Goal: Task Accomplishment & Management: Complete application form

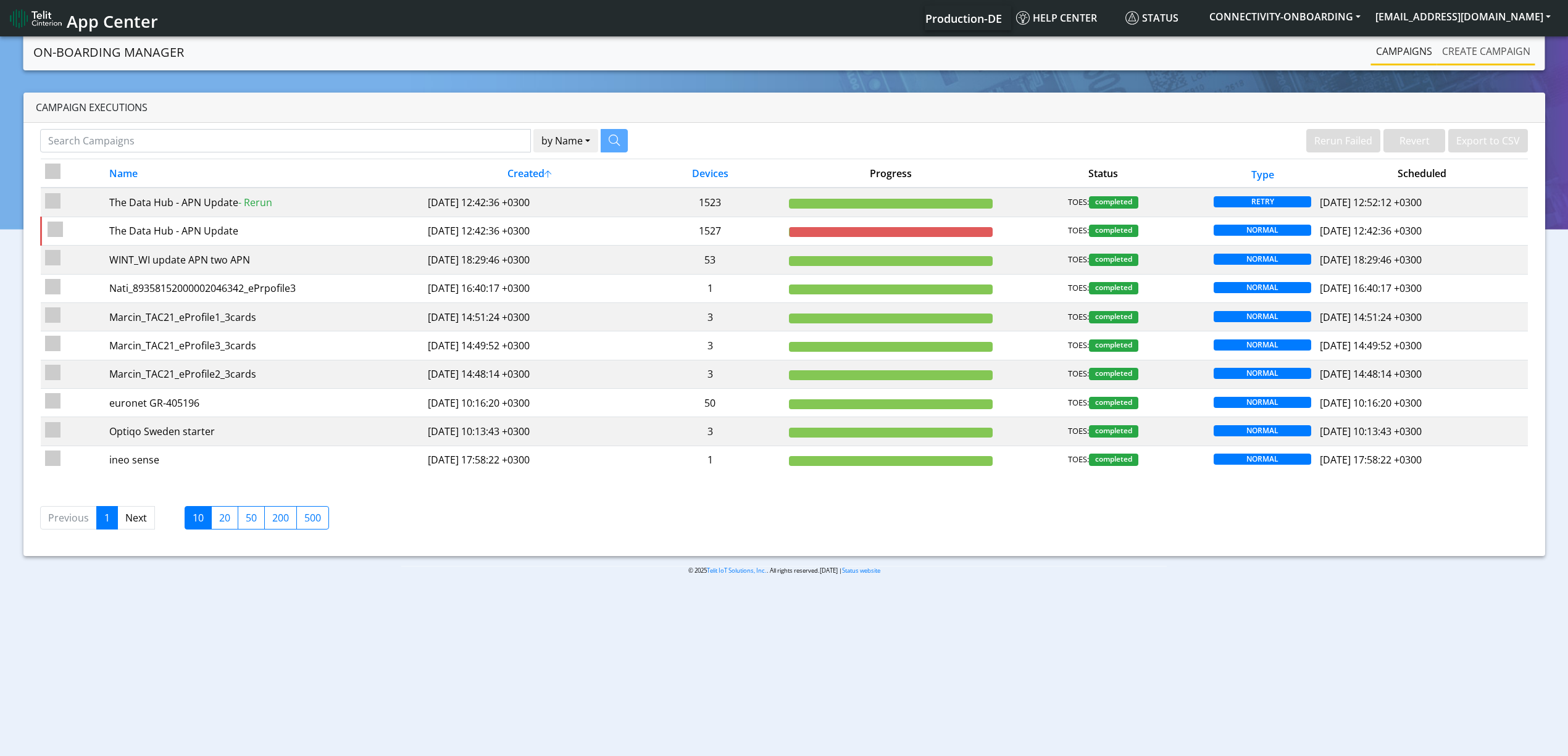
click at [1474, 61] on link "Create campaign" at bounding box center [1486, 52] width 98 height 25
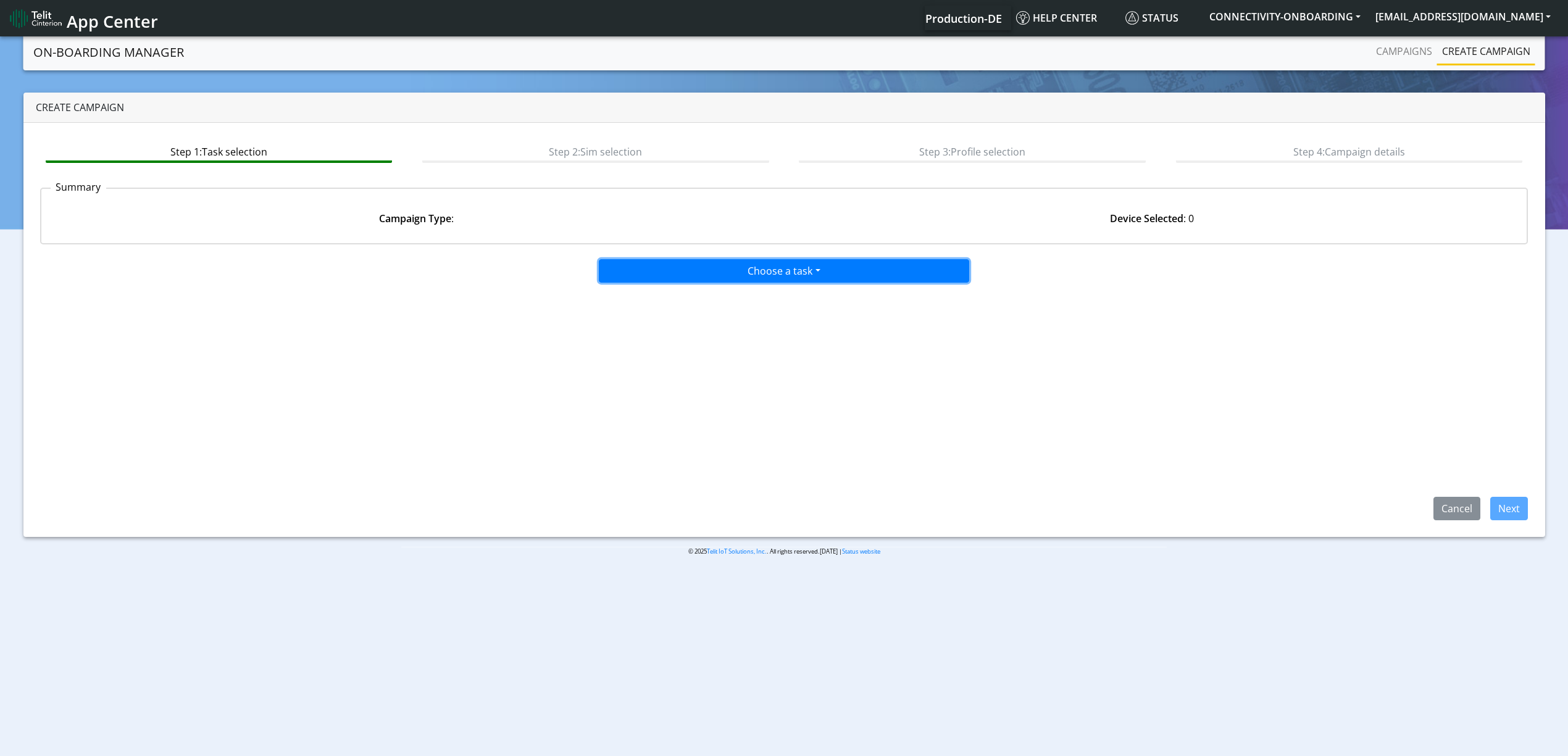
click at [722, 267] on button "Choose a task" at bounding box center [784, 271] width 370 height 23
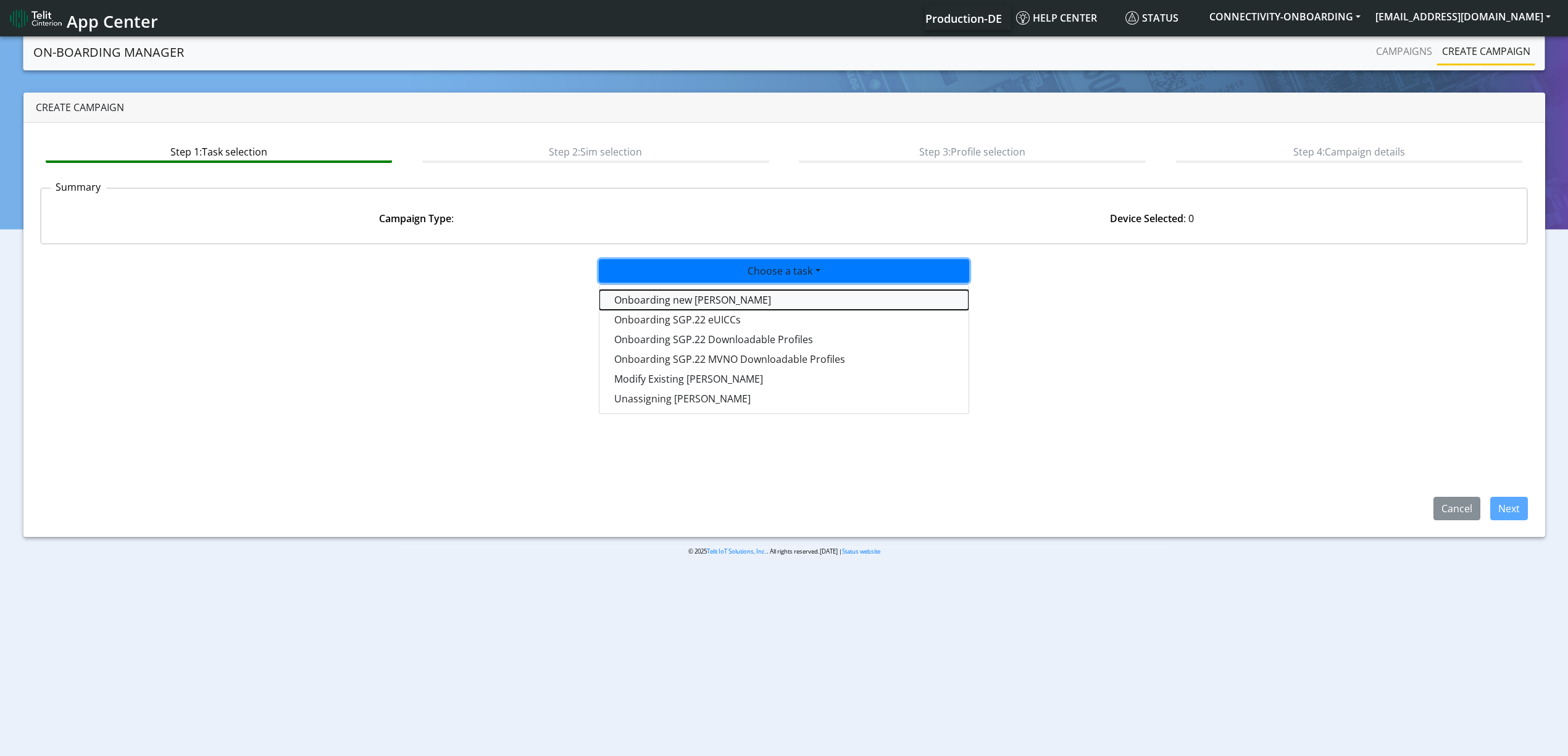
click at [722, 299] on tasktoes-dropdown "Onboarding new [PERSON_NAME]" at bounding box center [783, 300] width 369 height 20
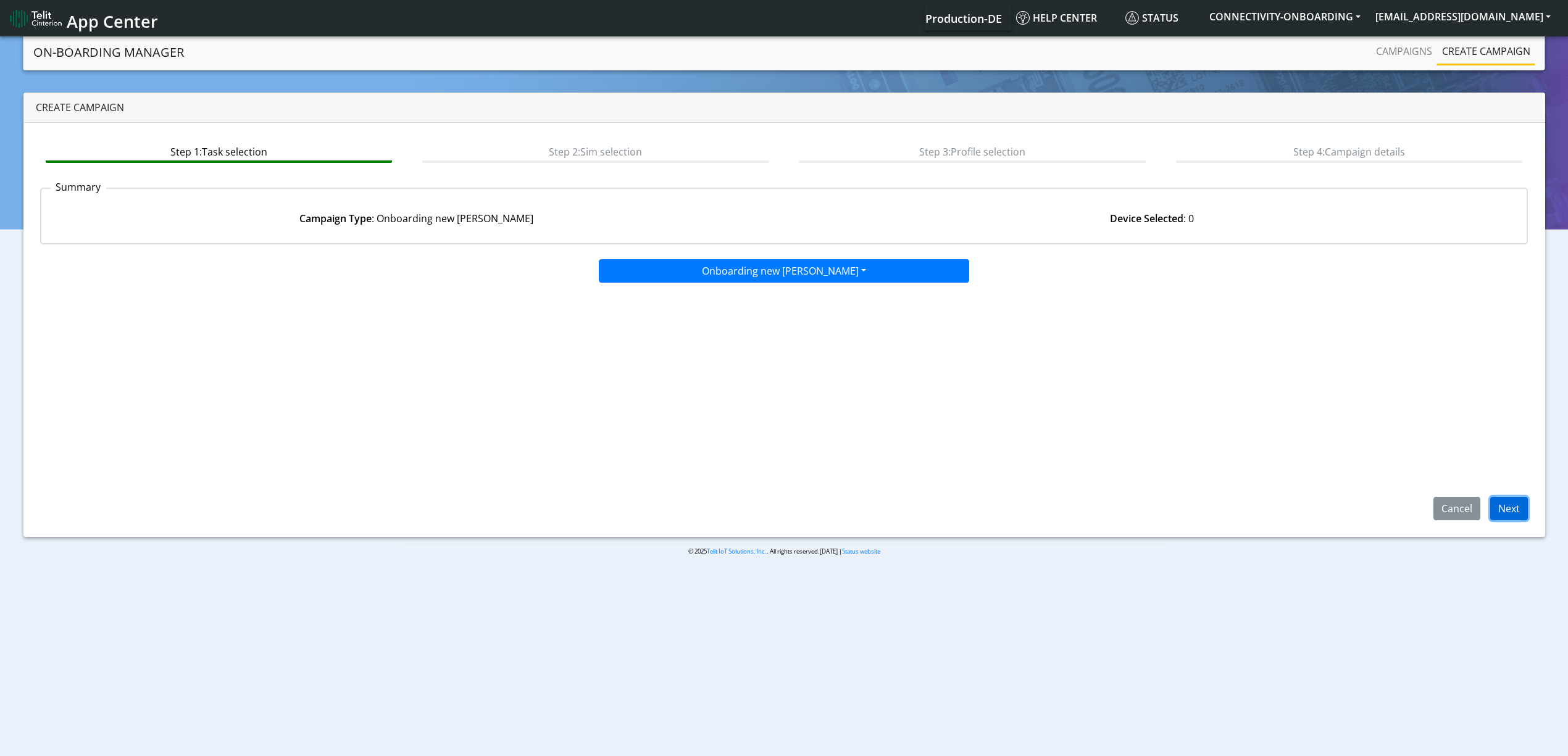
click at [1508, 507] on button "Next" at bounding box center [1509, 508] width 38 height 23
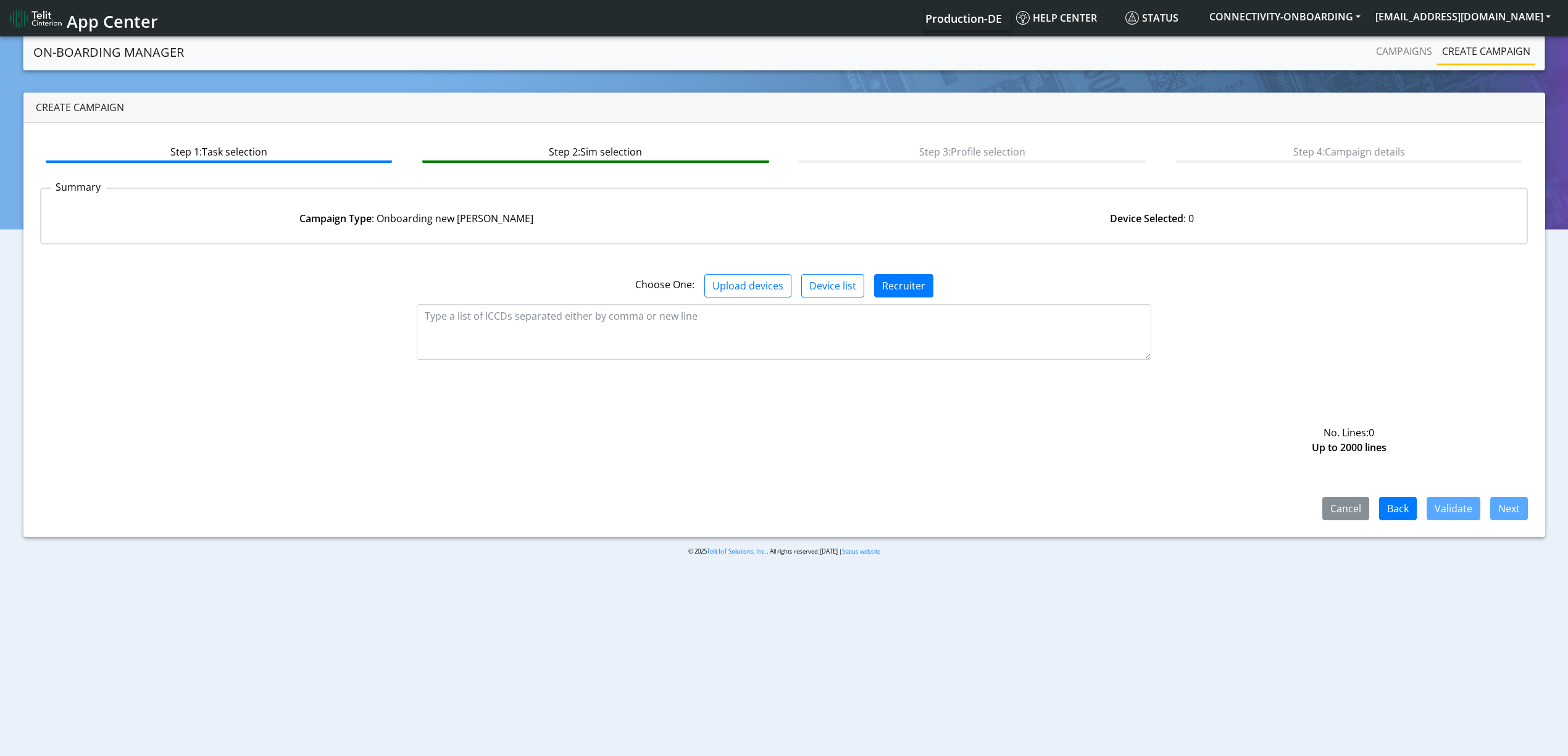
click at [630, 376] on div "No. Lines: 0 Up to 2000 lines" at bounding box center [784, 342] width 1507 height 70
click at [626, 349] on textarea at bounding box center [784, 332] width 735 height 55
paste textarea "89358151000027077125 89358151000027077133 89358151000027077141 8935815100002707…"
type textarea "89358151000027077125 89358151000027077133 89358151000027077141 8935815100002707…"
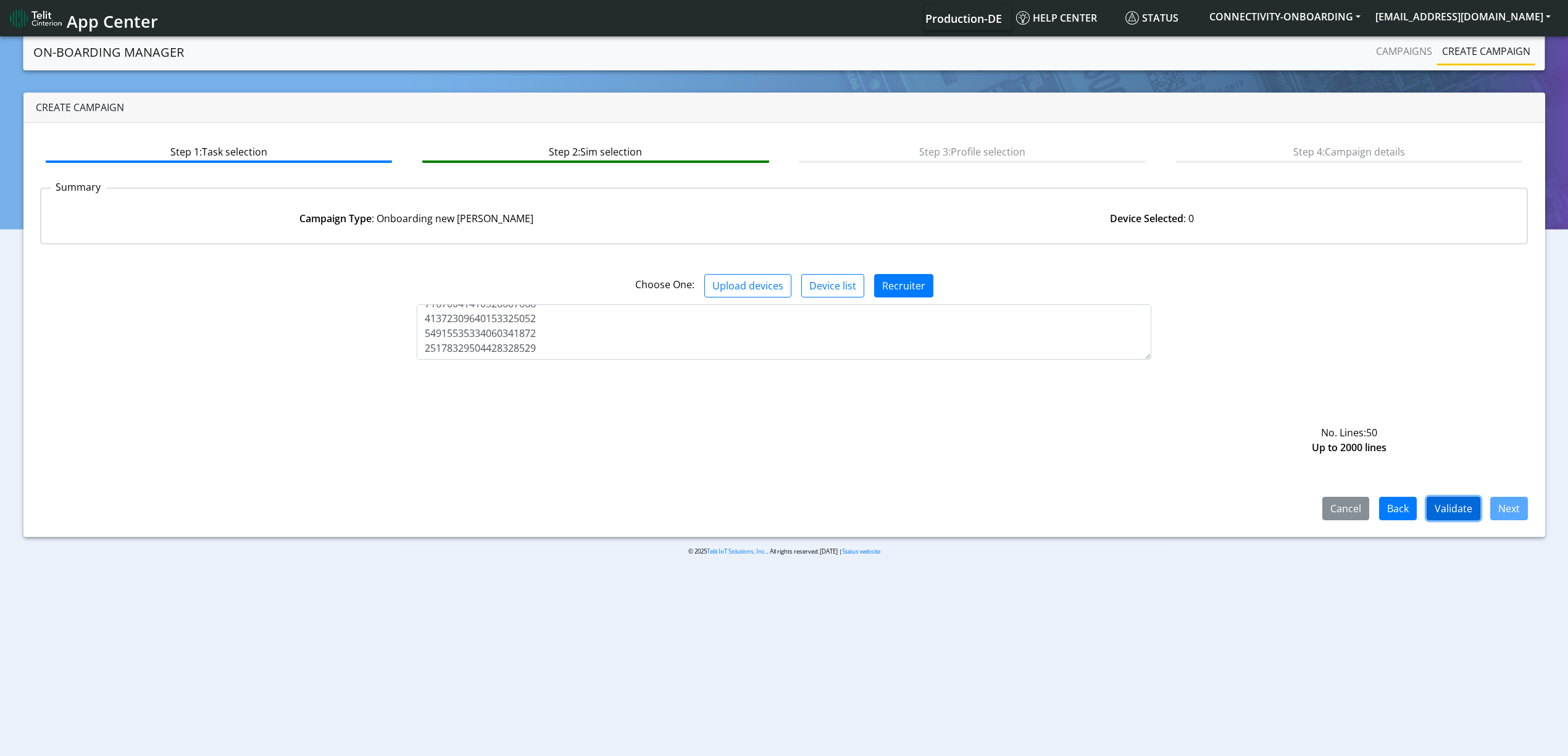
click at [1459, 504] on button "Validate" at bounding box center [1454, 508] width 54 height 23
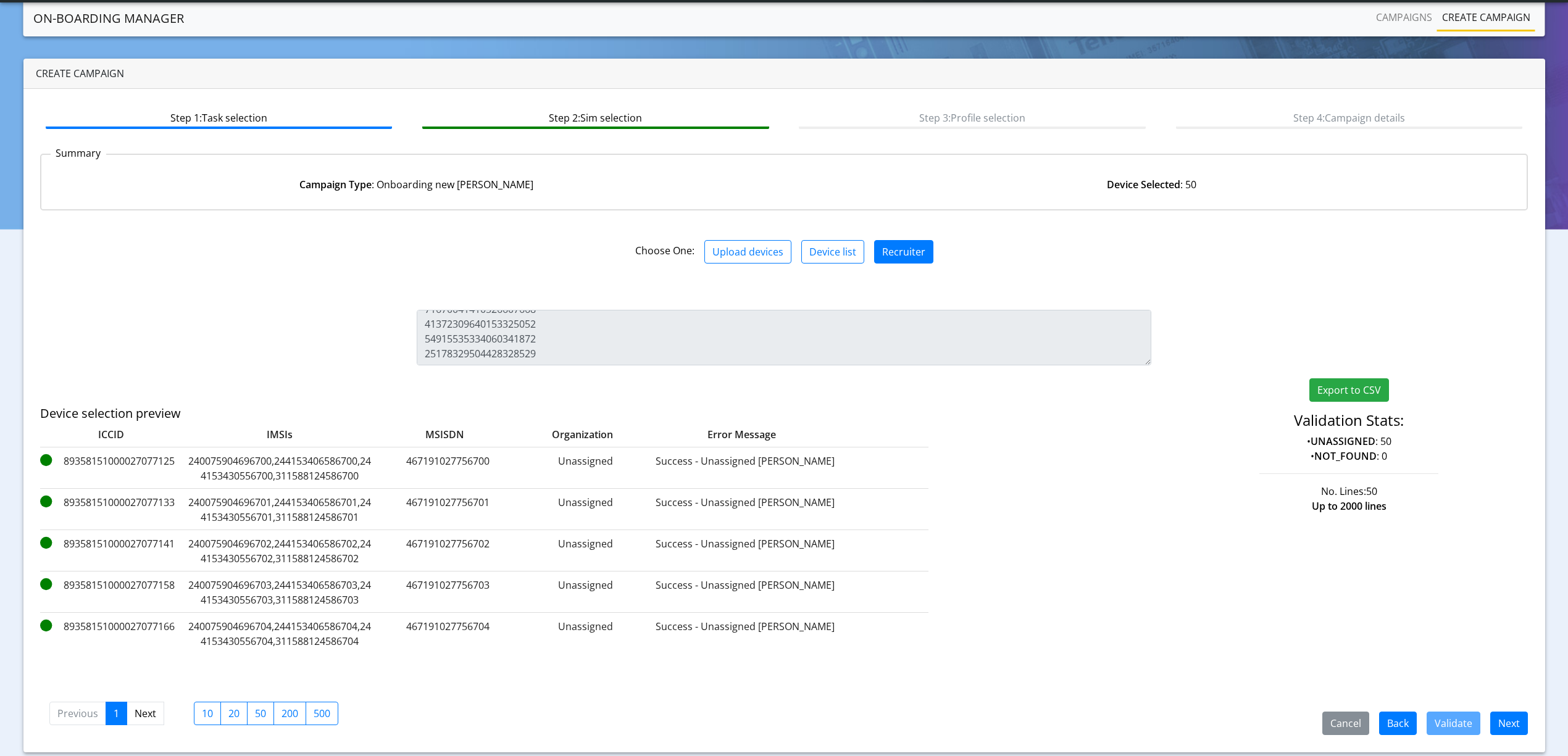
scroll to position [35, 0]
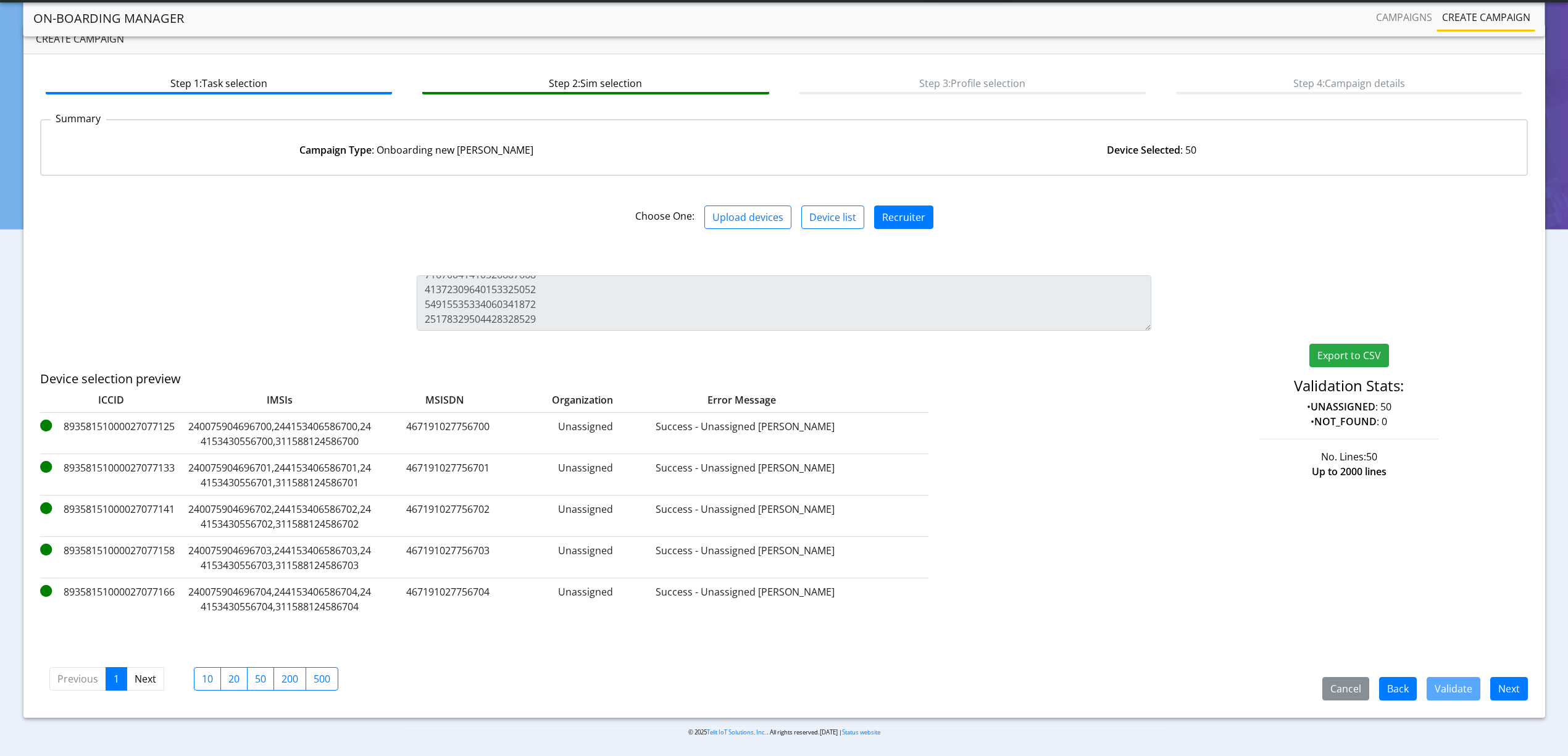
click at [1504, 714] on div "Step 1: Task selection Step 2: Sim selection Step 3: Profile selection Step 4: …" at bounding box center [784, 386] width 1522 height 664
click at [1504, 679] on button "Next" at bounding box center [1509, 688] width 38 height 23
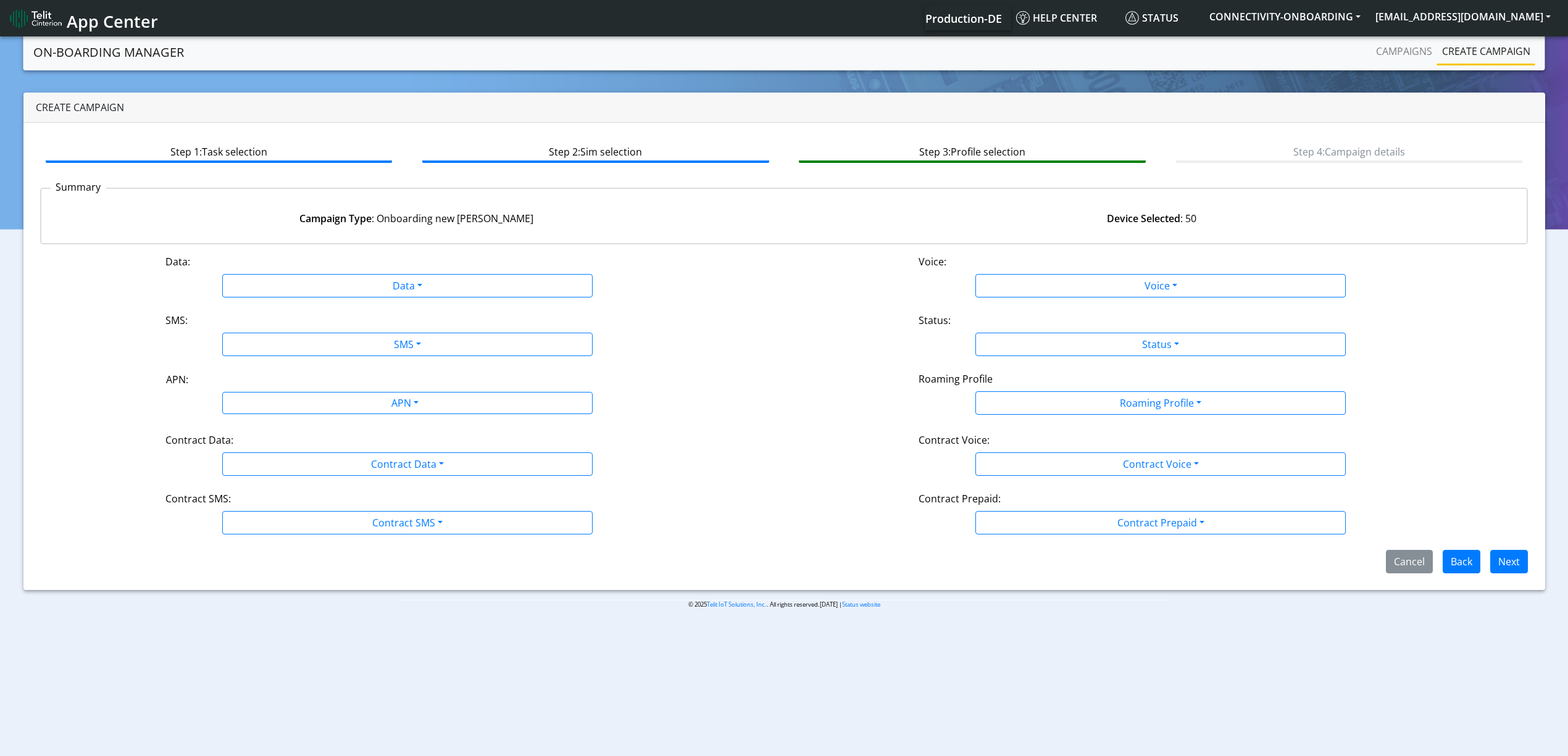
click at [294, 269] on div "Data:" at bounding box center [407, 264] width 503 height 20
click at [294, 287] on button "Data" at bounding box center [407, 286] width 370 height 23
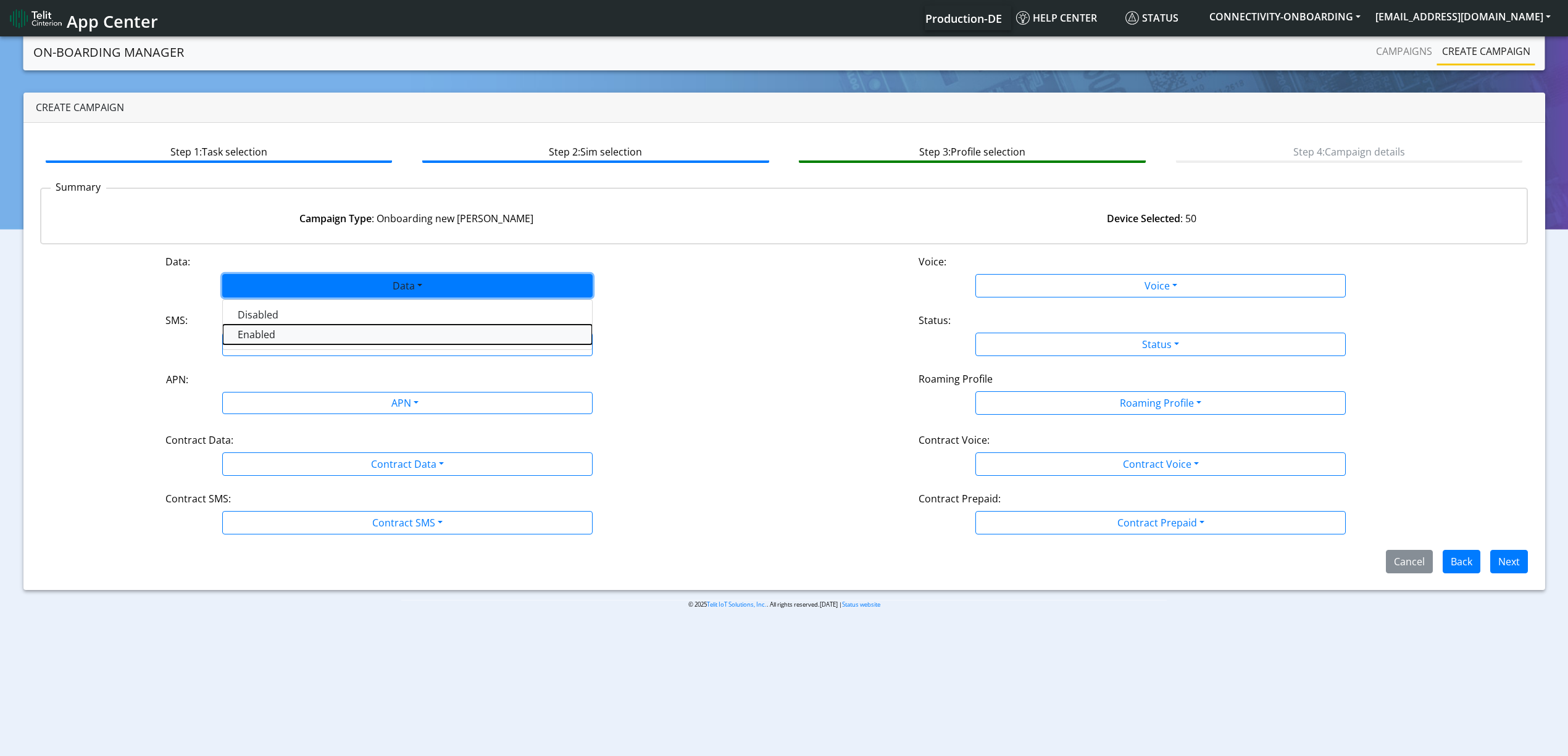
click at [278, 337] on button "Enabled" at bounding box center [407, 335] width 369 height 20
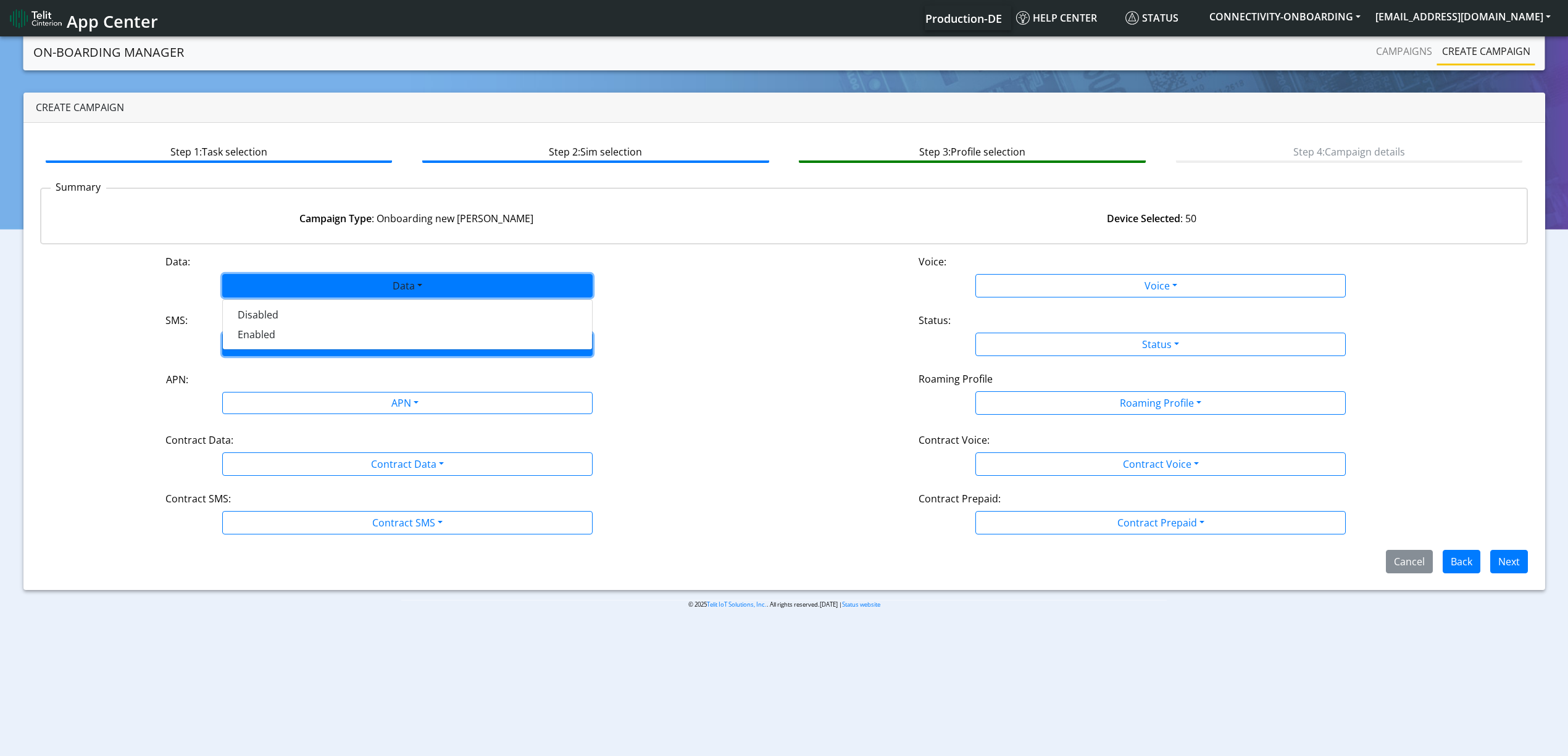
click at [280, 346] on button "SMS" at bounding box center [407, 344] width 370 height 23
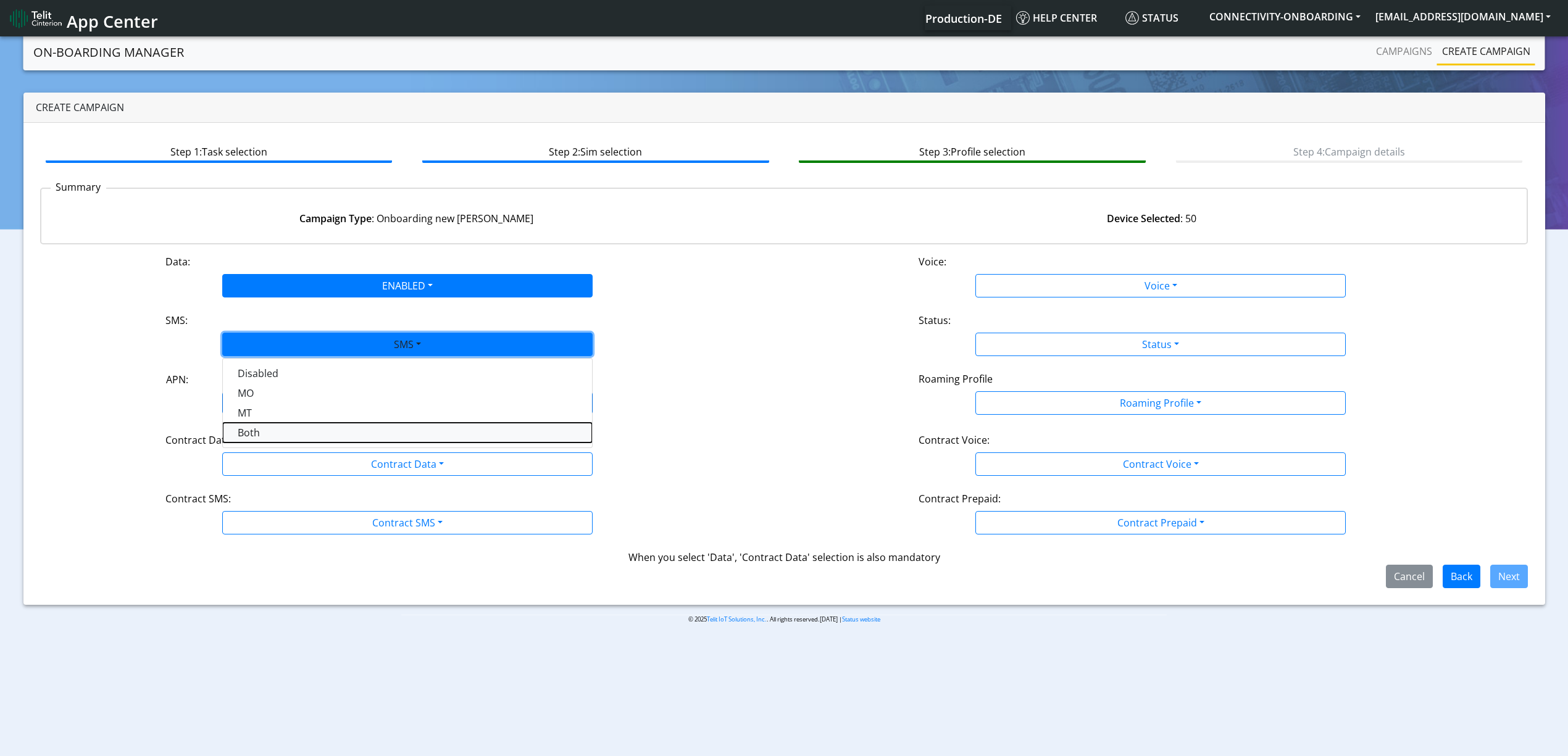
click at [260, 430] on button "Both" at bounding box center [407, 433] width 369 height 20
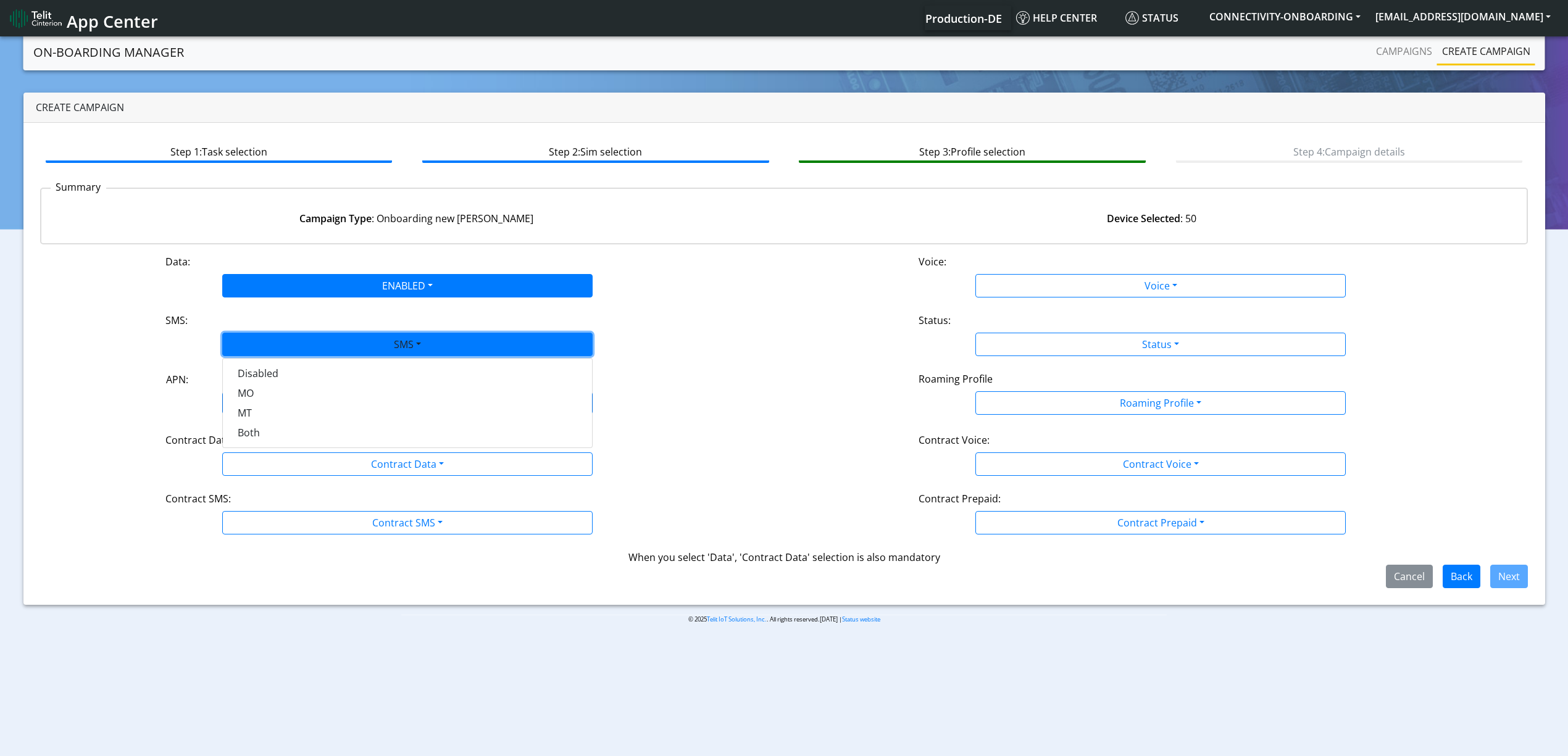
click at [267, 430] on div "Data: ENABLED Disabled Enabled Voice: Voice Disabled Enabled SMS: SMS Disabled …" at bounding box center [784, 421] width 1489 height 334
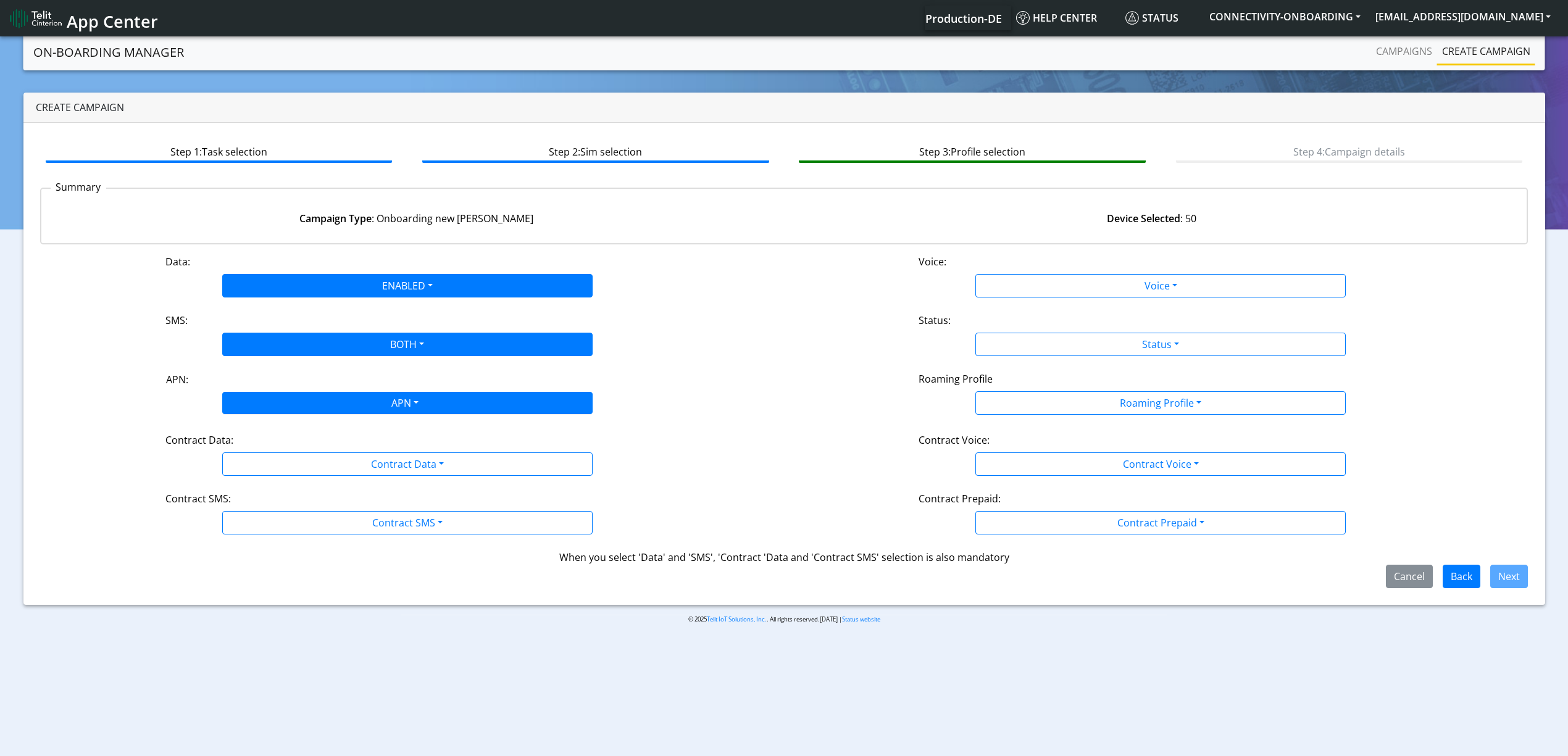
click at [284, 410] on div "APN" at bounding box center [404, 404] width 391 height 24
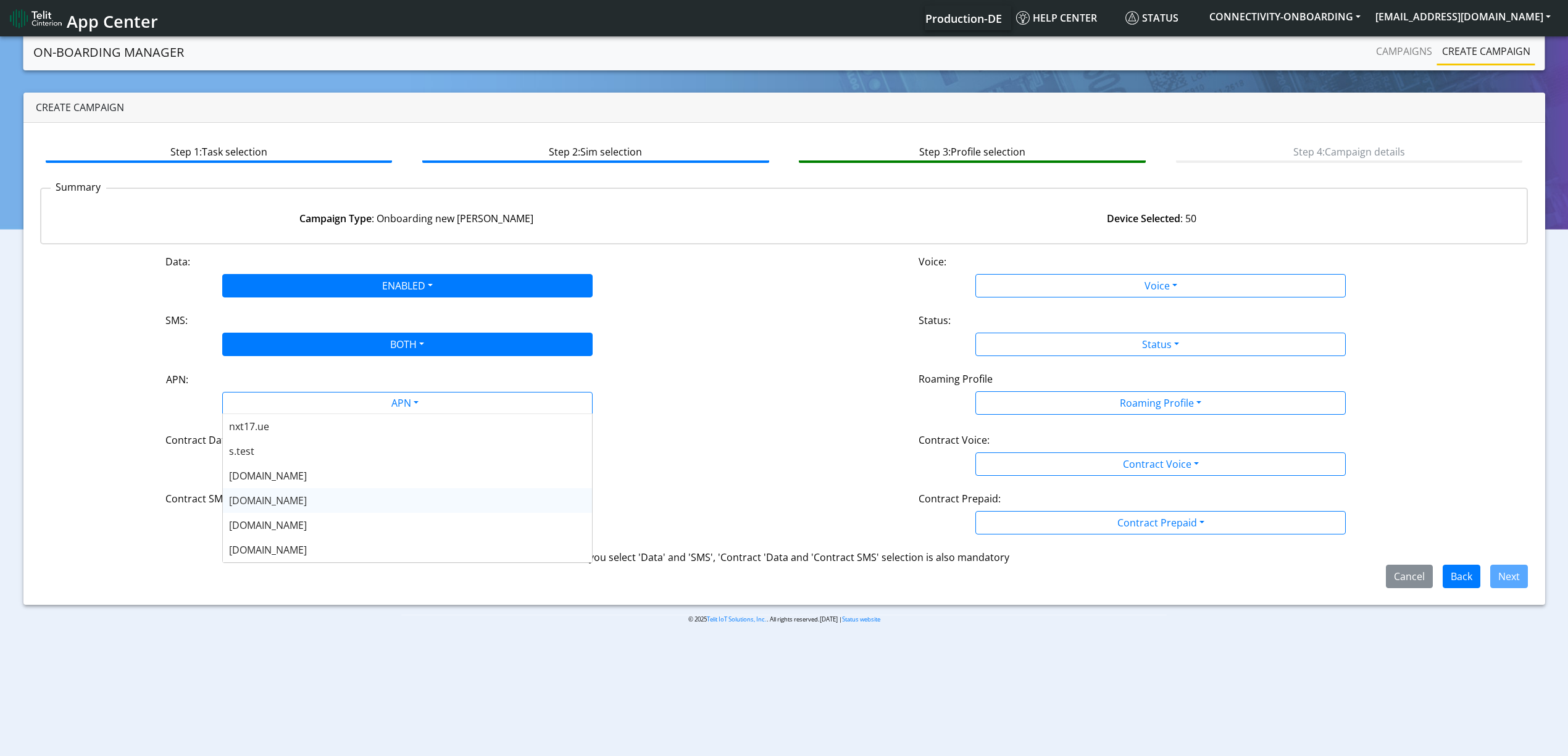
click at [297, 504] on div "[DOMAIN_NAME]" at bounding box center [407, 500] width 369 height 25
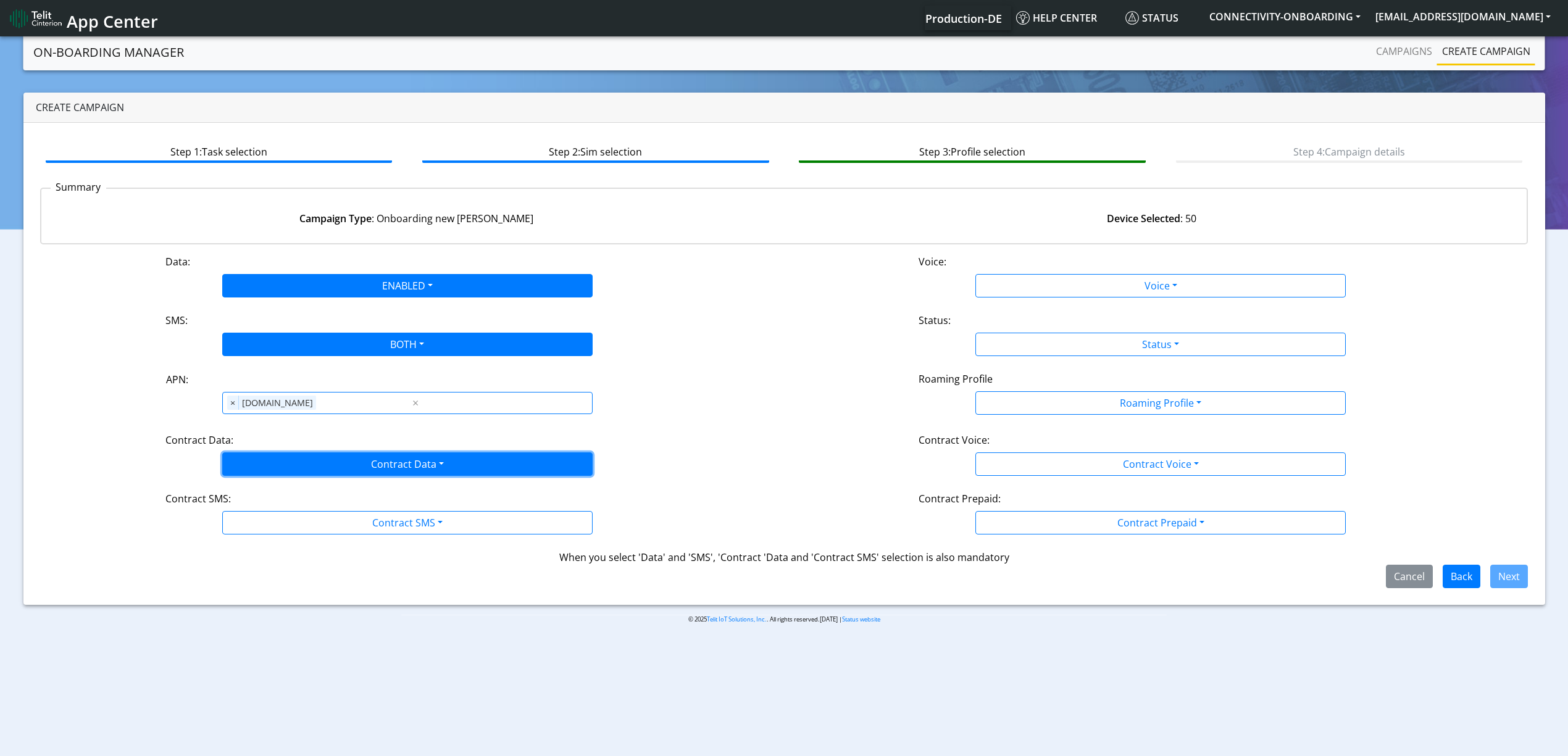
click at [297, 475] on button "Contract Data" at bounding box center [407, 464] width 370 height 23
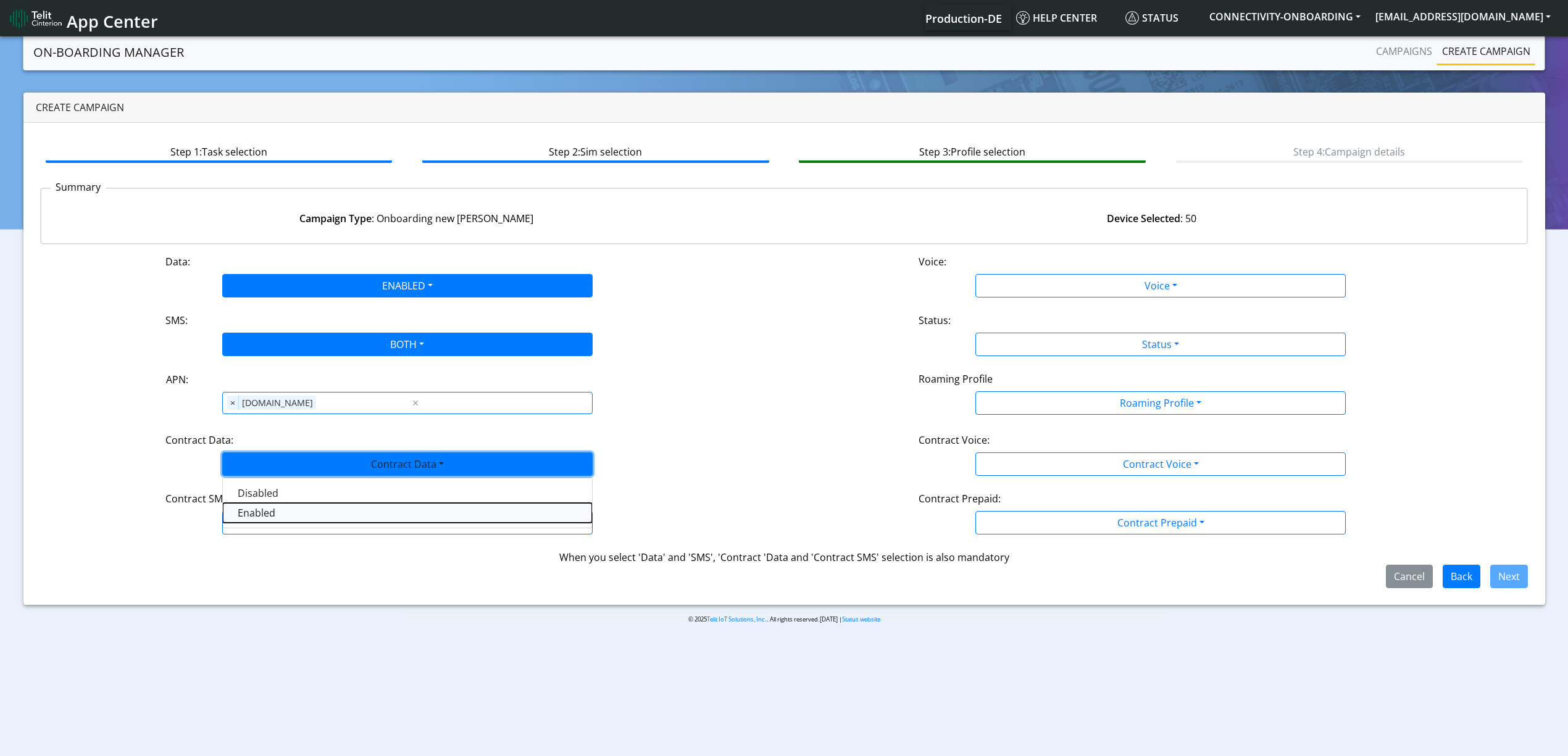
click at [282, 518] on Dataenabled-dropdown "Enabled" at bounding box center [407, 513] width 369 height 20
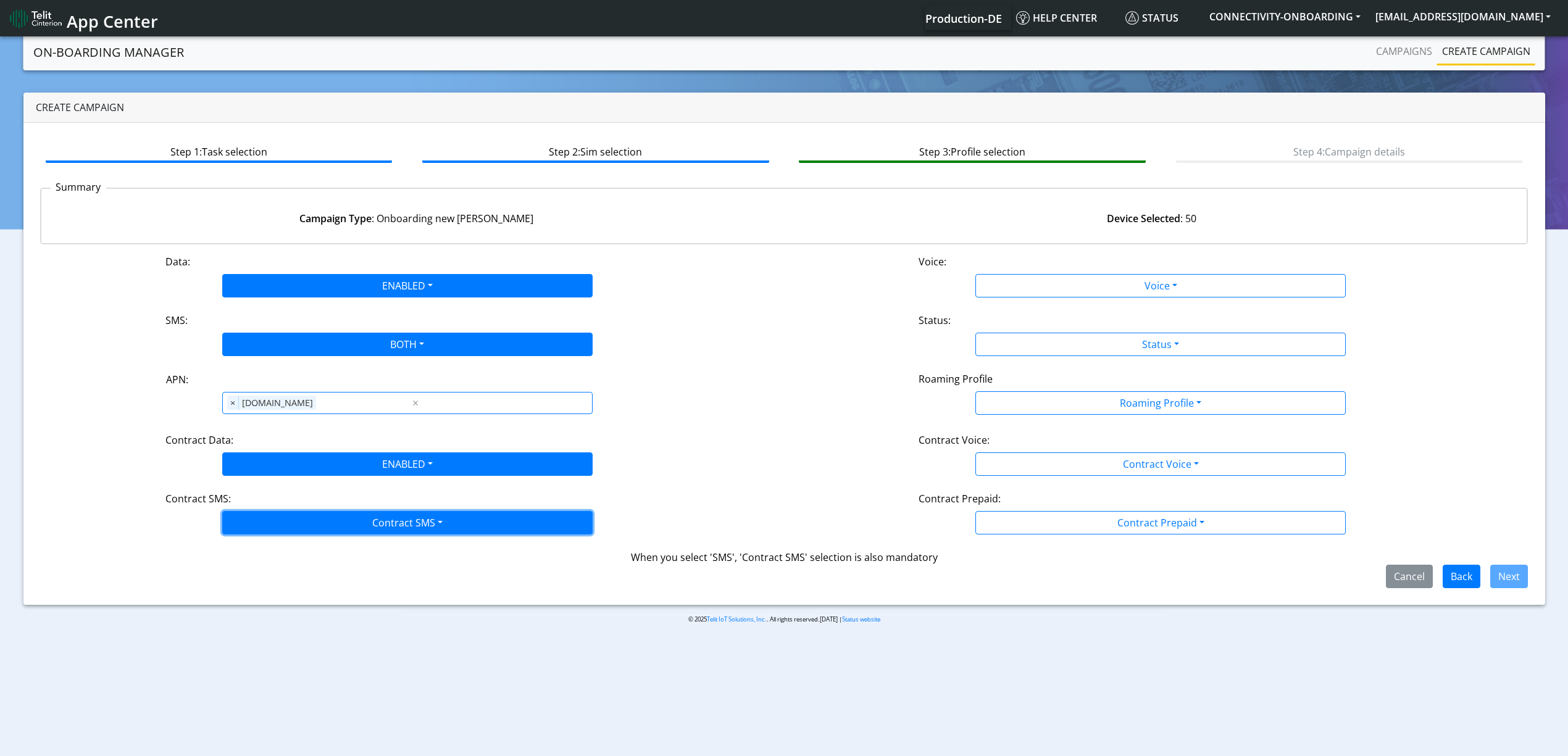
click at [283, 527] on button "Contract SMS" at bounding box center [407, 523] width 370 height 23
click at [253, 610] on SMSboth-dropdown "Both" at bounding box center [407, 611] width 369 height 20
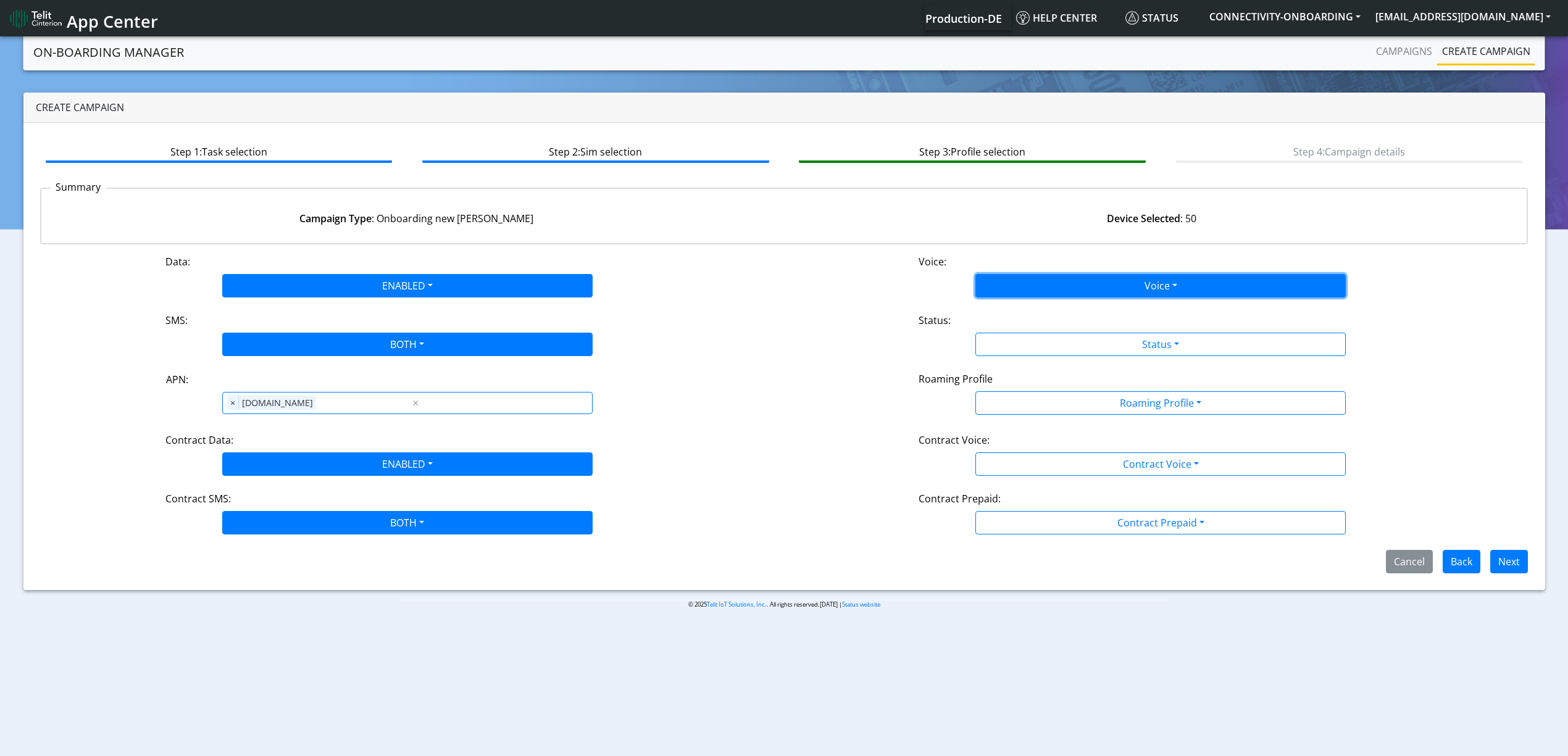
click at [1102, 288] on button "Voice" at bounding box center [1161, 286] width 370 height 23
click at [1050, 319] on button "Disabled" at bounding box center [1160, 315] width 369 height 20
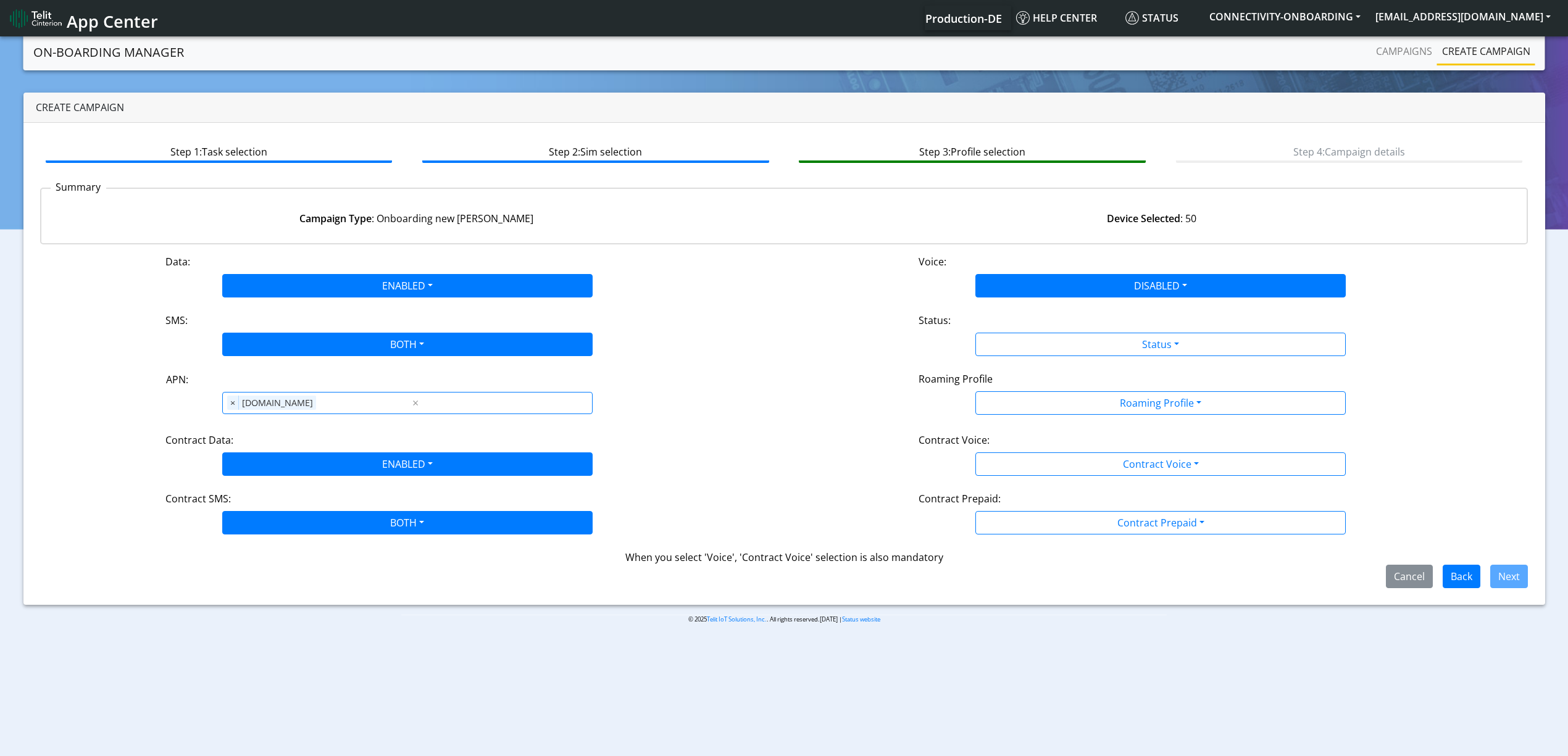
click at [1043, 329] on div "Status:" at bounding box center [1161, 323] width 503 height 20
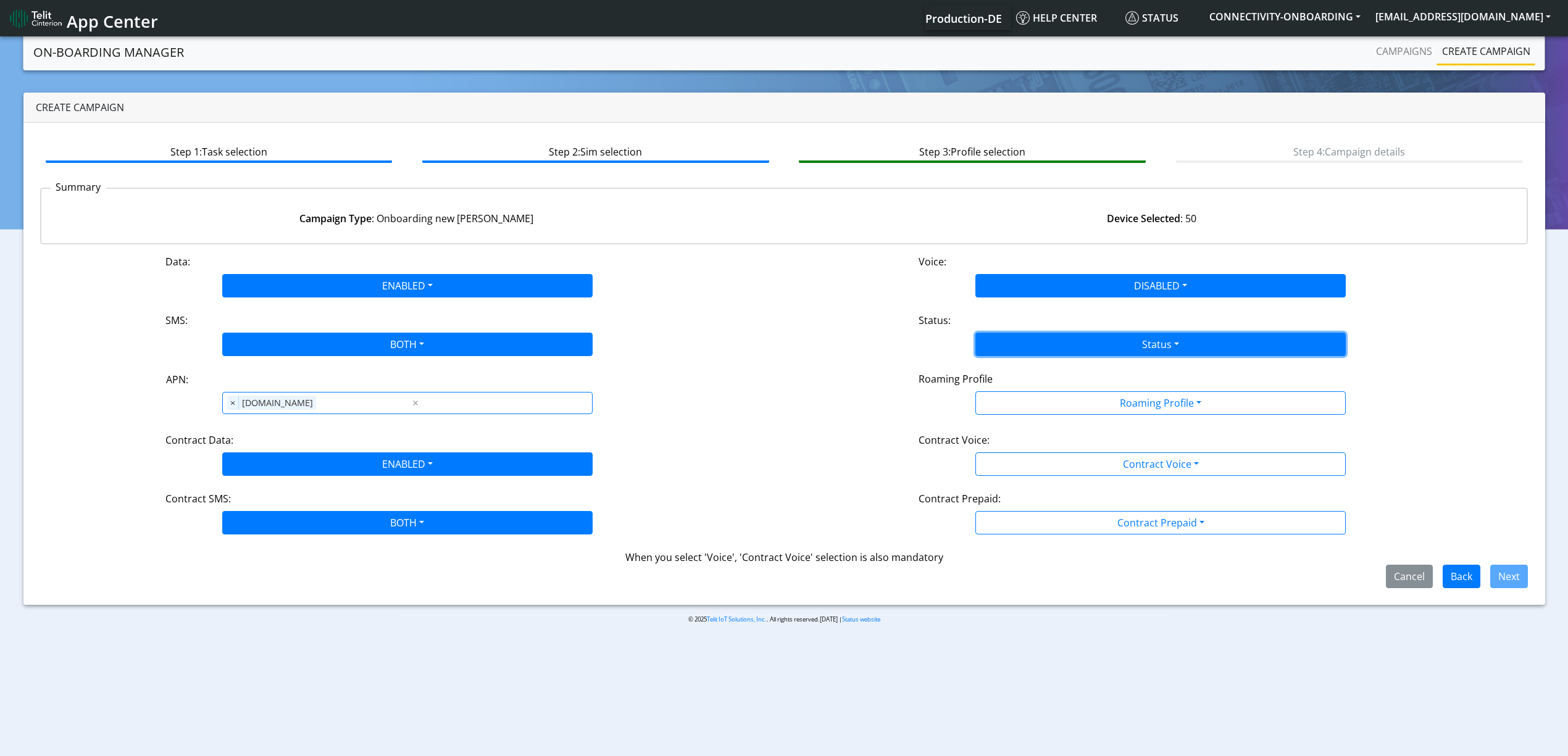
click at [1040, 340] on button "Status" at bounding box center [1161, 344] width 370 height 23
click at [1016, 371] on button "Activate" at bounding box center [1160, 373] width 369 height 20
click at [1021, 407] on button "Roaming Profile" at bounding box center [1161, 403] width 370 height 23
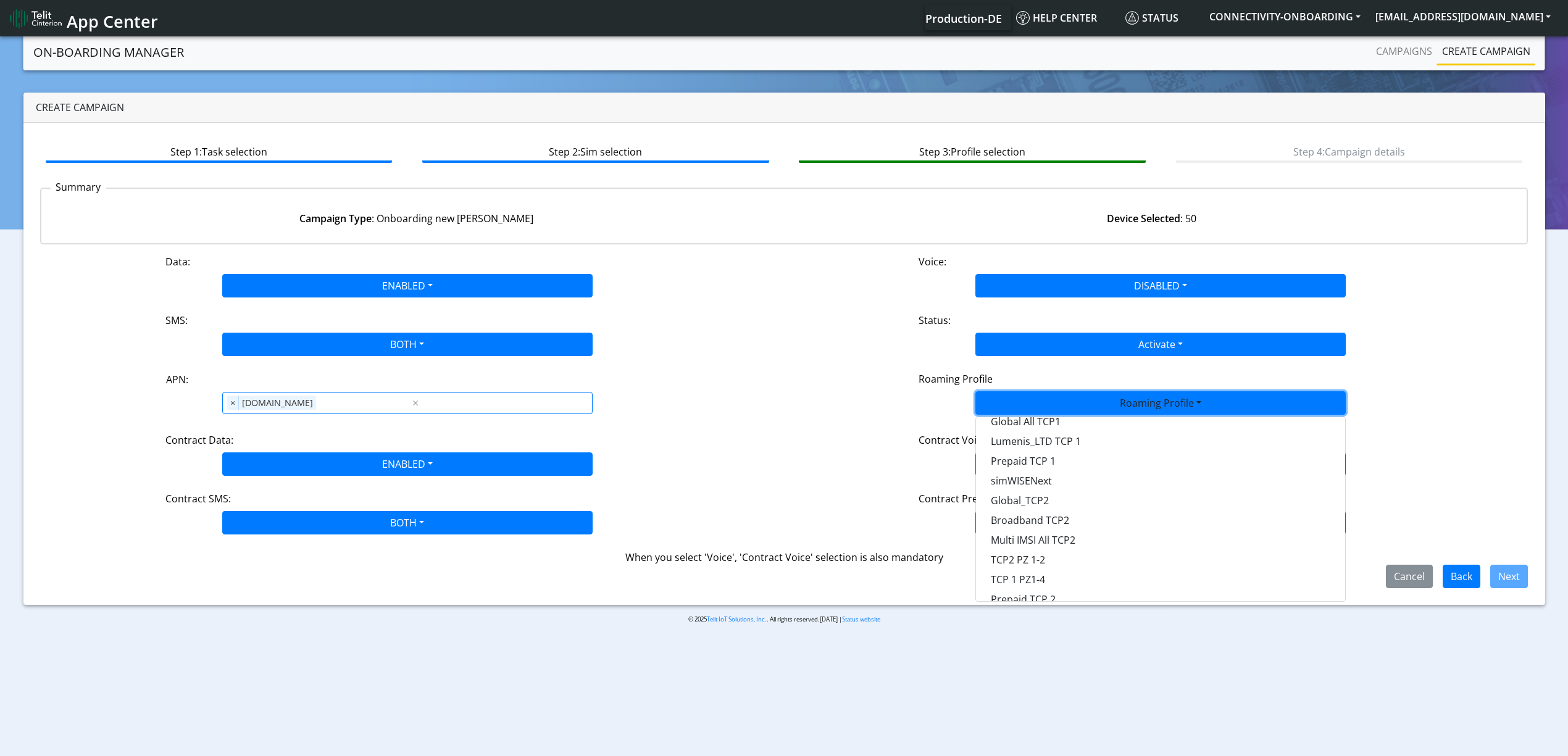
scroll to position [164, 0]
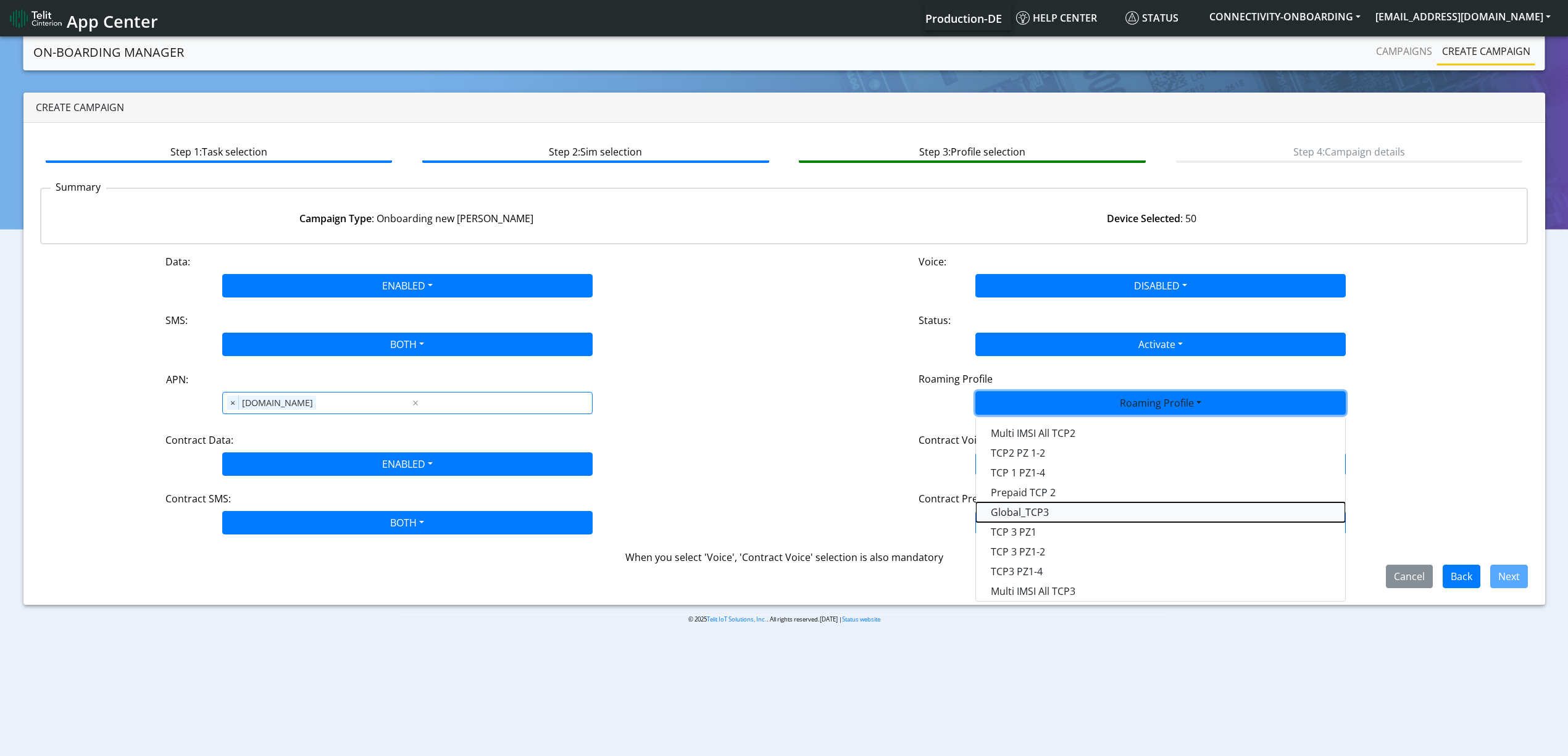
click at [1046, 513] on Profile-dropdown "Global_TCP3" at bounding box center [1160, 513] width 369 height 20
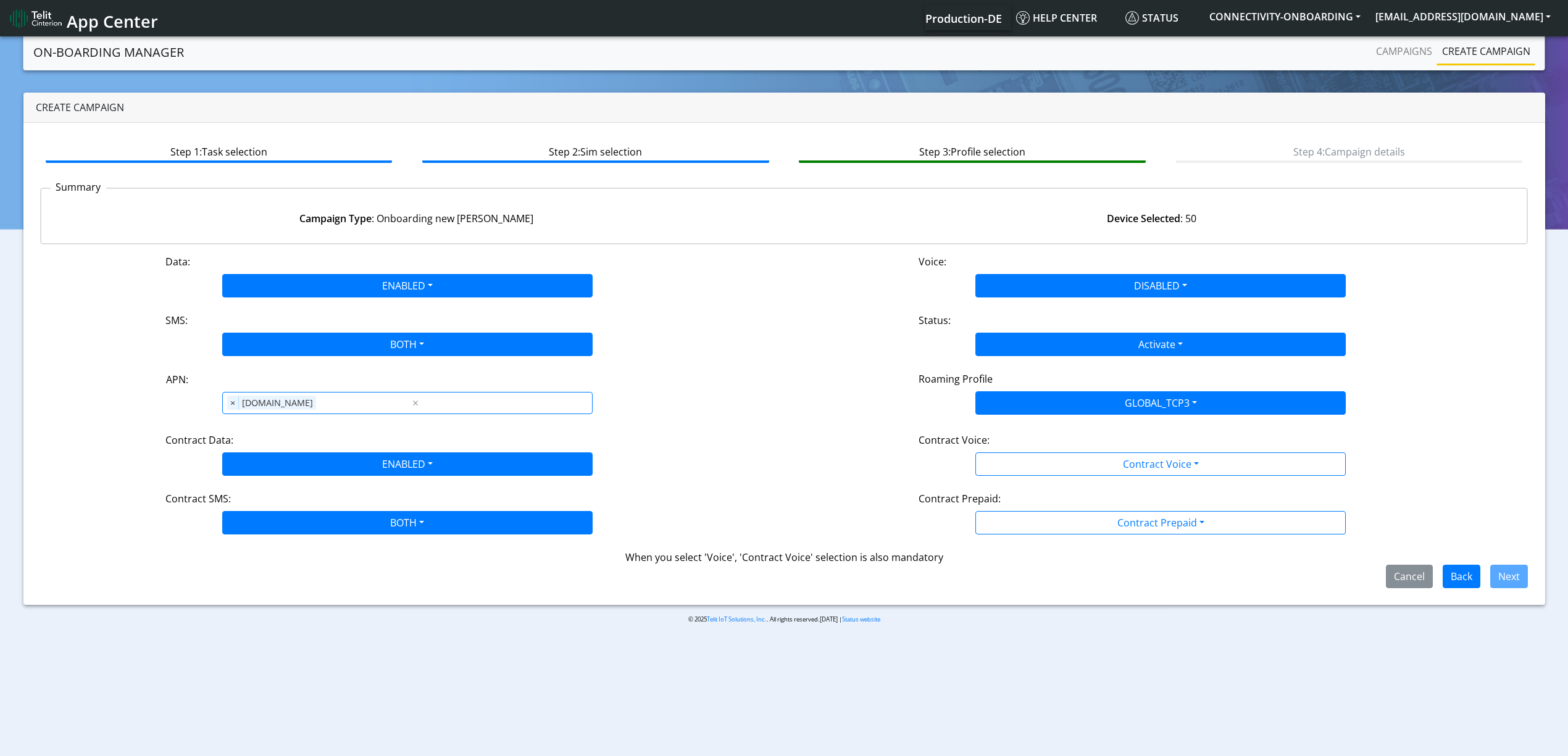
click at [1035, 487] on div "Data: ENABLED Disabled Enabled Voice: DISABLED Disabled Enabled SMS: BOTH Disab…" at bounding box center [784, 421] width 1489 height 334
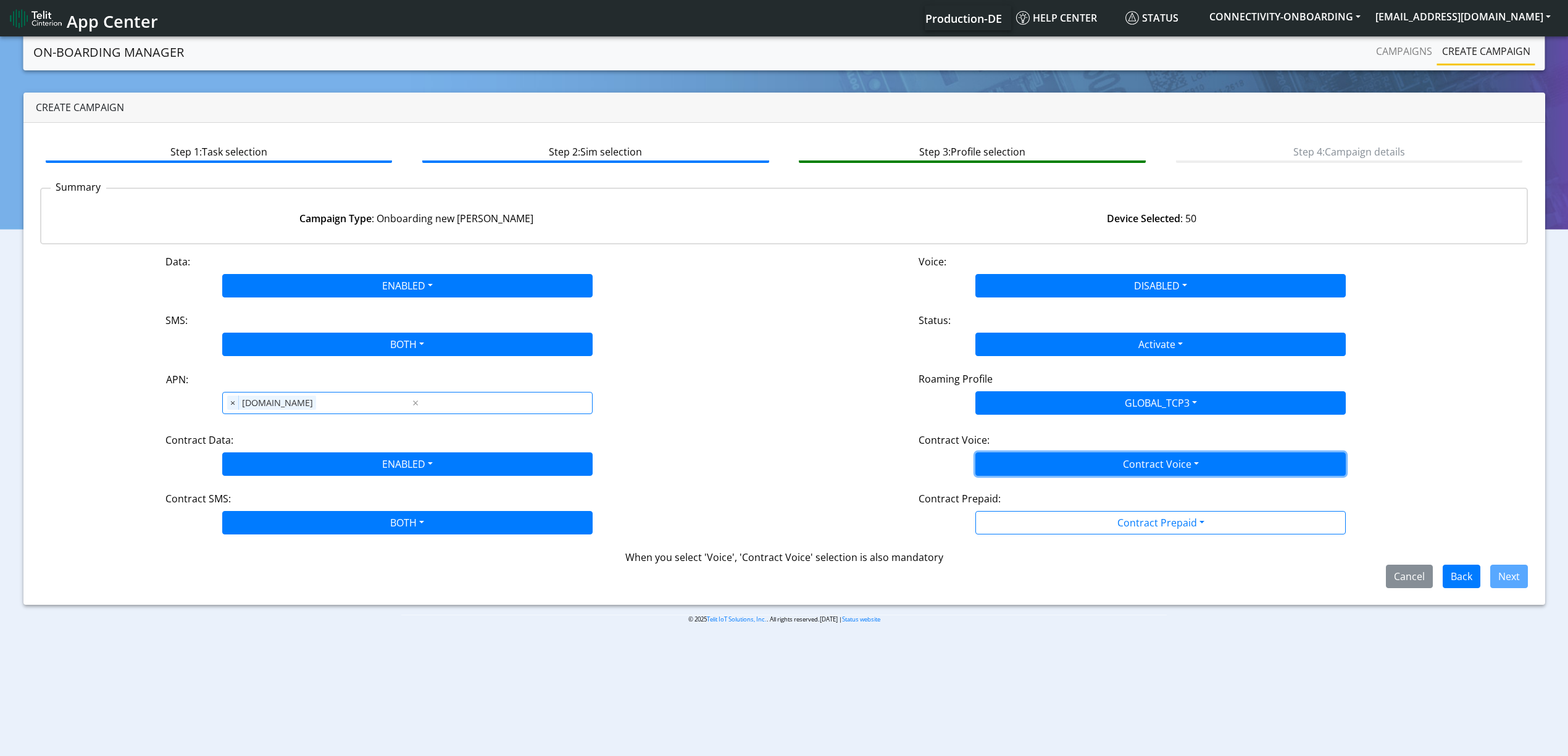
click at [1019, 460] on button "Contract Voice" at bounding box center [1161, 464] width 370 height 23
click at [1018, 483] on div "Disabled Enabled" at bounding box center [1161, 503] width 370 height 51
click at [1017, 499] on Voicedisabled-dropdown "Disabled" at bounding box center [1160, 493] width 369 height 20
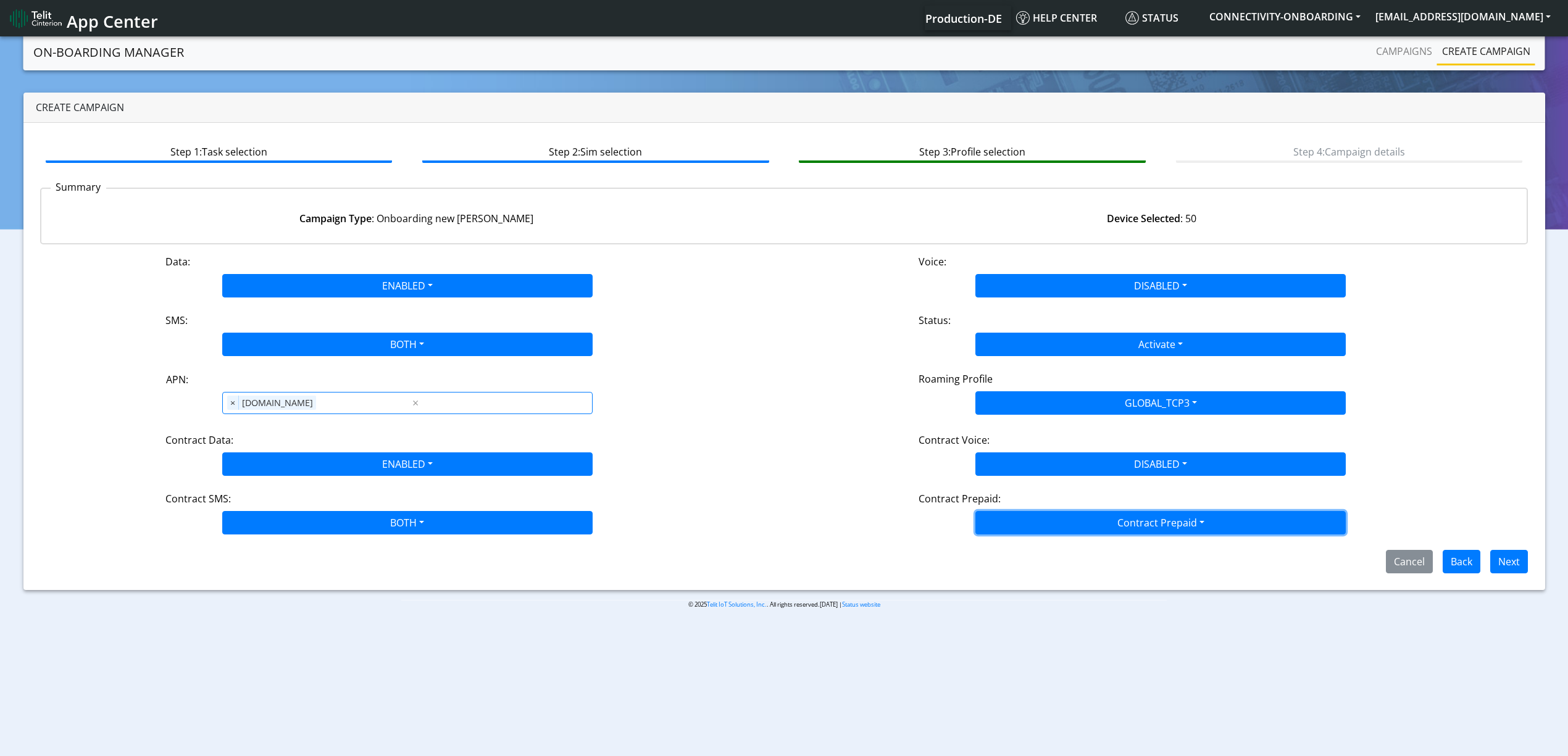
click at [1017, 512] on button "Contract Prepaid" at bounding box center [1161, 523] width 370 height 23
click at [1019, 569] on Prepaidnotprepaid-dropdown "No" at bounding box center [1160, 572] width 369 height 20
click at [1531, 567] on div "Cancel Back Next" at bounding box center [784, 561] width 1507 height 23
click at [1507, 563] on button "Next" at bounding box center [1509, 561] width 38 height 23
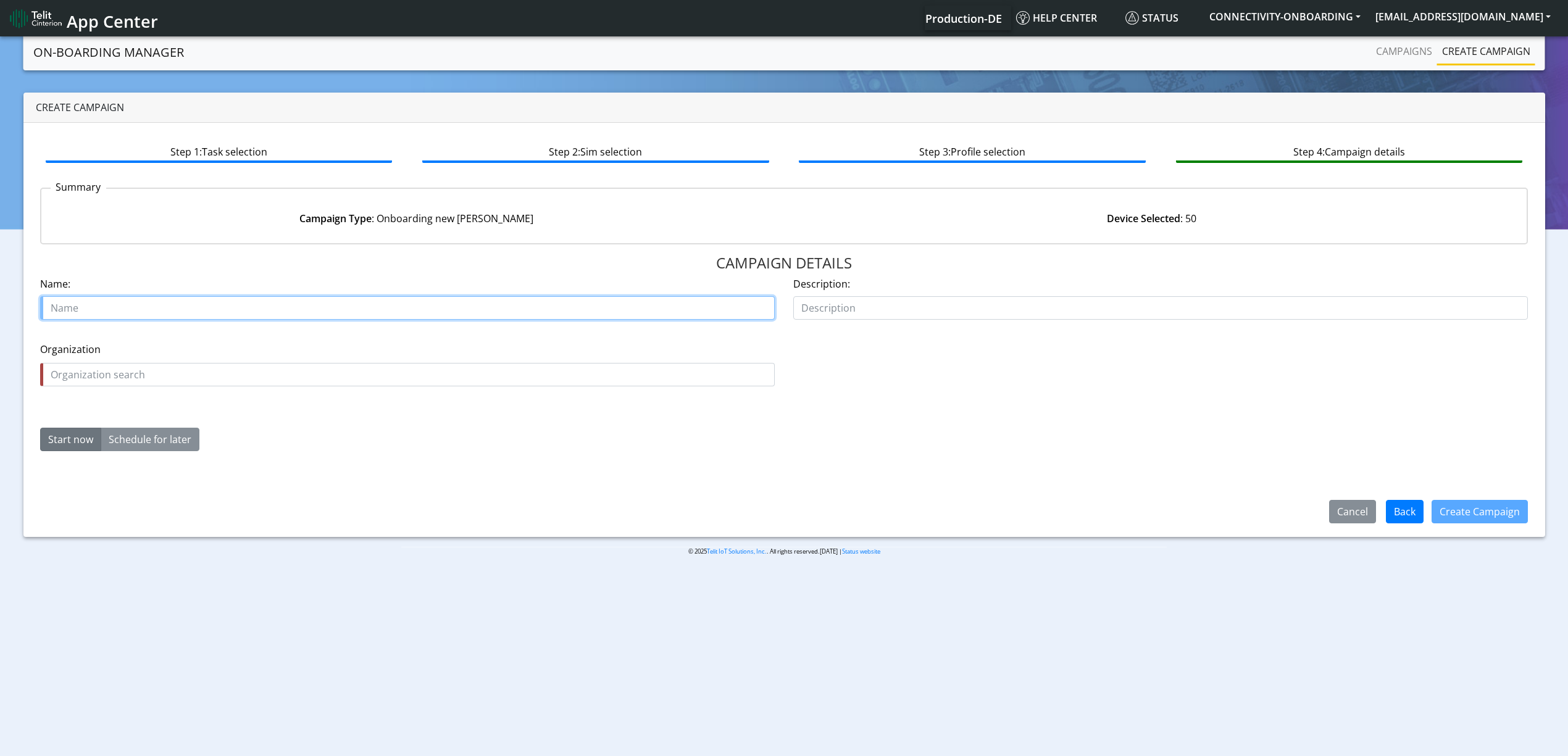
paste input "vorsicher Italia srl"
paste input "29880-01"
click at [86, 306] on input "vorsicher Italia srl 29880-01" at bounding box center [407, 308] width 735 height 23
drag, startPoint x: 85, startPoint y: 306, endPoint x: 77, endPoint y: 306, distance: 8.0
click at [77, 306] on input "vorsicher Italia srl 29880-01" at bounding box center [407, 308] width 735 height 23
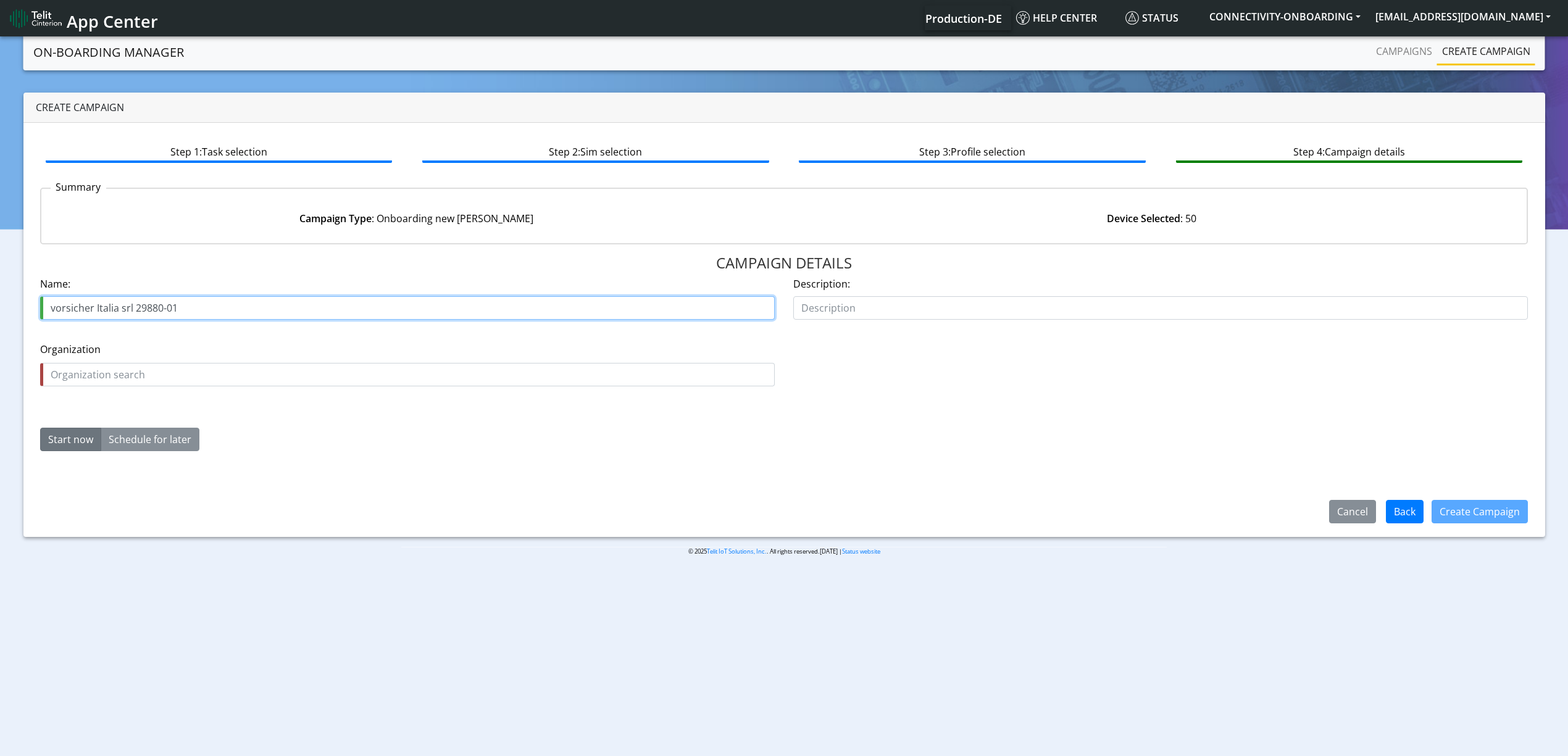
click at [77, 306] on input "vorsicher Italia srl 29880-01" at bounding box center [407, 308] width 735 height 23
drag, startPoint x: 77, startPoint y: 306, endPoint x: 70, endPoint y: 304, distance: 7.3
click at [70, 304] on input "vorsicher Italia srl 29880-01" at bounding box center [407, 308] width 735 height 23
type input "vorsicher Italia srl 29880-01"
click at [97, 375] on input "text" at bounding box center [407, 374] width 735 height 23
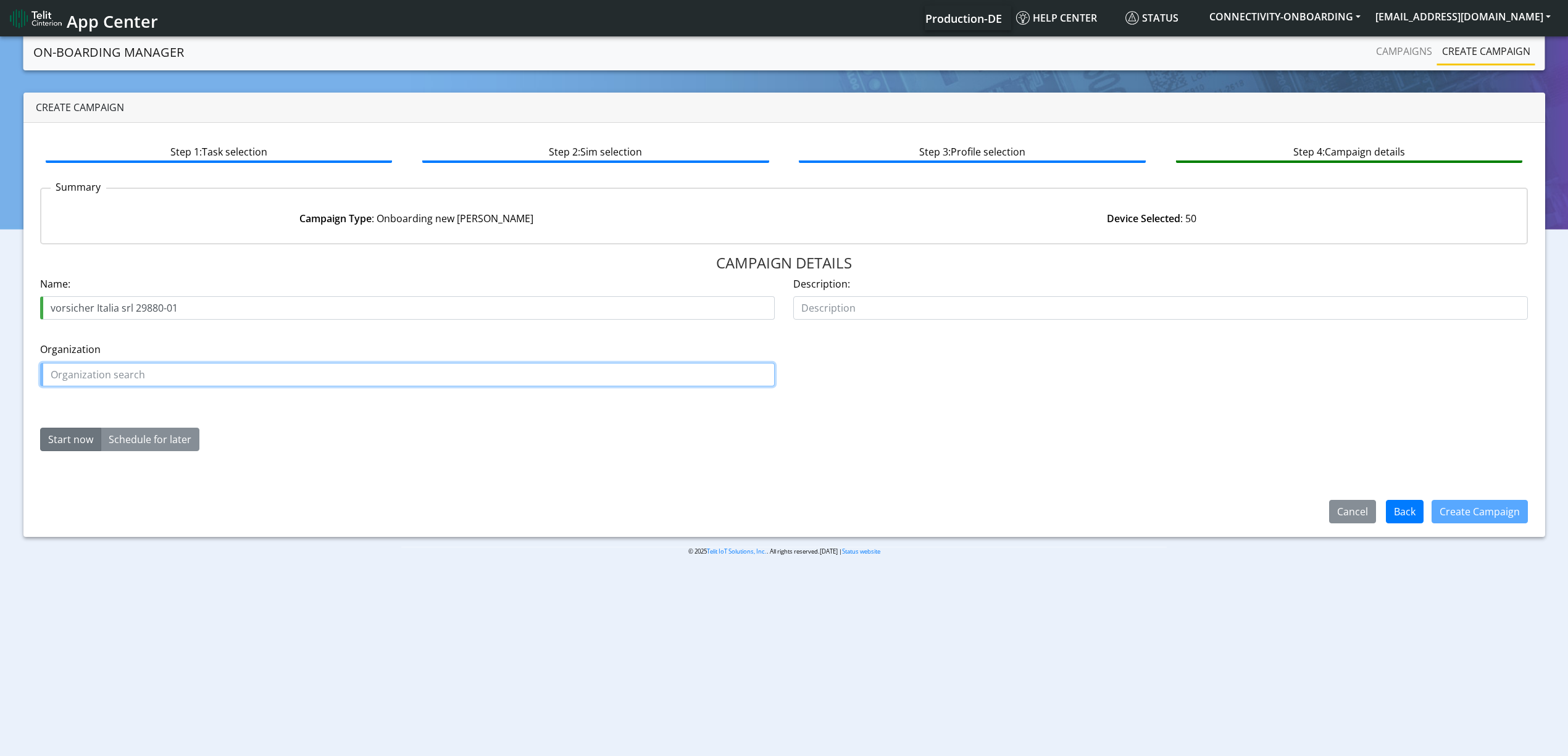
paste input "vorsicher"
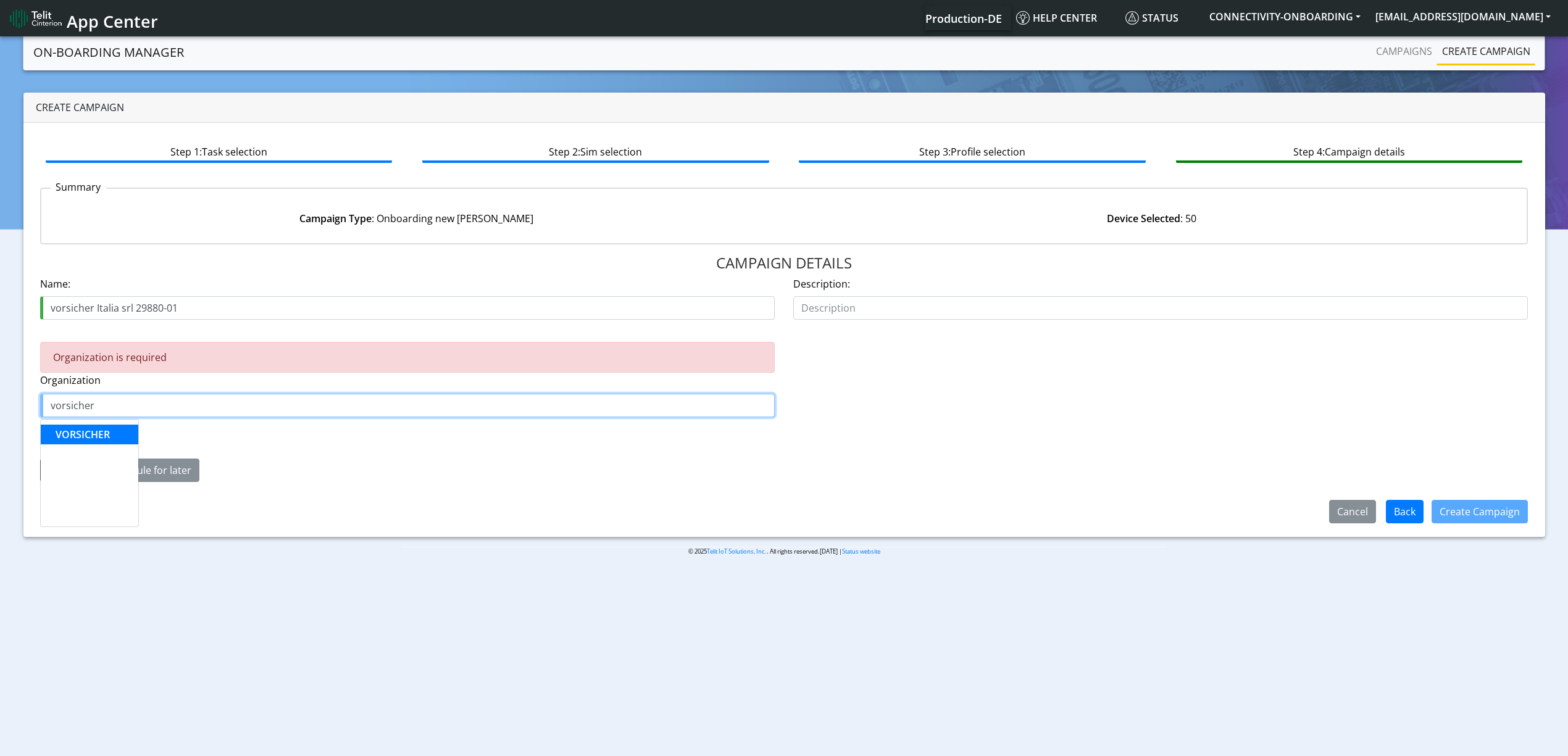
click at [99, 436] on span "VORSICHER" at bounding box center [82, 435] width 55 height 14
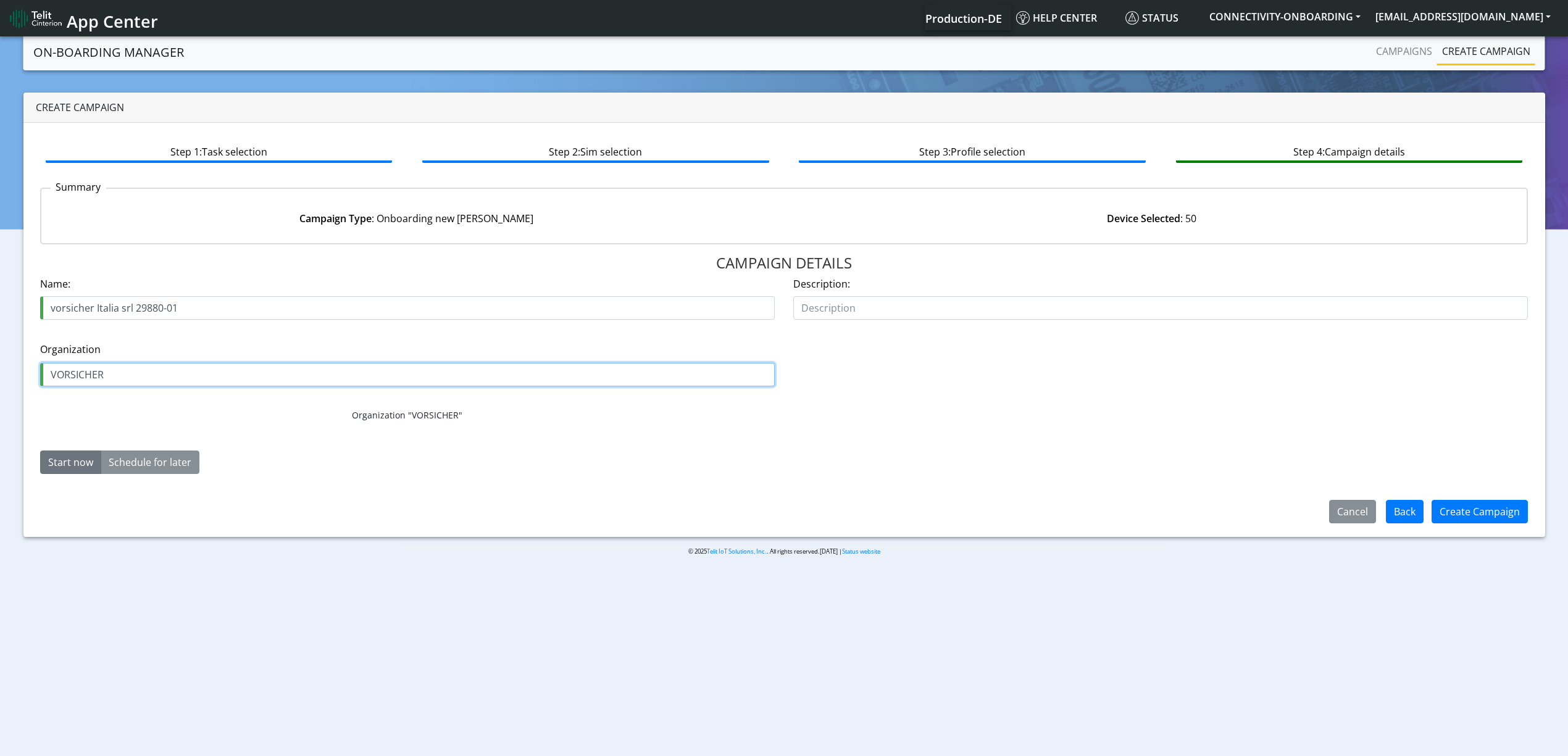
type input "VORSICHER"
click at [420, 574] on section "On-Boarding Manager Campaigns Create campaign Create campaign Step 1: Task sele…" at bounding box center [784, 304] width 1568 height 541
click at [1469, 507] on button "Create Campaign" at bounding box center [1479, 511] width 96 height 23
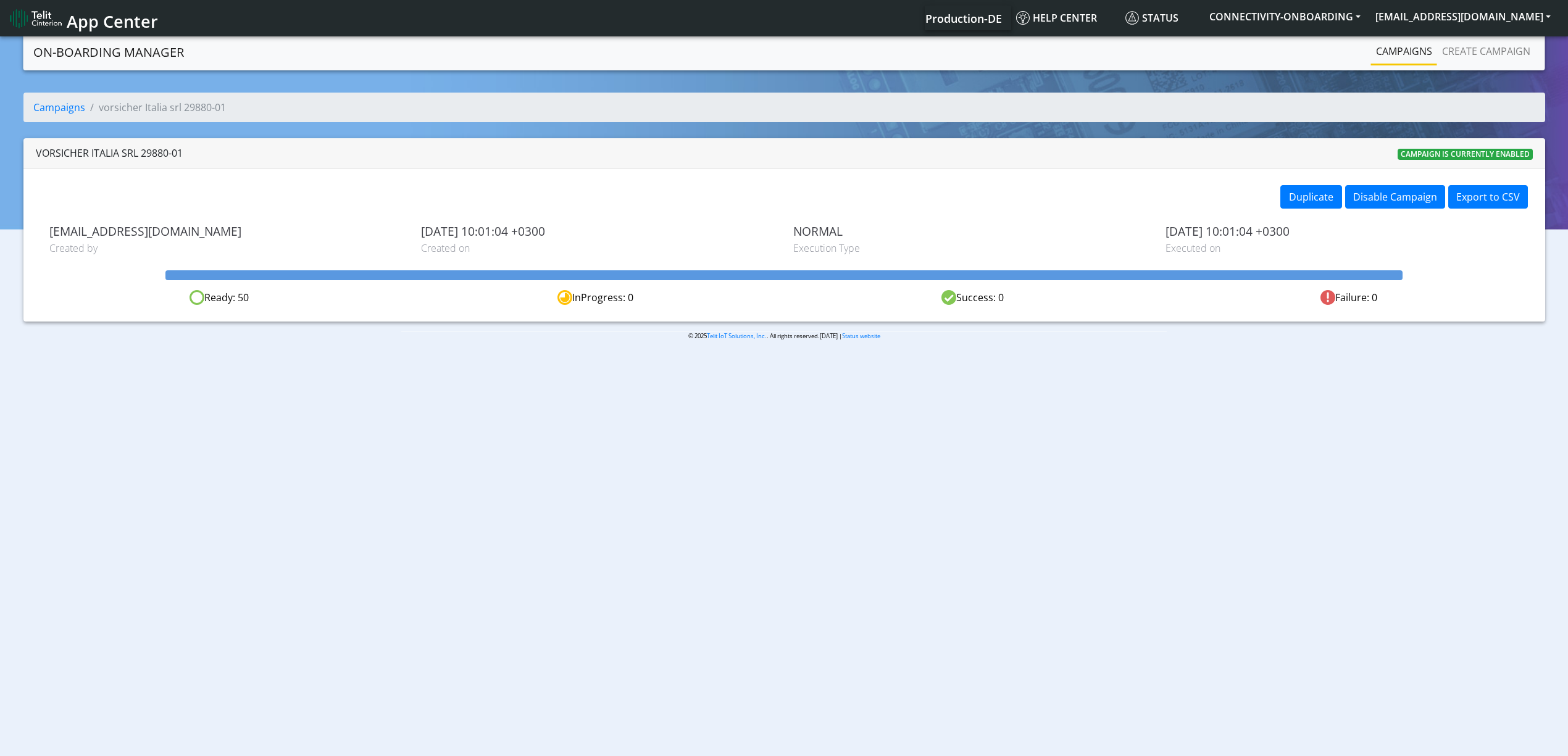
click at [1409, 61] on link "Campaigns" at bounding box center [1404, 52] width 66 height 25
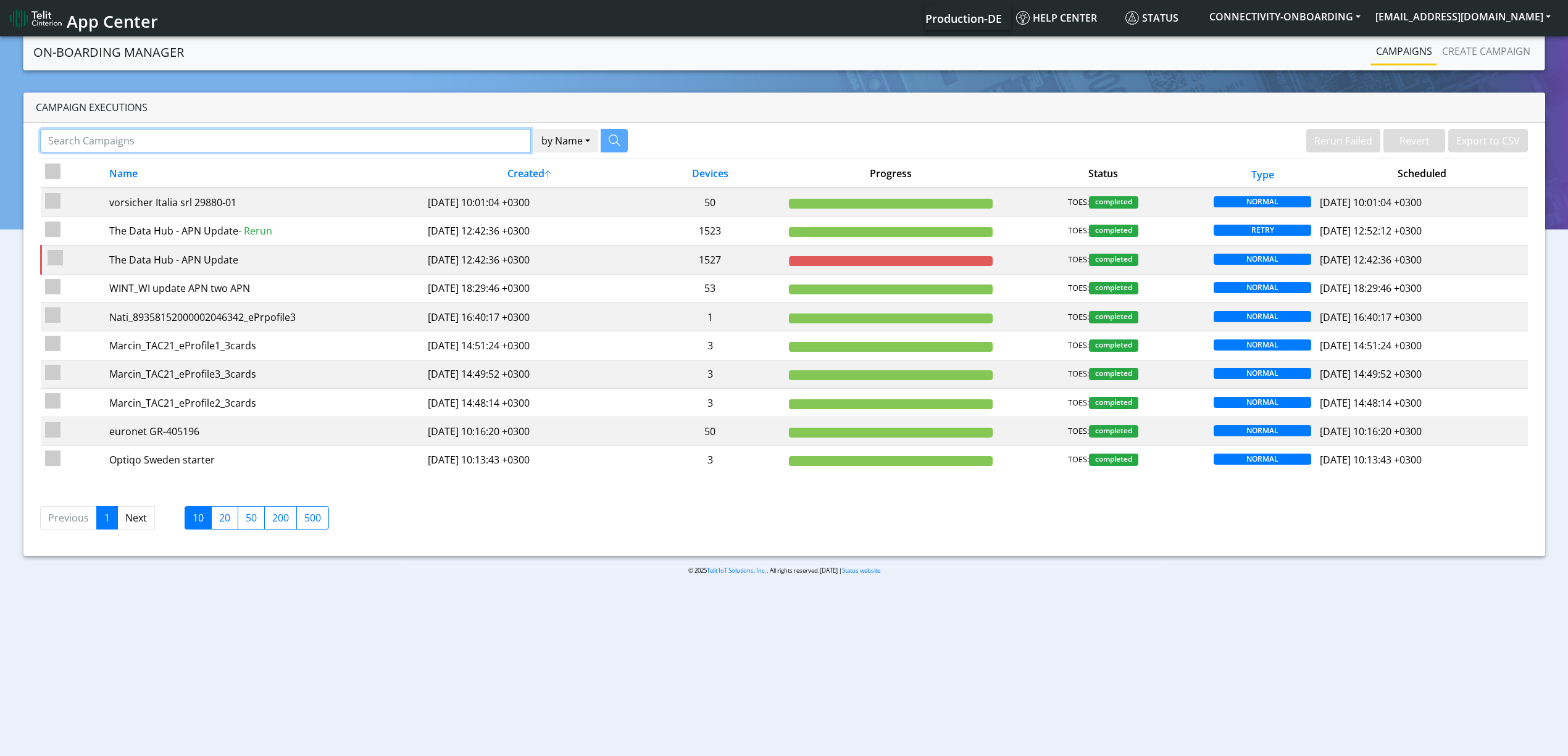
click at [204, 148] on input "Search Campaigns" at bounding box center [285, 141] width 491 height 23
click at [333, 136] on input "bh" at bounding box center [277, 141] width 475 height 23
type input "BH"
click at [604, 147] on button "button" at bounding box center [598, 141] width 27 height 23
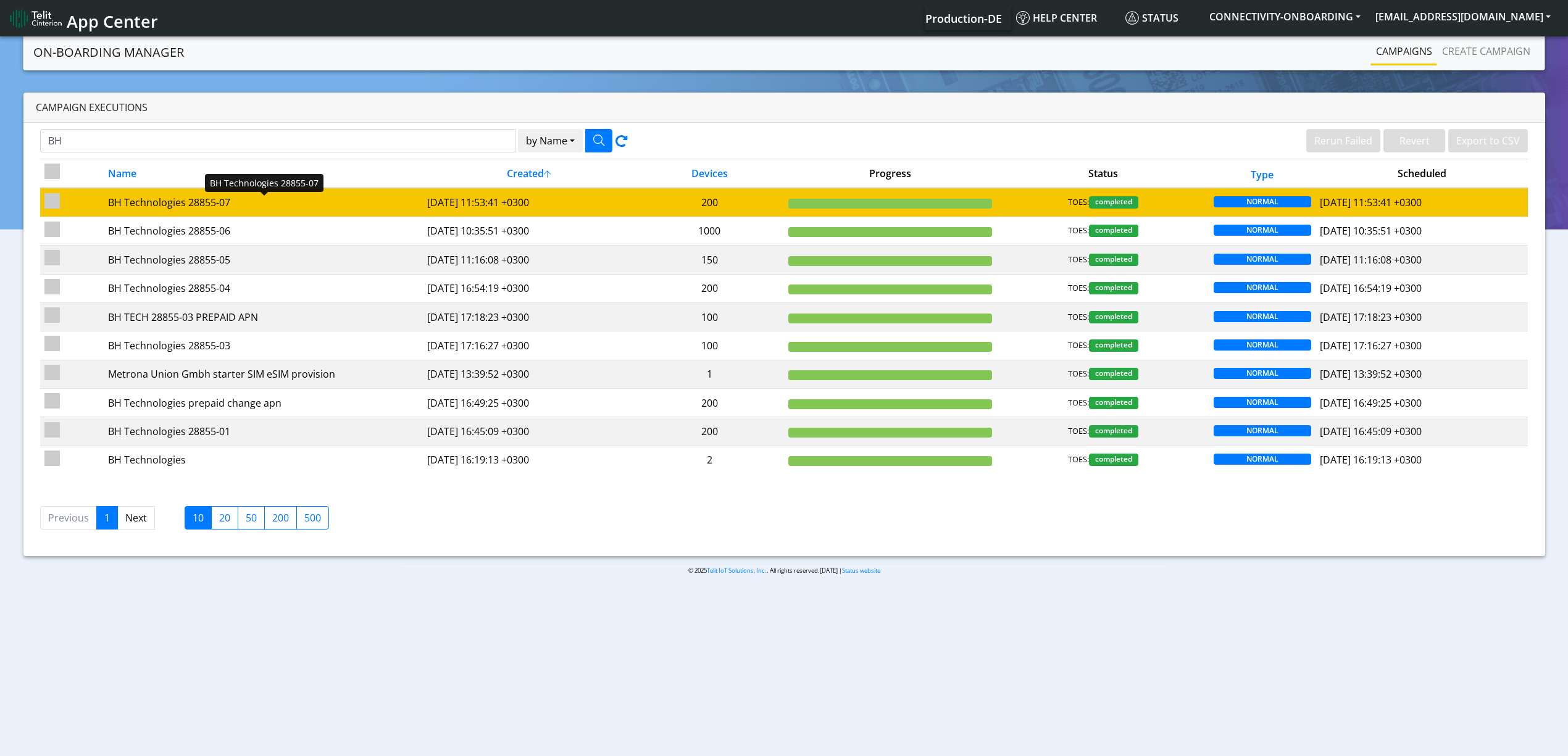
click at [294, 206] on div "BH Technologies 28855-07" at bounding box center [263, 202] width 310 height 15
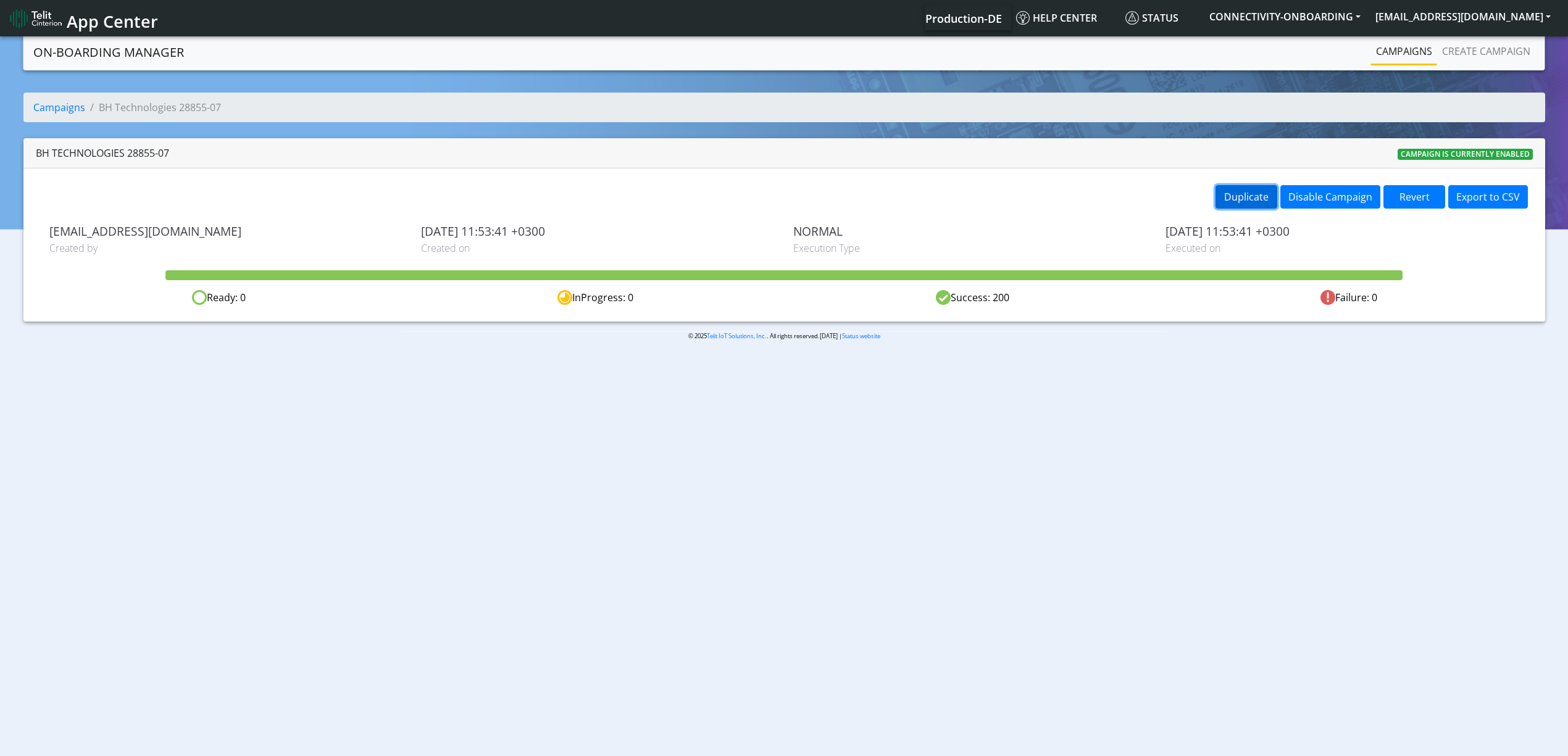
click at [1242, 209] on button "Duplicate" at bounding box center [1246, 196] width 62 height 23
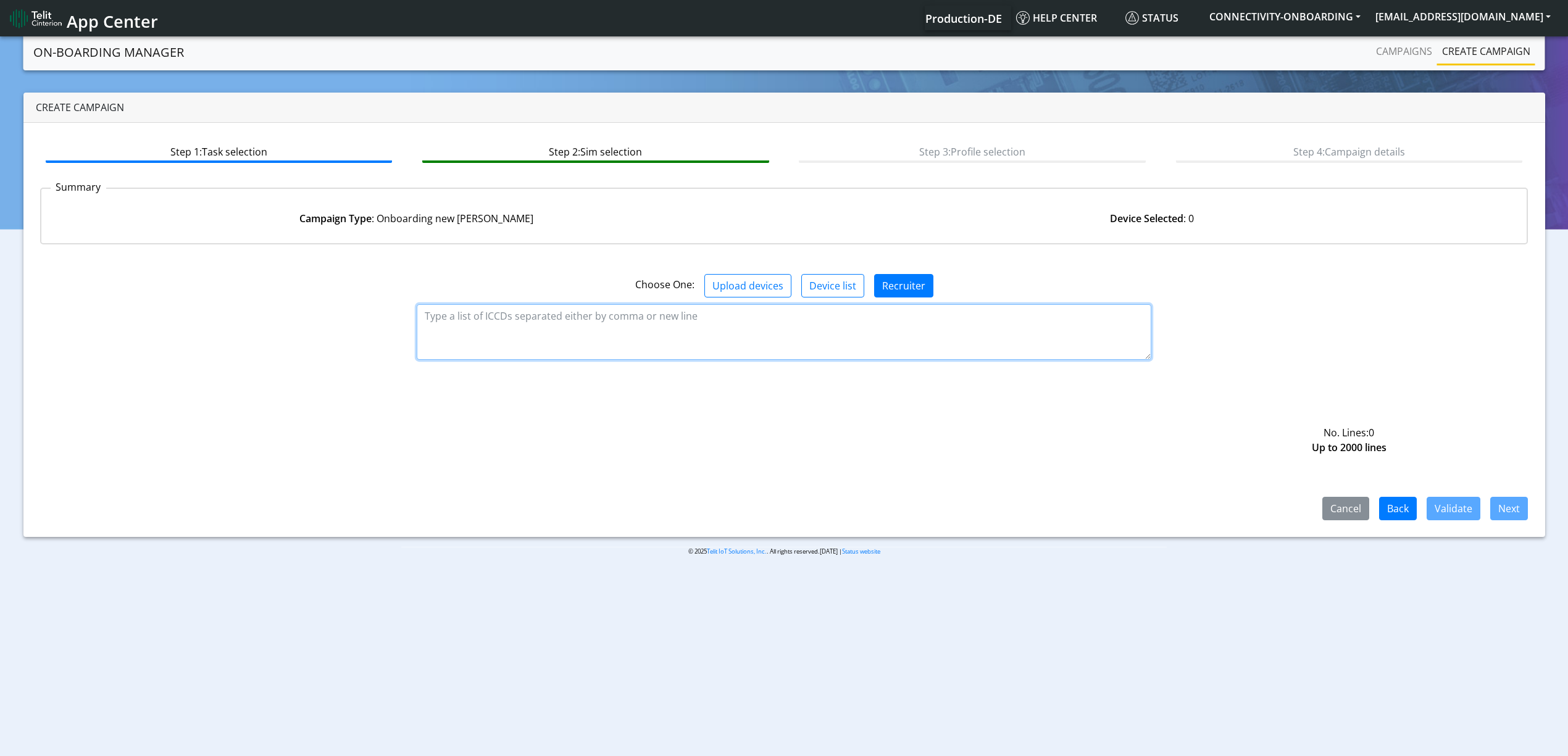
click at [903, 356] on textarea at bounding box center [784, 332] width 735 height 55
paste textarea "89358151000028204348 89358151000028204355 89358151000028204363 8935815100002820…"
type textarea "89358151000028204348 89358151000028204355 89358151000028204363 8935815100002820…"
click at [1447, 517] on button "Validate" at bounding box center [1454, 508] width 54 height 23
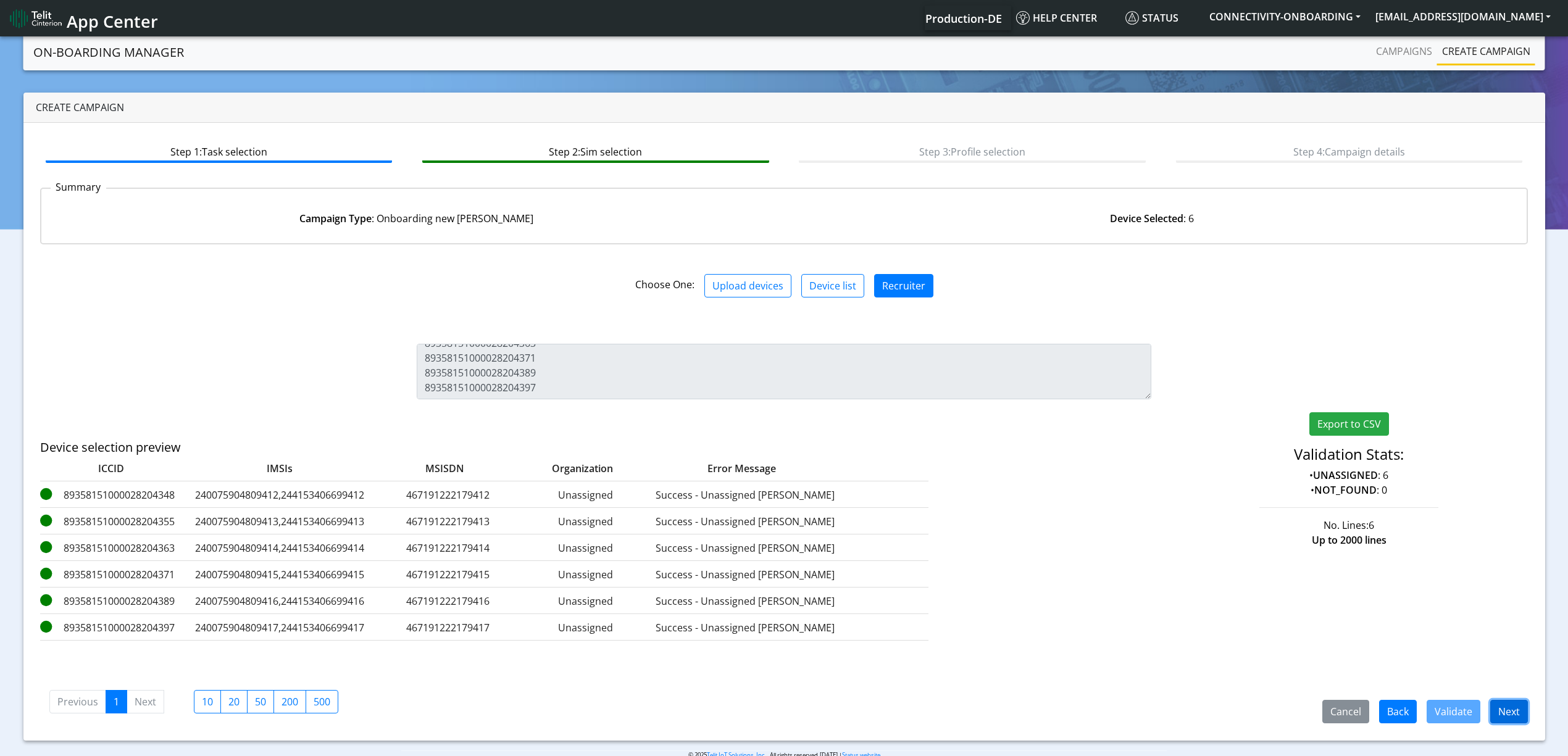
click at [1514, 702] on button "Next" at bounding box center [1509, 711] width 38 height 23
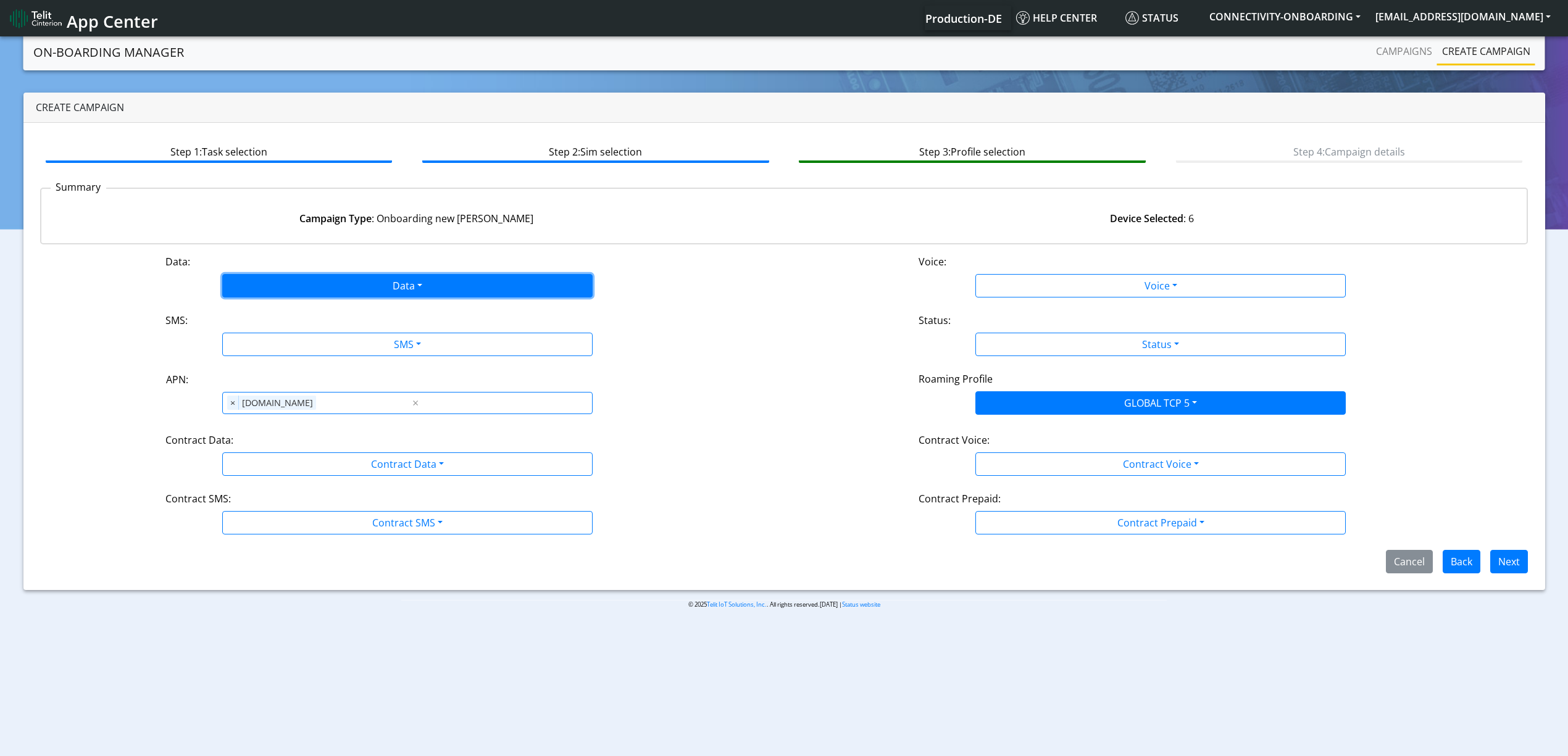
click at [337, 280] on button "Data" at bounding box center [407, 286] width 370 height 23
click at [297, 332] on button "Enabled" at bounding box center [407, 335] width 369 height 20
click at [310, 366] on div "Data: Data Disabled Enabled Voice: Voice Disabled Enabled SMS: SMS Disabled MO …" at bounding box center [784, 413] width 1489 height 319
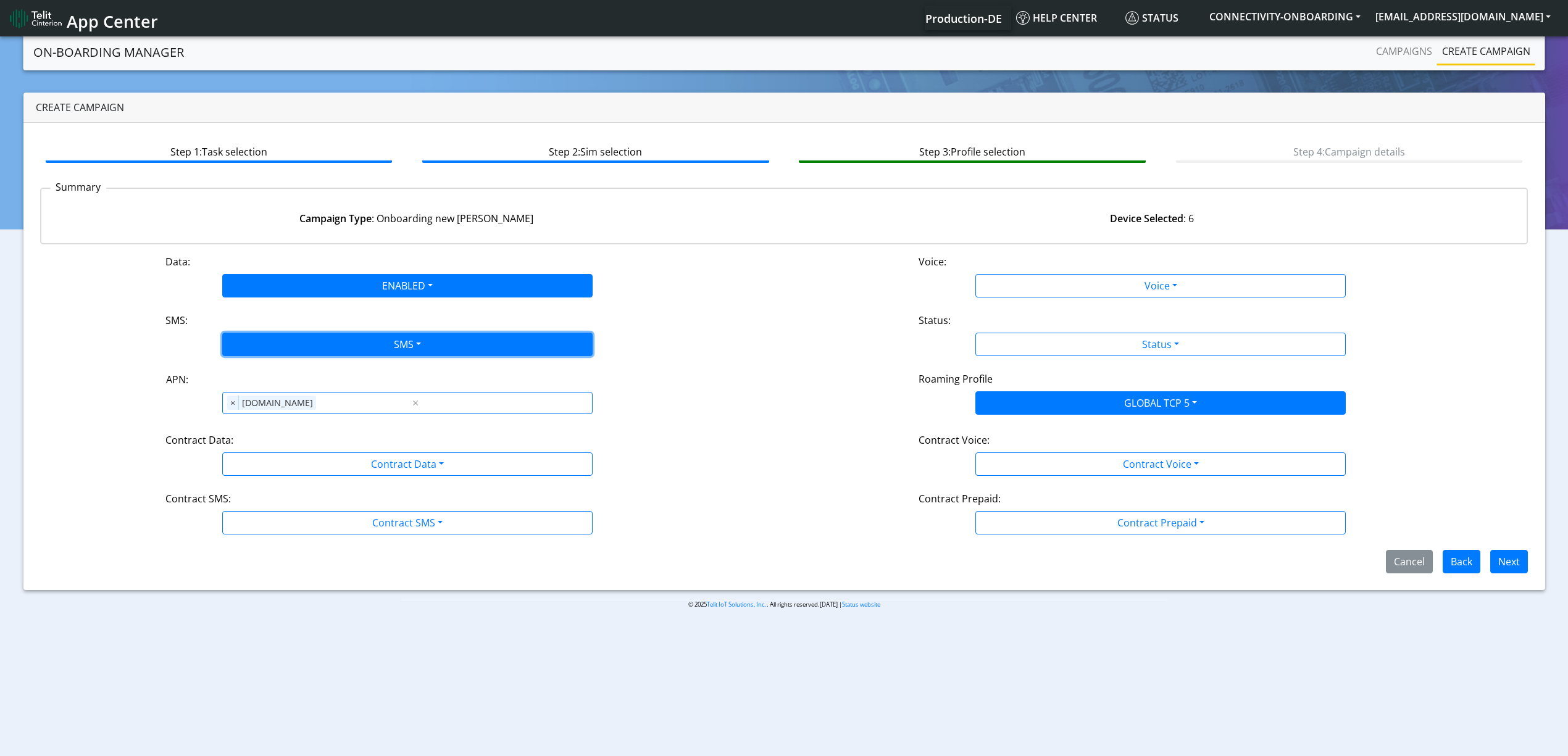
click at [303, 343] on button "SMS" at bounding box center [407, 344] width 370 height 23
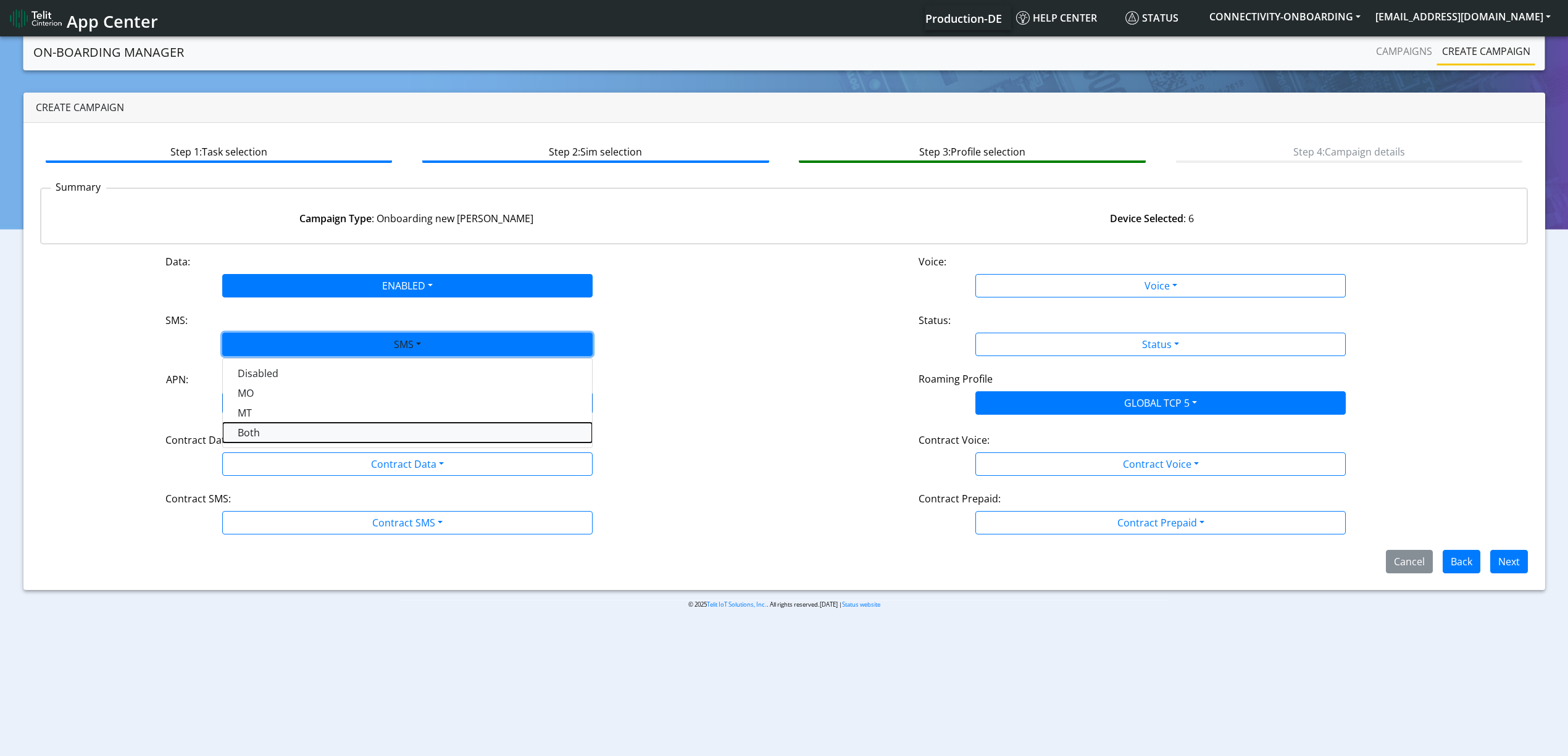
click at [288, 440] on button "Both" at bounding box center [407, 433] width 369 height 20
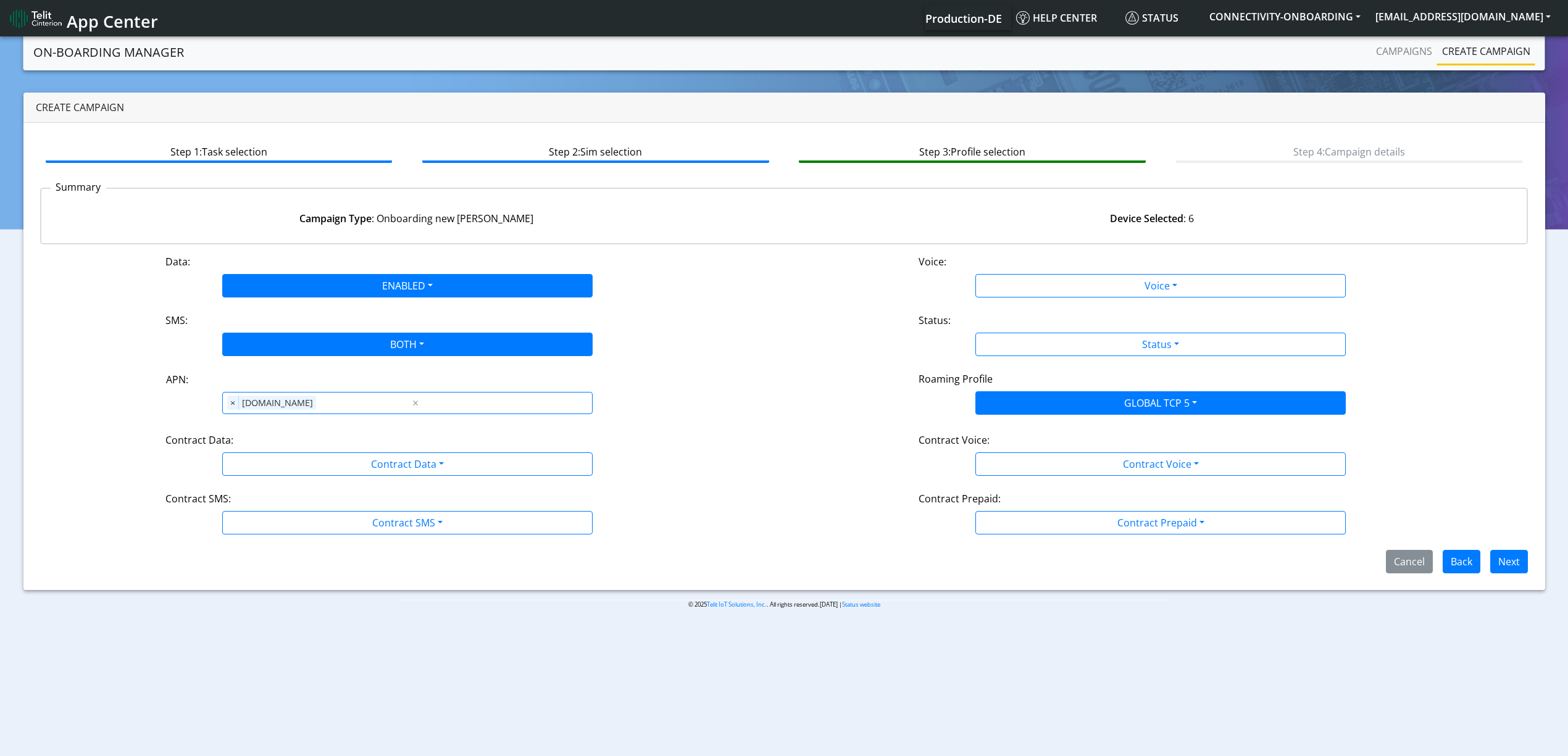
click at [379, 448] on div "Contract Data:" at bounding box center [407, 443] width 503 height 20
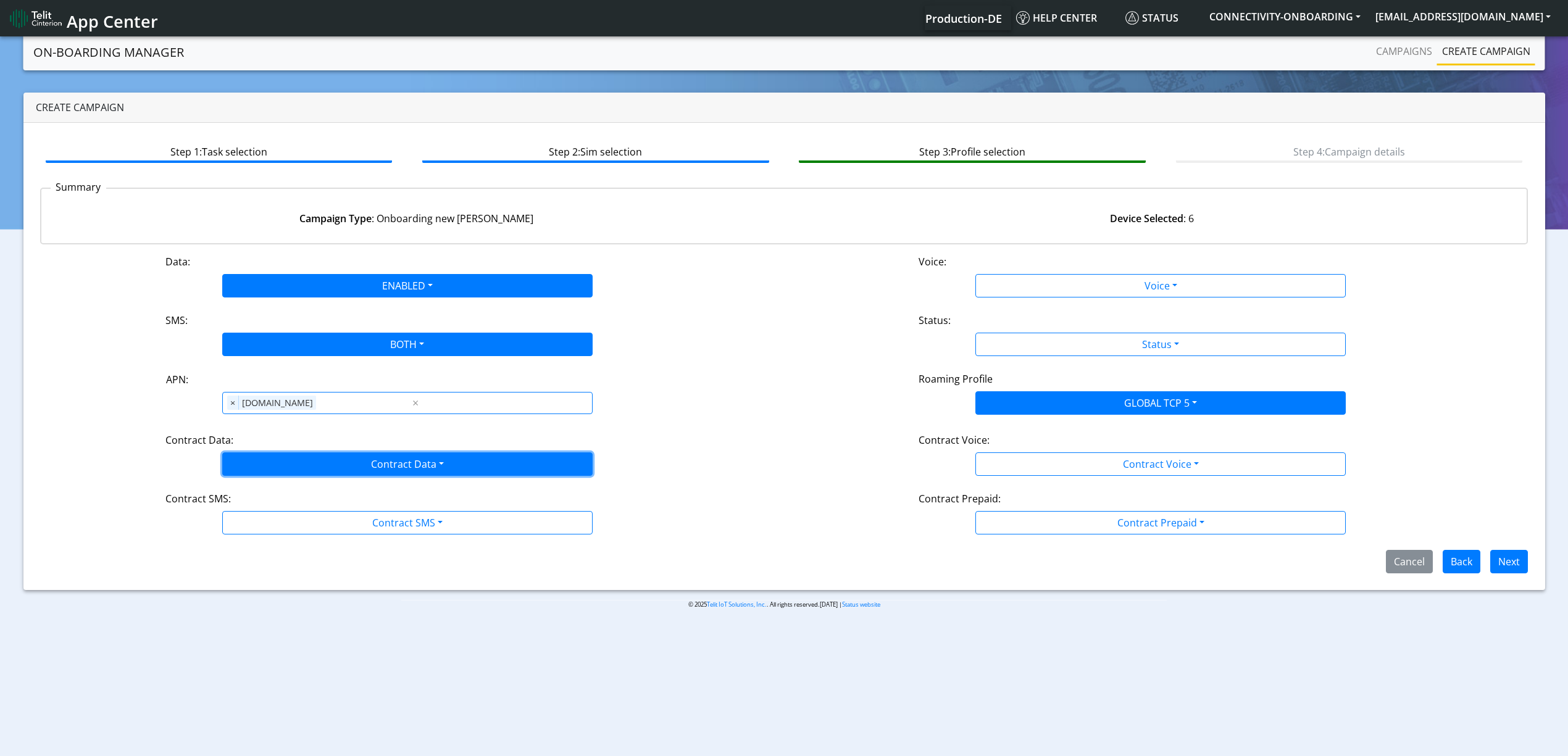
click at [373, 465] on button "Contract Data" at bounding box center [407, 464] width 370 height 23
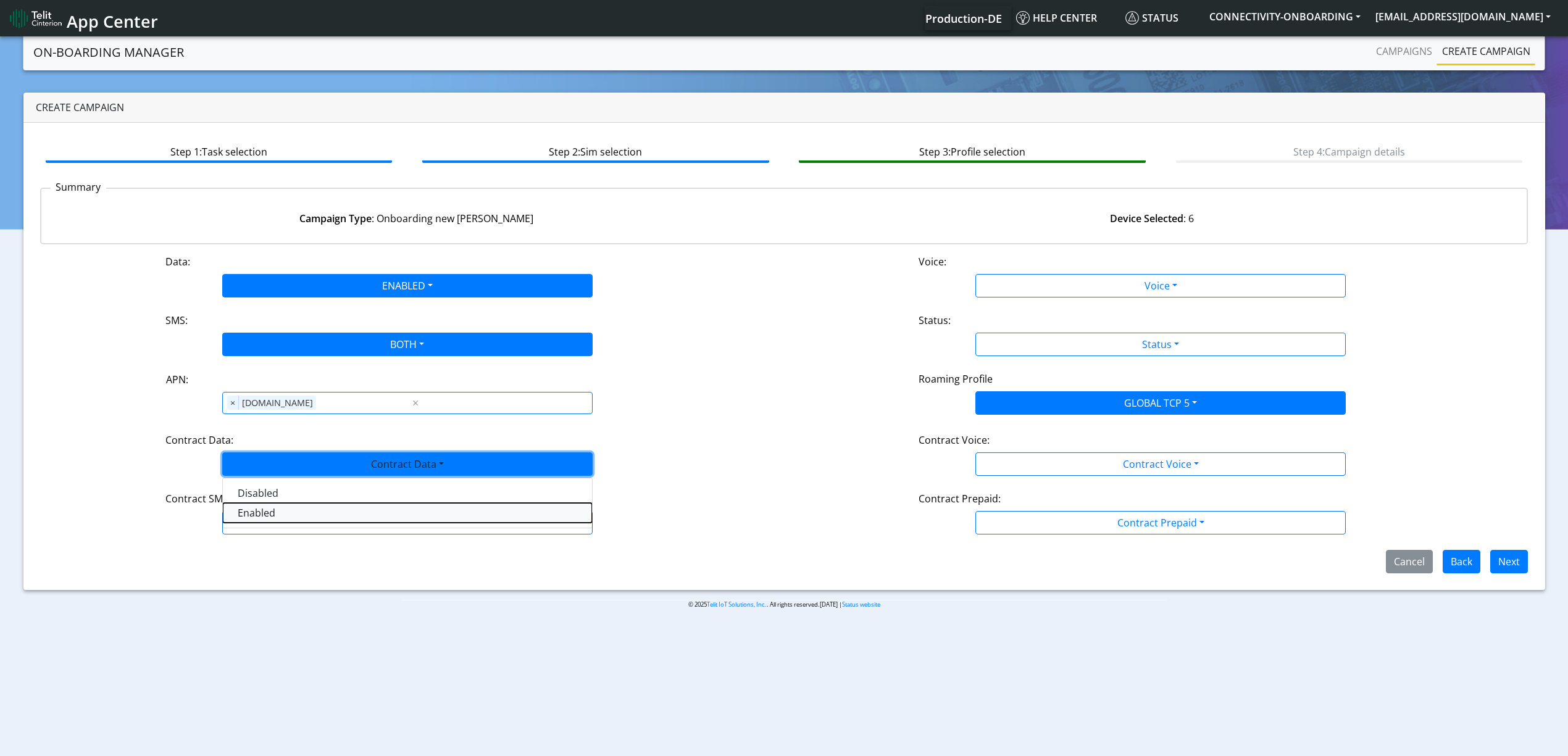
click at [238, 515] on Dataenabled-dropdown "Enabled" at bounding box center [407, 513] width 369 height 20
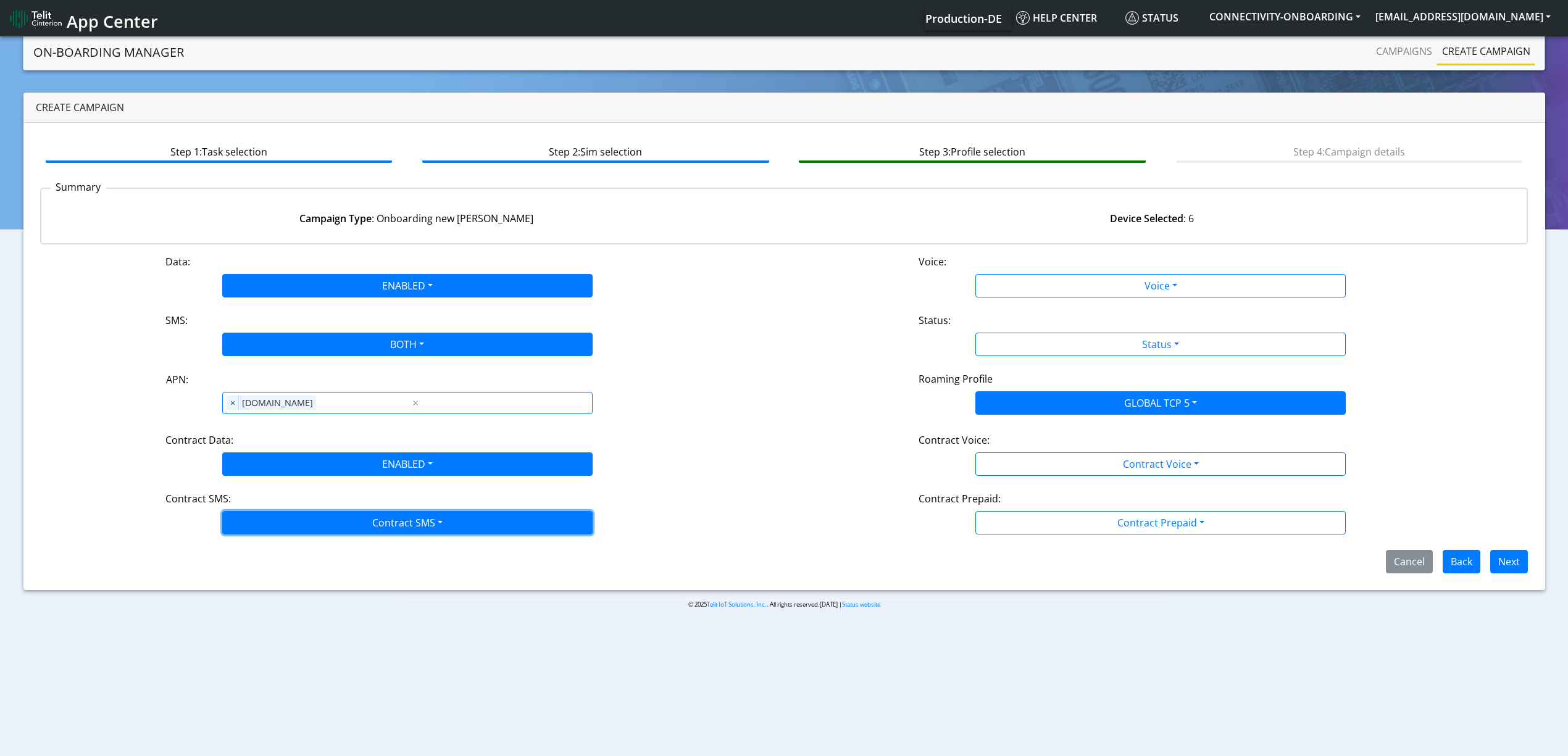
drag, startPoint x: 253, startPoint y: 527, endPoint x: 254, endPoint y: 610, distance: 83.0
click at [250, 527] on button "Contract SMS" at bounding box center [407, 523] width 370 height 23
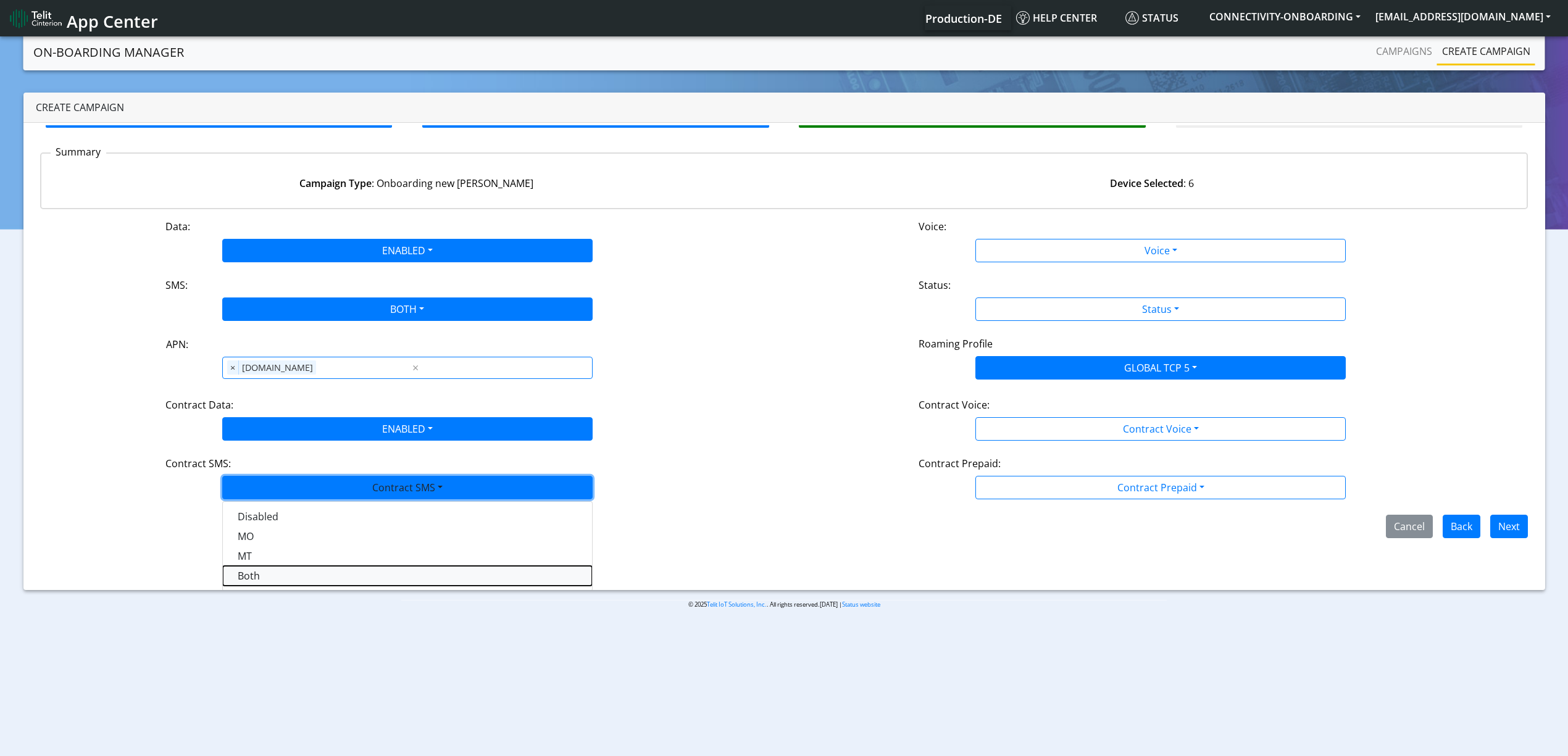
click at [266, 581] on SMSboth-dropdown "Both" at bounding box center [407, 576] width 369 height 20
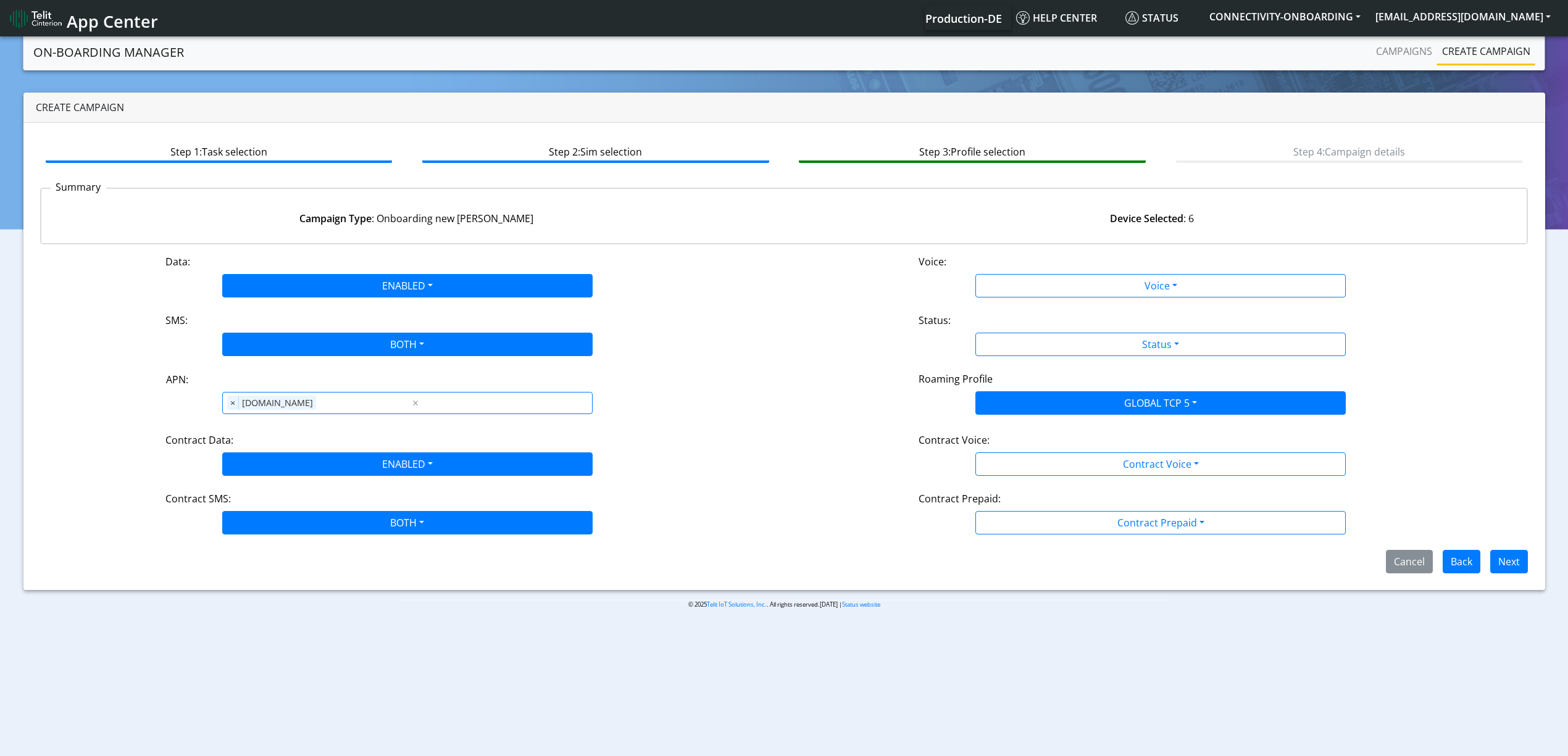
scroll to position [0, 0]
click at [1020, 304] on div "Data: ENABLED Disabled Enabled Voice: Voice Disabled Enabled SMS: BOTH Disabled…" at bounding box center [784, 413] width 1489 height 319
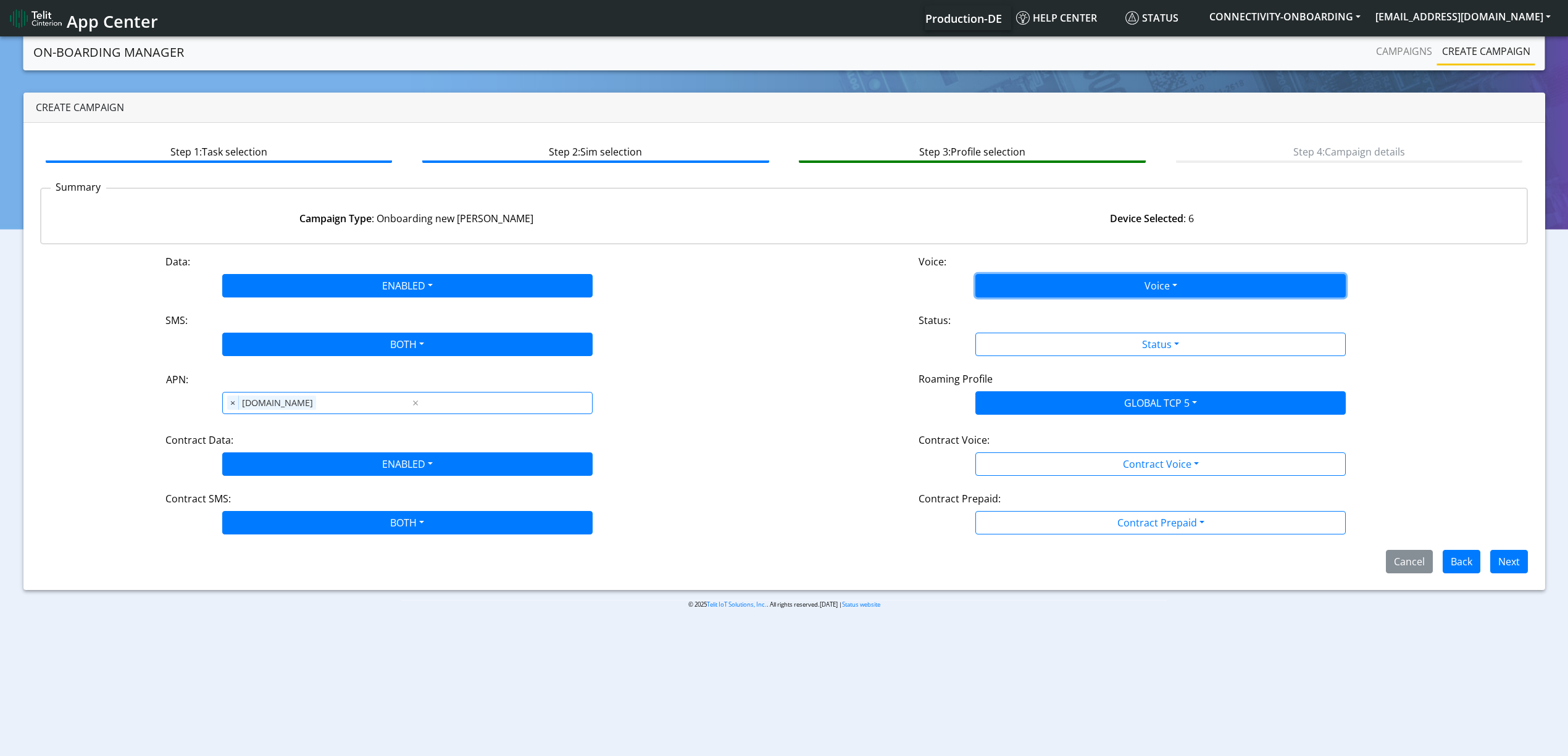
click at [1016, 295] on button "Voice" at bounding box center [1161, 286] width 370 height 23
click at [1015, 305] on button "Disabled" at bounding box center [1160, 315] width 369 height 20
click at [1030, 329] on div "Status:" at bounding box center [1161, 323] width 503 height 20
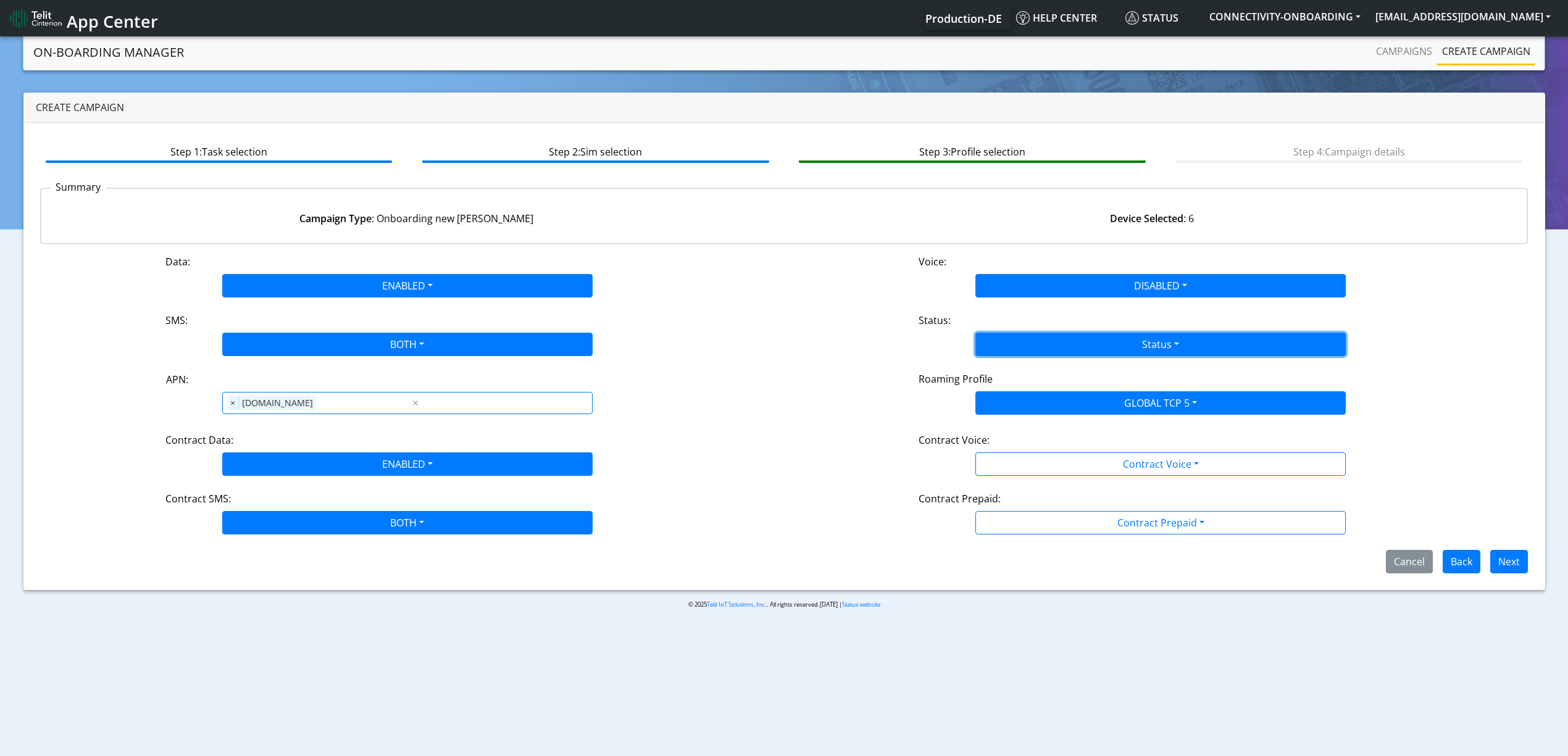
click at [1021, 333] on button "Status" at bounding box center [1161, 344] width 370 height 23
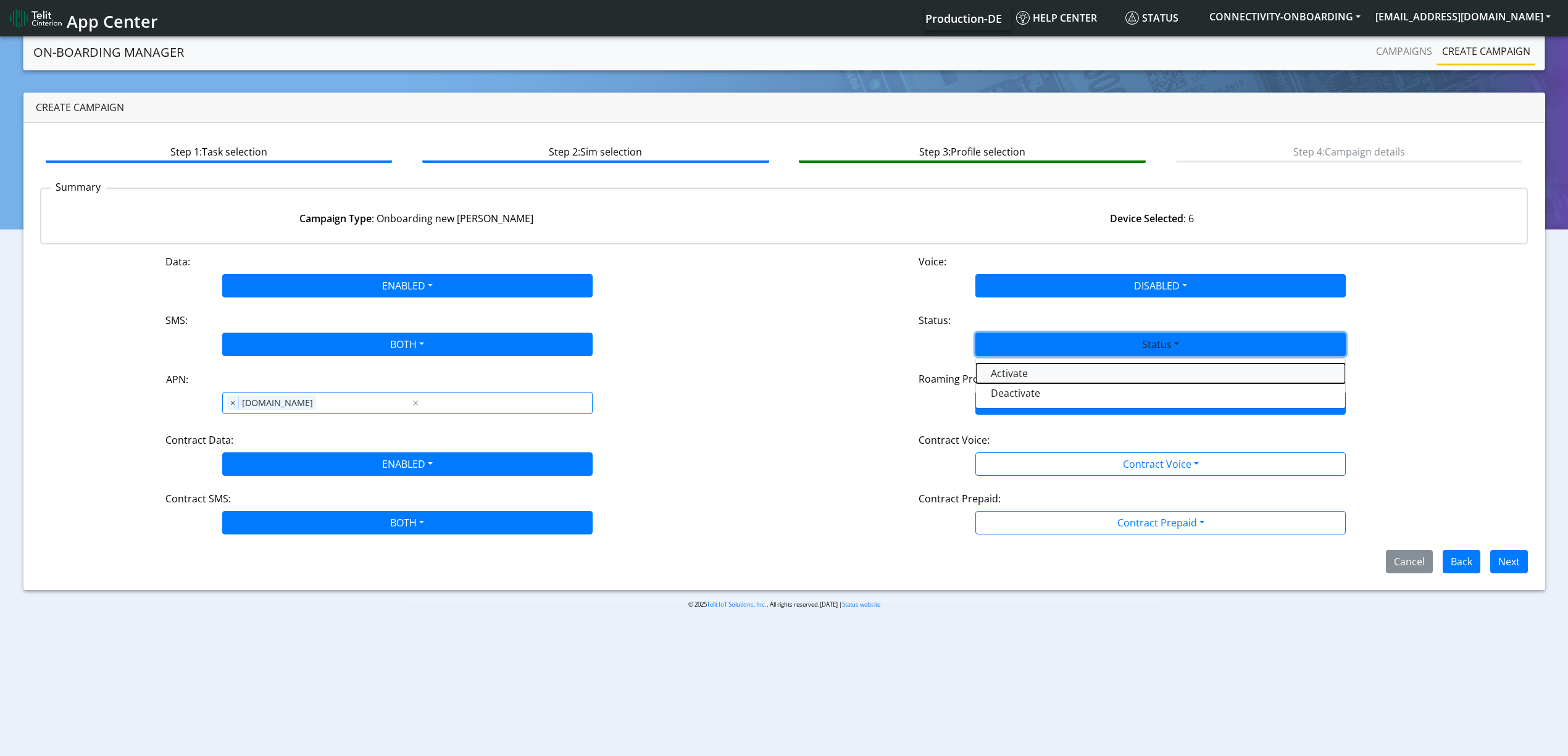
click at [1010, 380] on button "Activate" at bounding box center [1160, 373] width 369 height 20
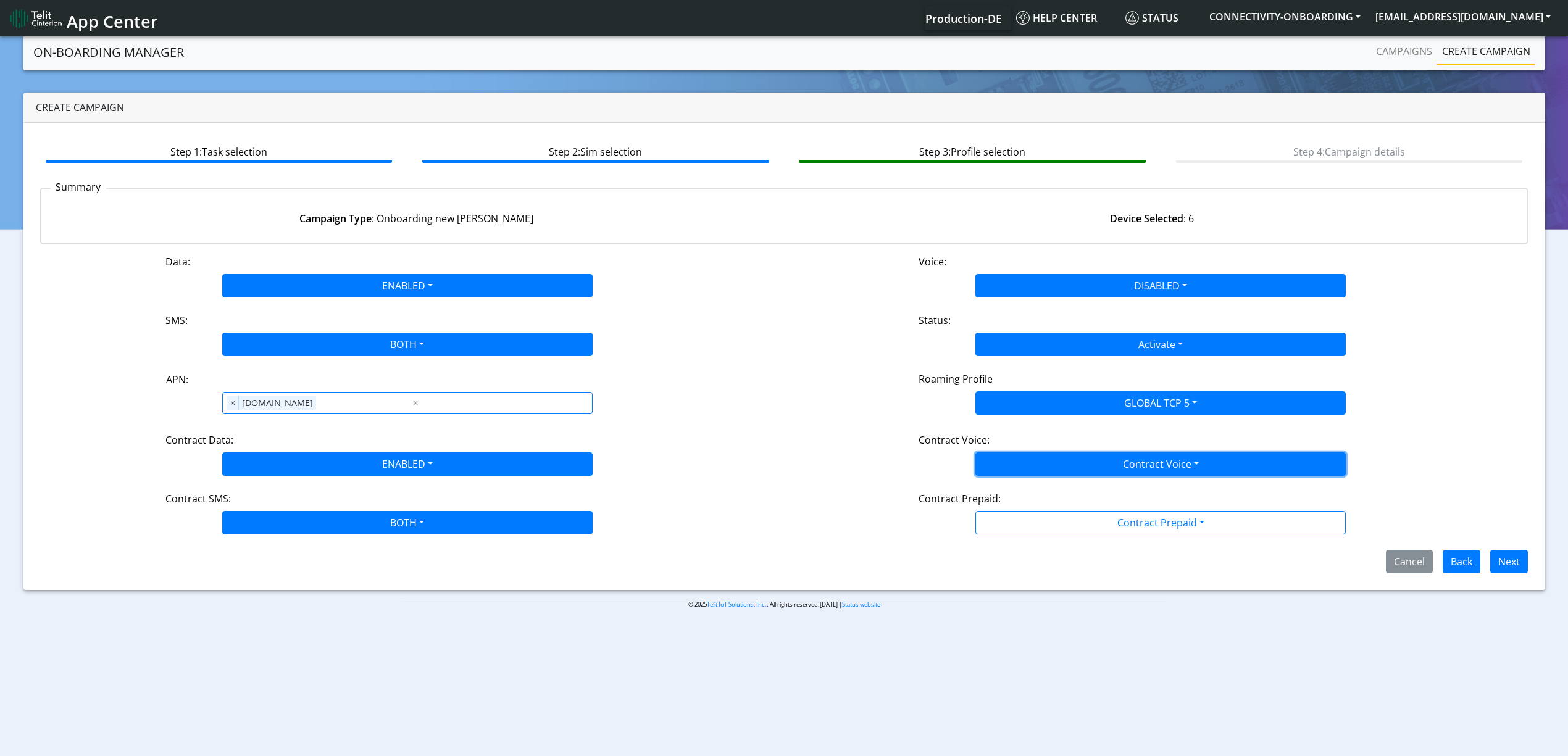
click at [1019, 453] on button "Contract Voice" at bounding box center [1161, 464] width 370 height 23
click at [1016, 477] on div "Data: ENABLED Disabled Enabled Voice: DISABLED Disabled Enabled SMS: BOTH Disab…" at bounding box center [784, 413] width 1489 height 319
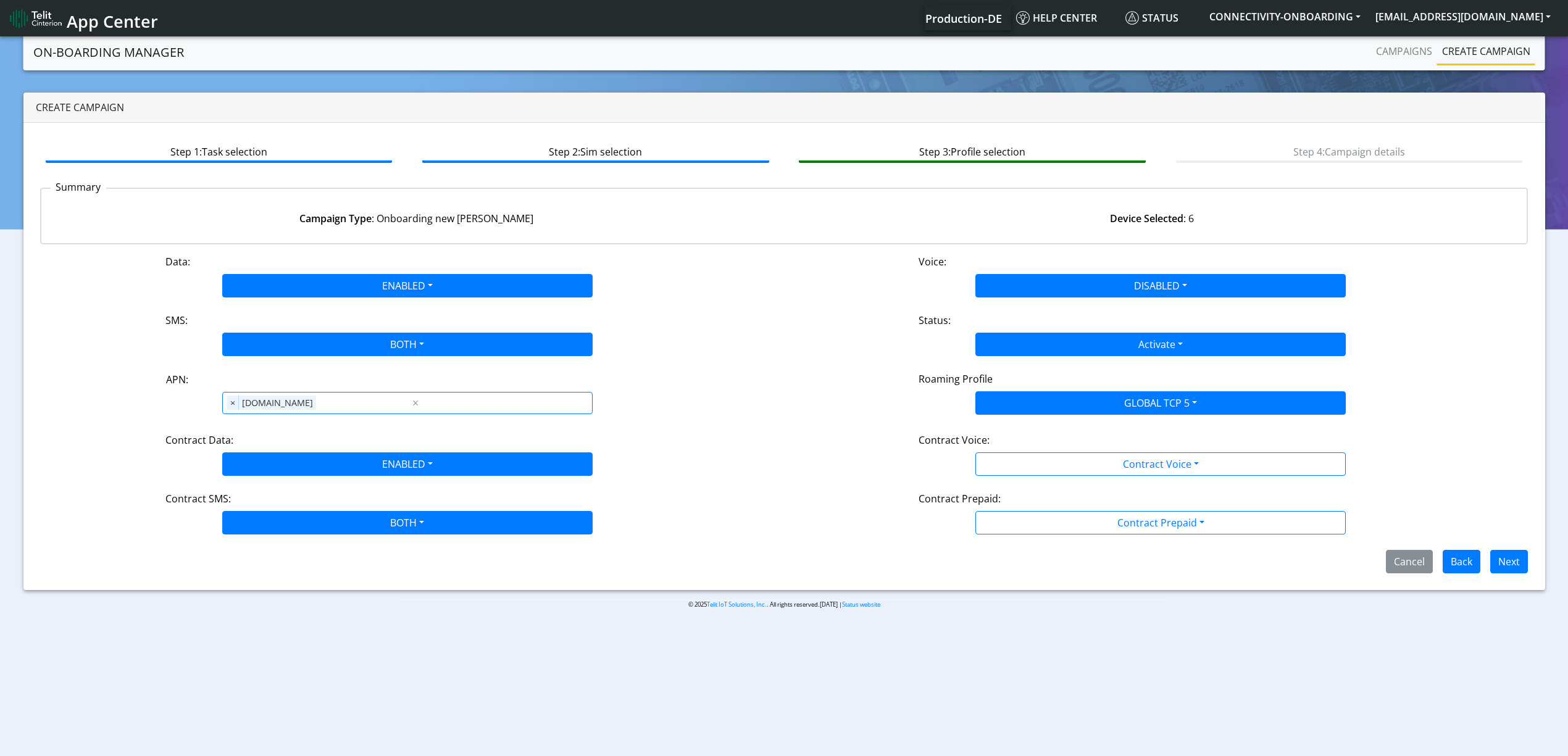
click at [1016, 490] on div "Data: ENABLED Disabled Enabled Voice: DISABLED Disabled Enabled SMS: BOTH Disab…" at bounding box center [784, 413] width 1489 height 319
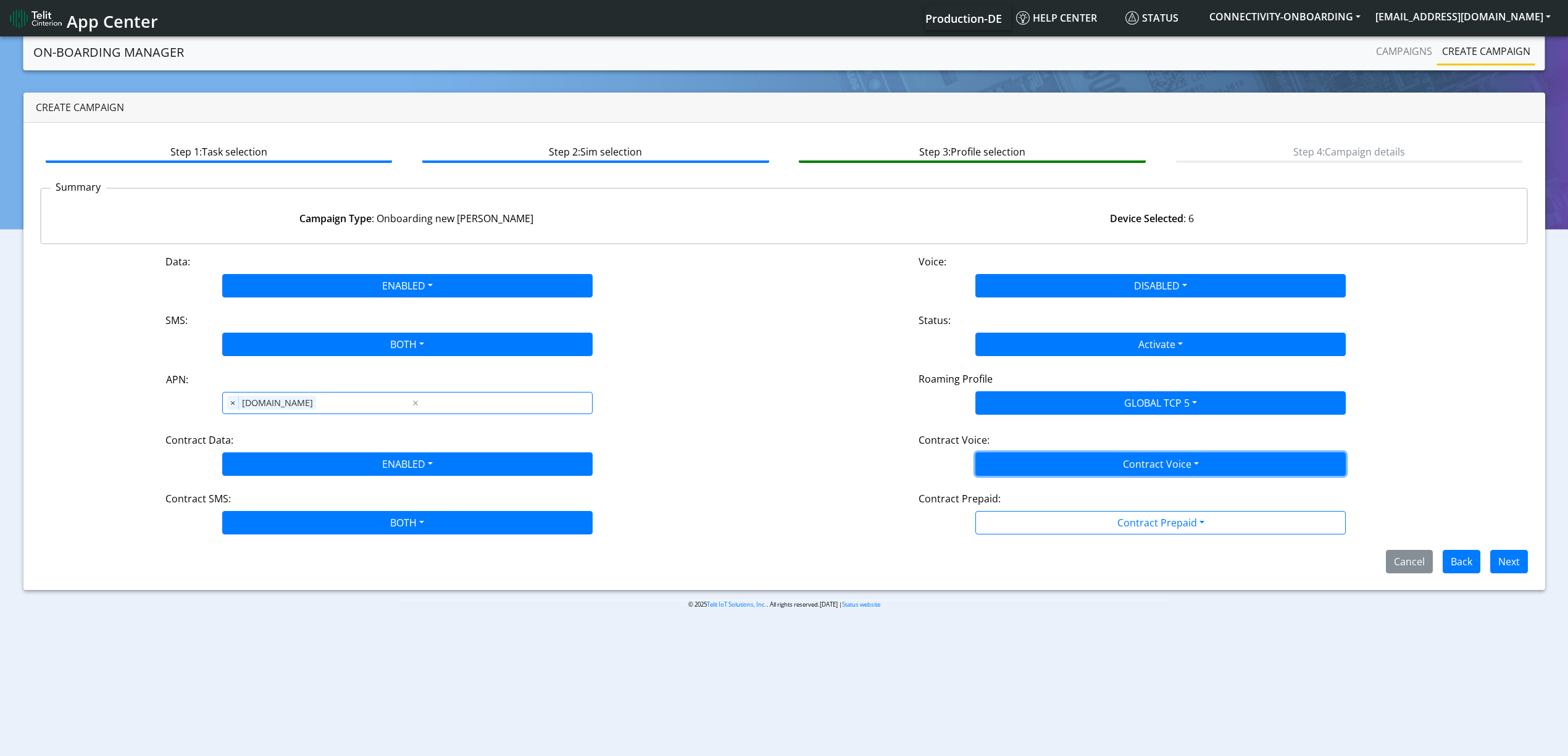
click at [1020, 470] on button "Contract Voice" at bounding box center [1161, 464] width 370 height 23
click at [1017, 493] on Voicedisabled-dropdown "Disabled" at bounding box center [1160, 493] width 369 height 20
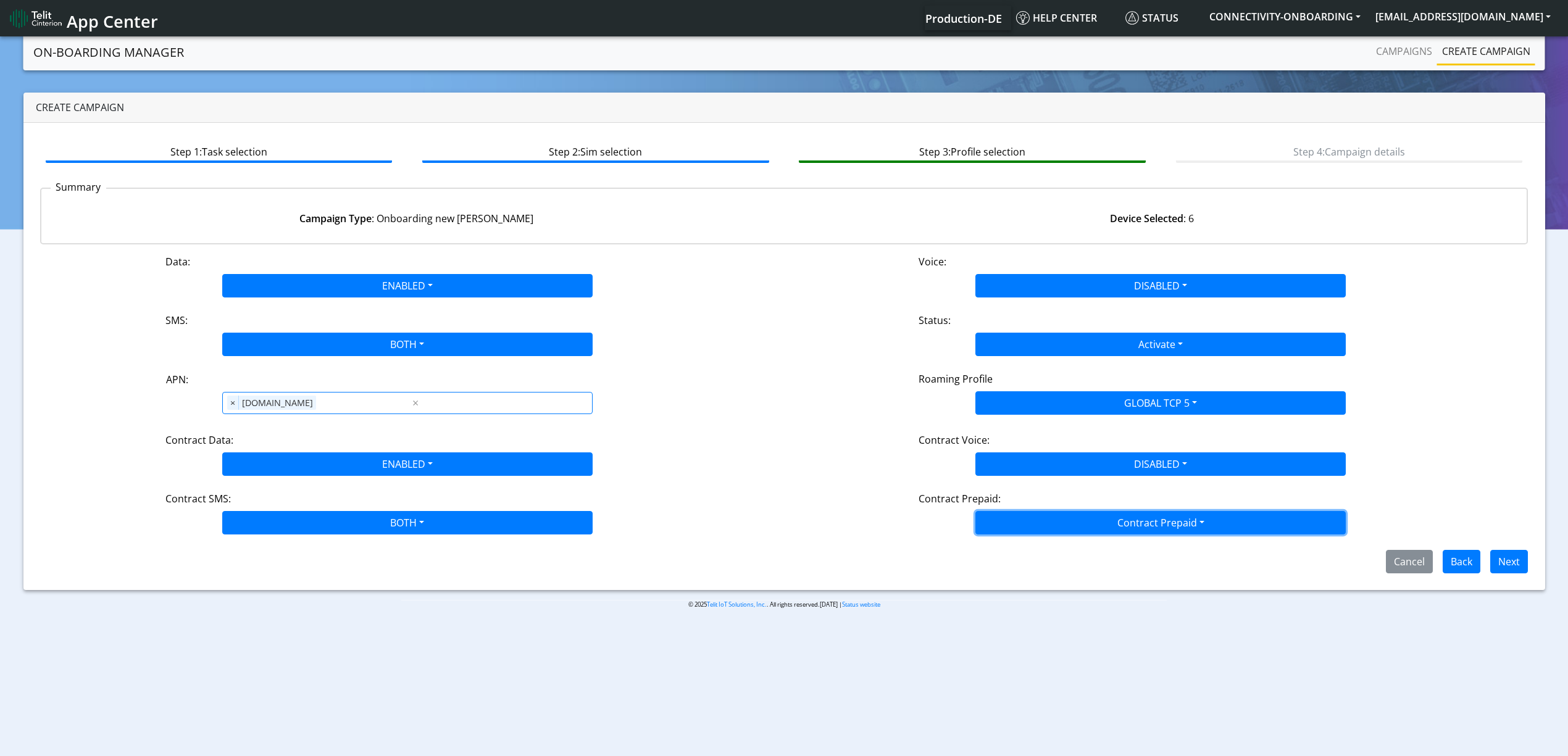
click at [1018, 522] on button "Contract Prepaid" at bounding box center [1161, 523] width 370 height 23
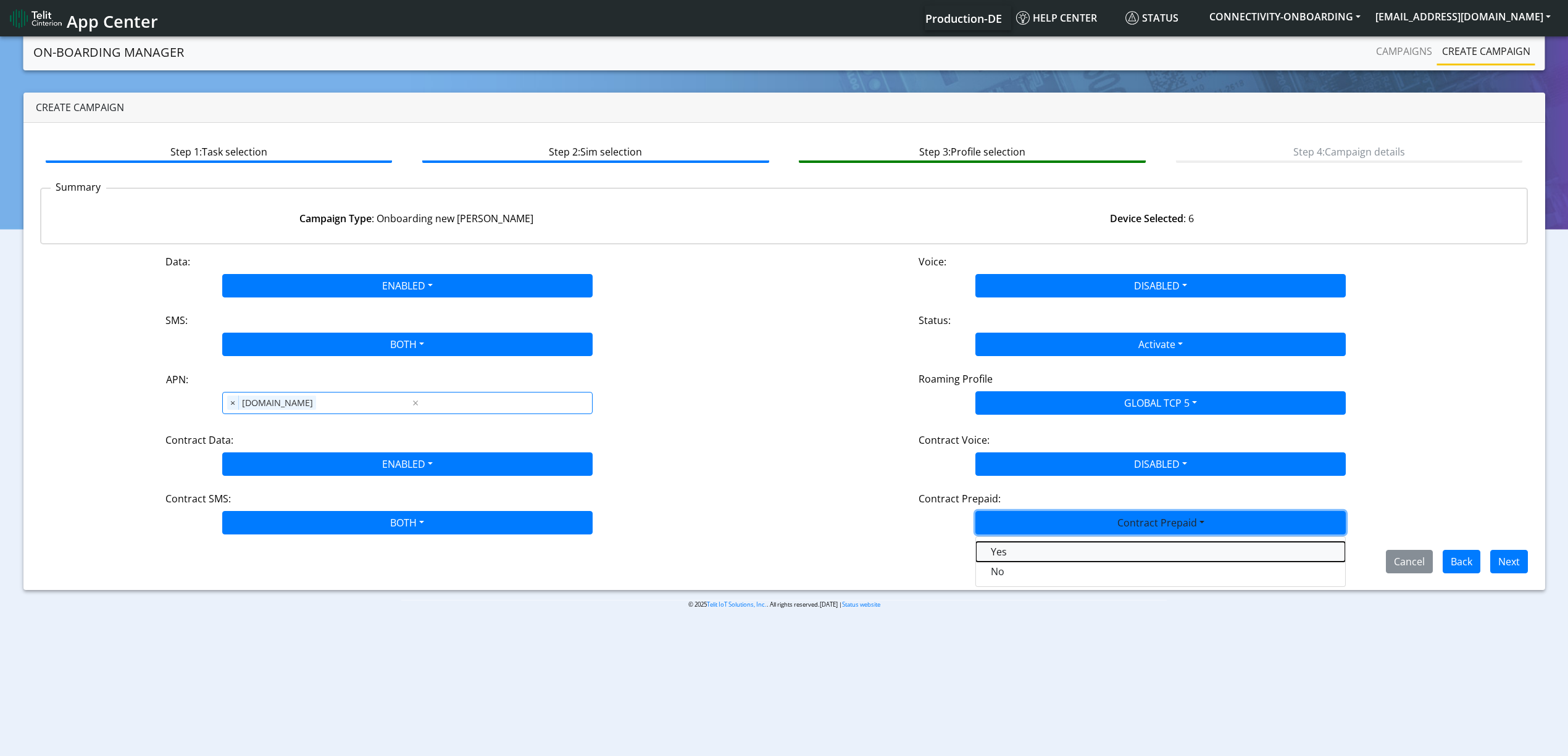
click at [1017, 552] on Prepaidprepaid-dropdown "Yes" at bounding box center [1160, 552] width 369 height 20
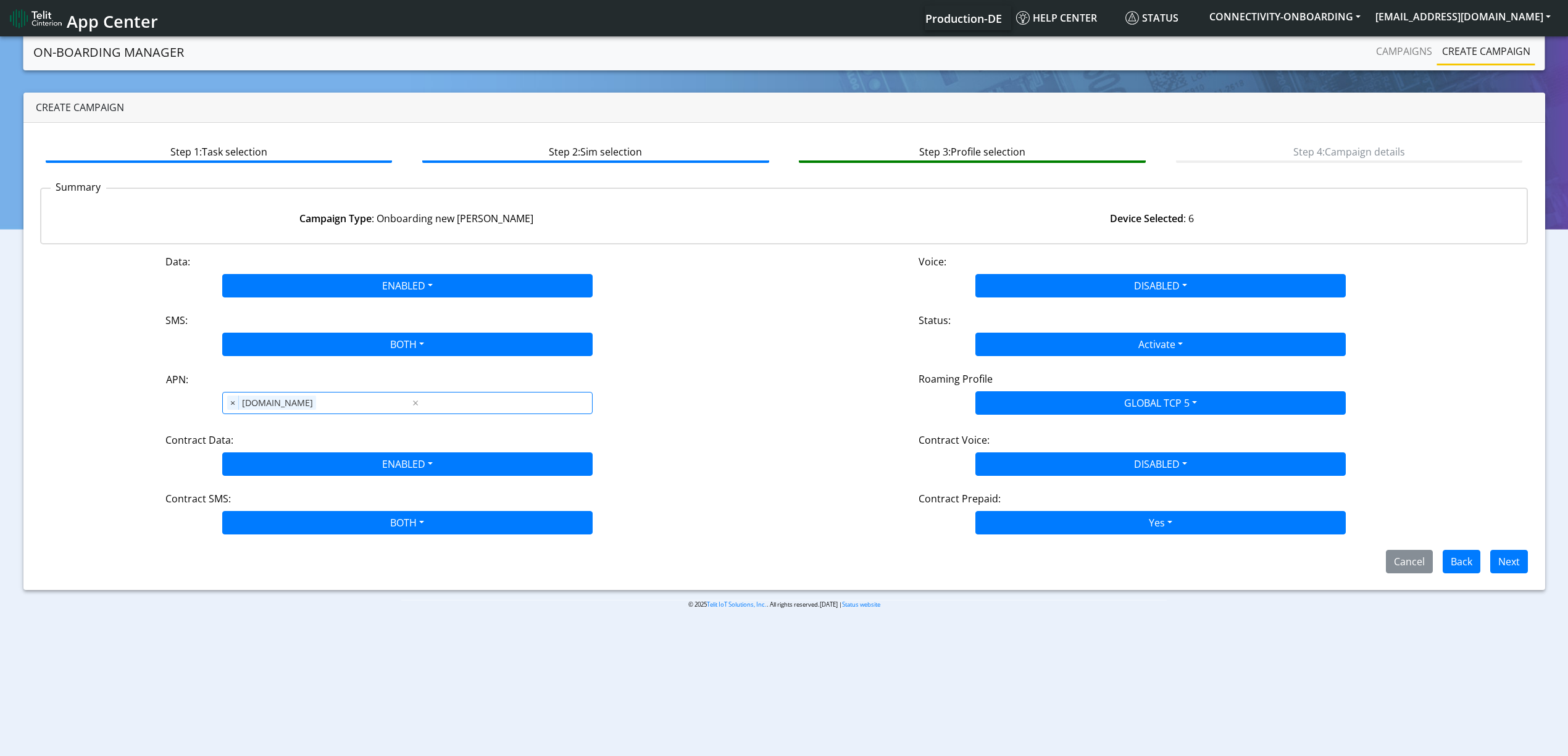
click at [1205, 636] on body "App Center Production-DE Help center Status CONNECTIVITY-ONBOARDING [EMAIL_ADDR…" at bounding box center [784, 397] width 1568 height 727
click at [1503, 564] on button "Next" at bounding box center [1509, 561] width 38 height 23
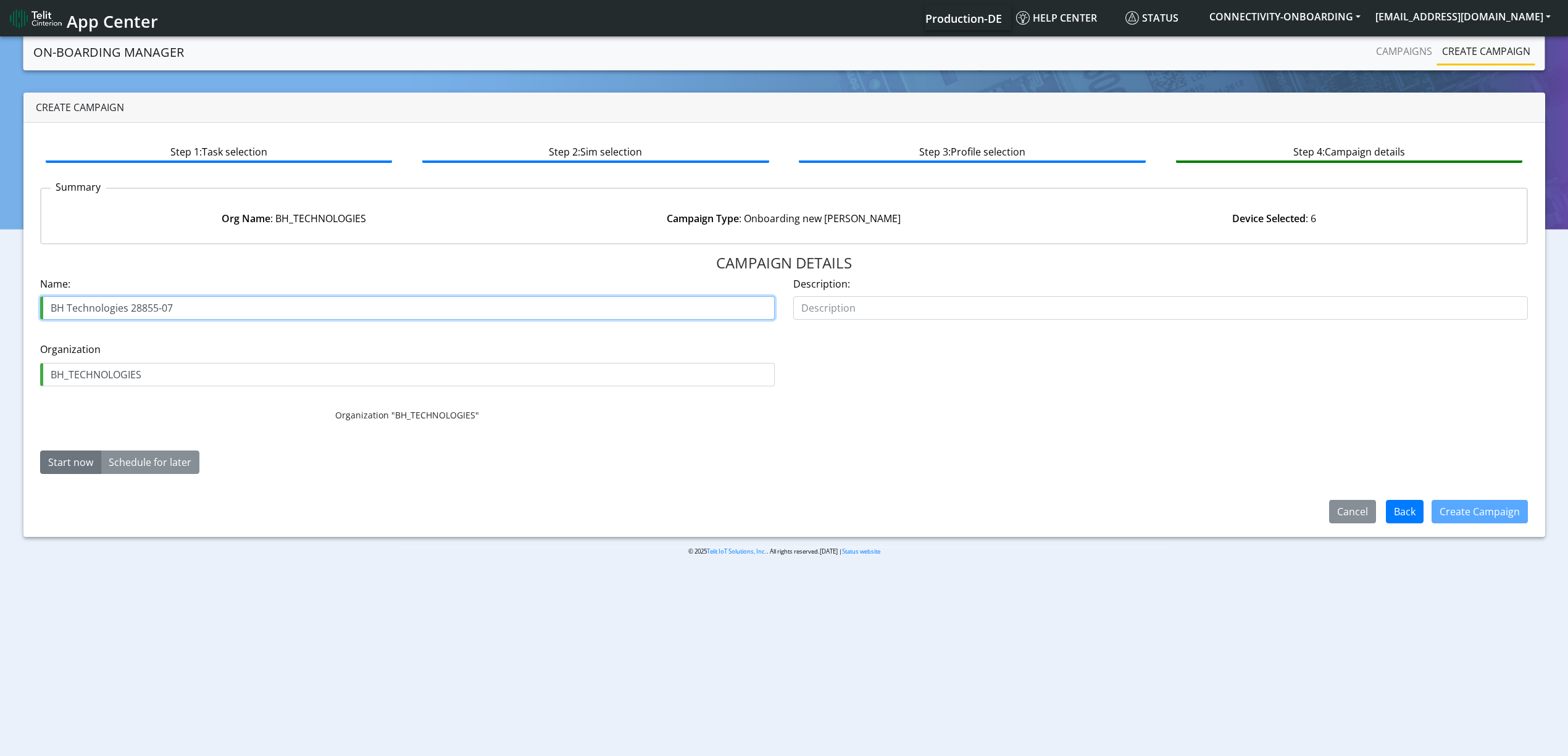
click at [147, 305] on input "BH Technologies 28855-07" at bounding box center [407, 308] width 735 height 23
drag, startPoint x: 147, startPoint y: 305, endPoint x: 226, endPoint y: 307, distance: 79.0
click at [226, 307] on input "BH Technologies 28855-07" at bounding box center [407, 308] width 735 height 23
type input "BH Technologies STARTERS"
click at [1477, 524] on div "Create Campaign" at bounding box center [1480, 512] width 112 height 32
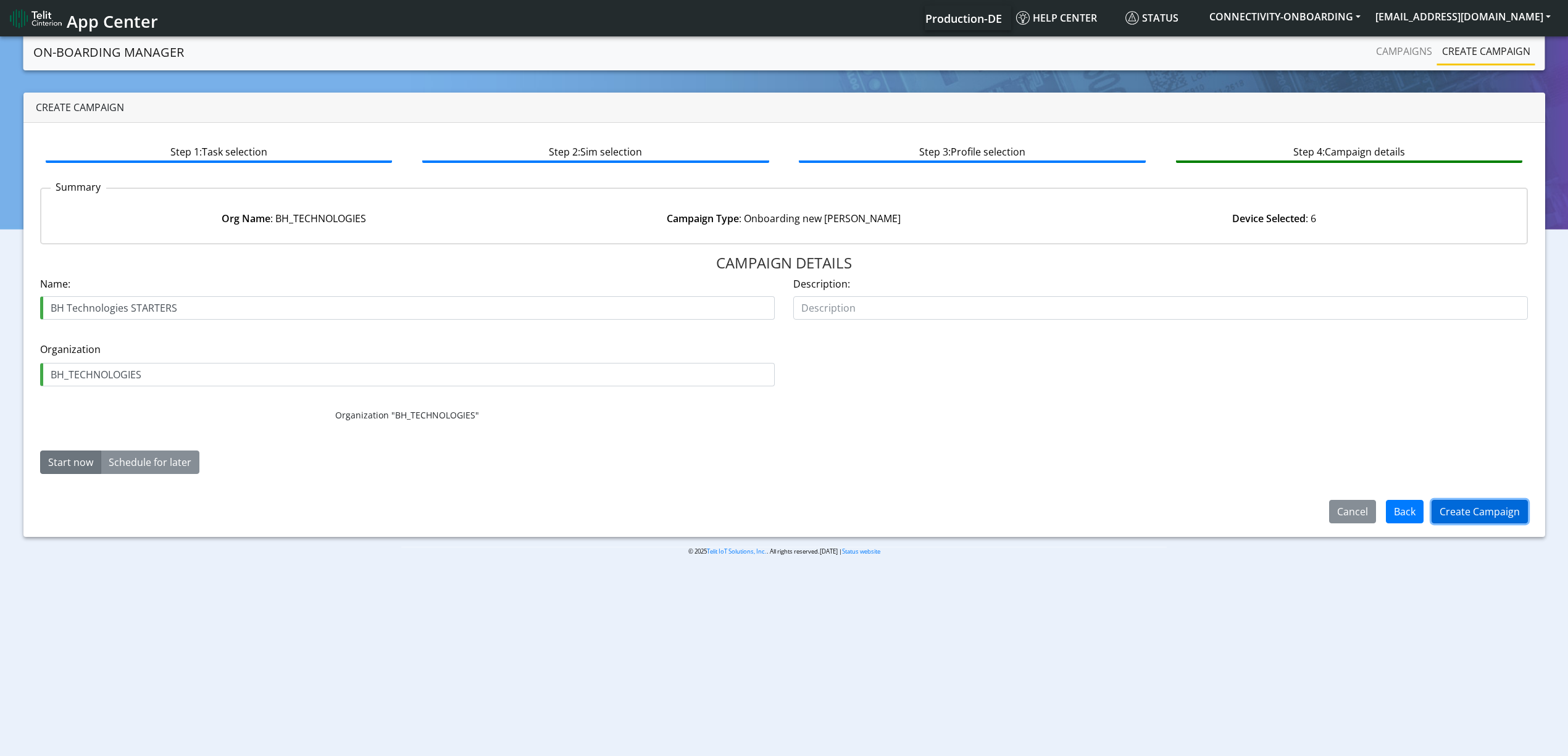
click at [1468, 507] on button "Create Campaign" at bounding box center [1479, 511] width 96 height 23
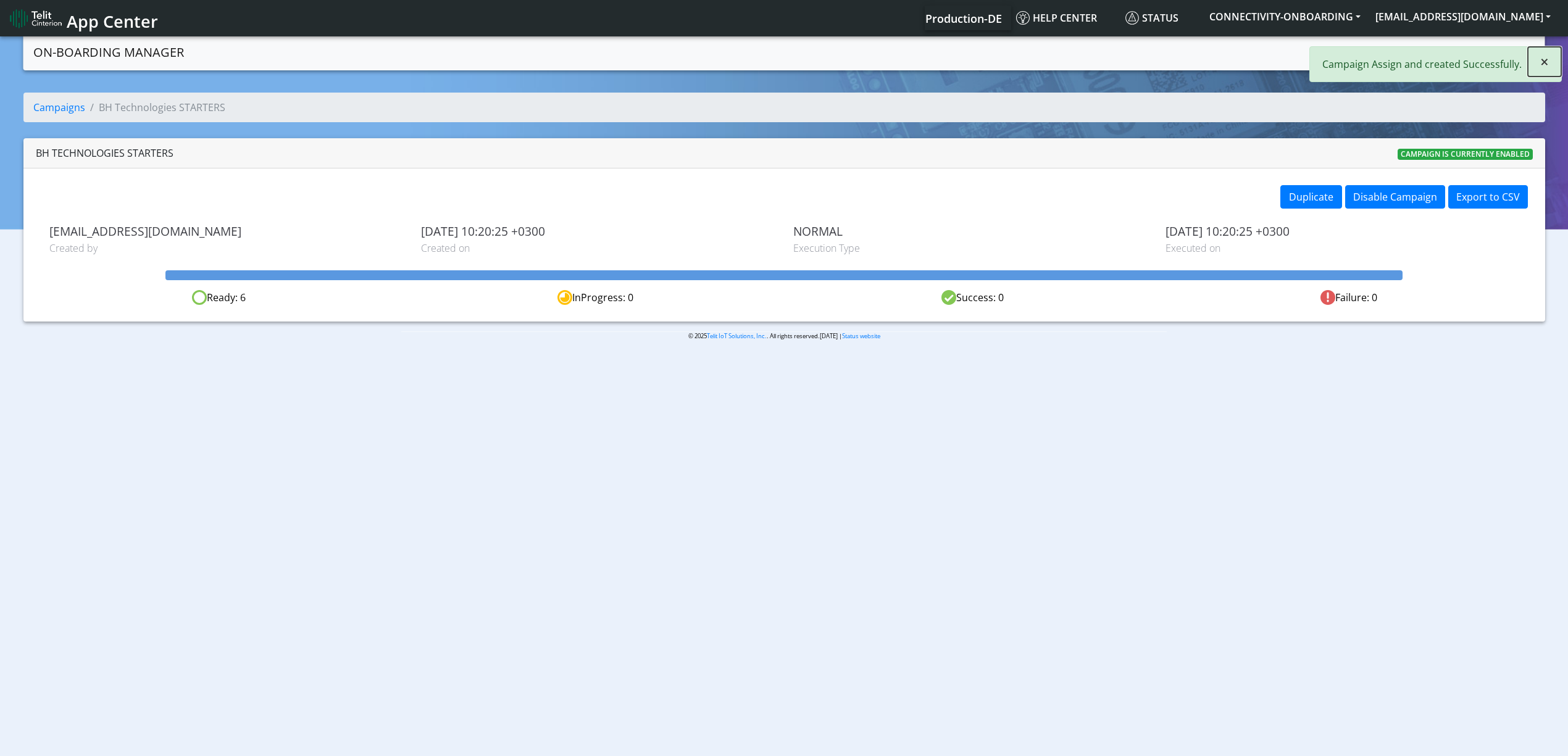
click at [1561, 60] on button "×" at bounding box center [1544, 62] width 33 height 29
click at [1423, 55] on link "Campaigns" at bounding box center [1404, 52] width 66 height 25
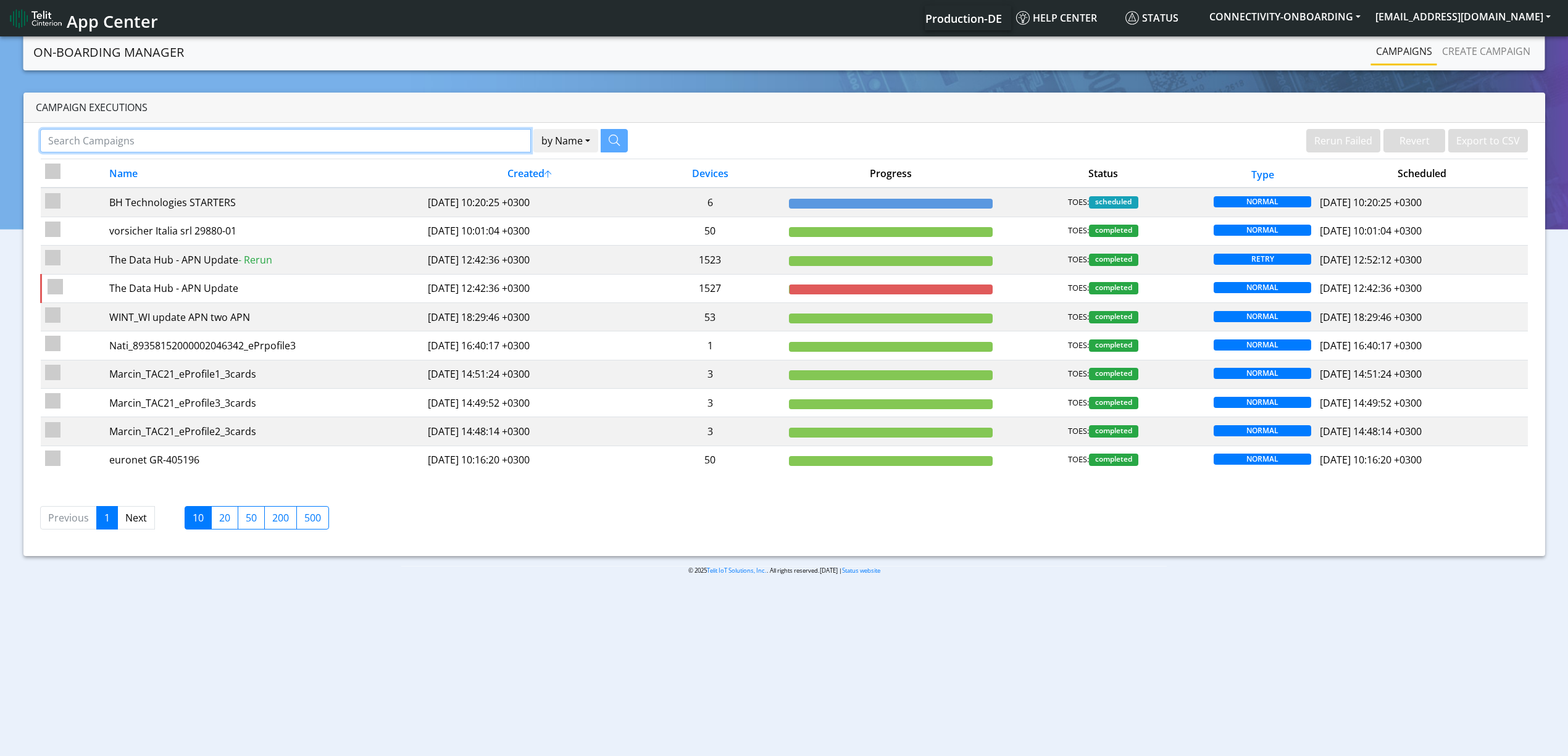
click at [435, 141] on input "Search Campaigns" at bounding box center [285, 141] width 491 height 23
paste input "16587"
click at [591, 133] on button "button" at bounding box center [598, 141] width 27 height 23
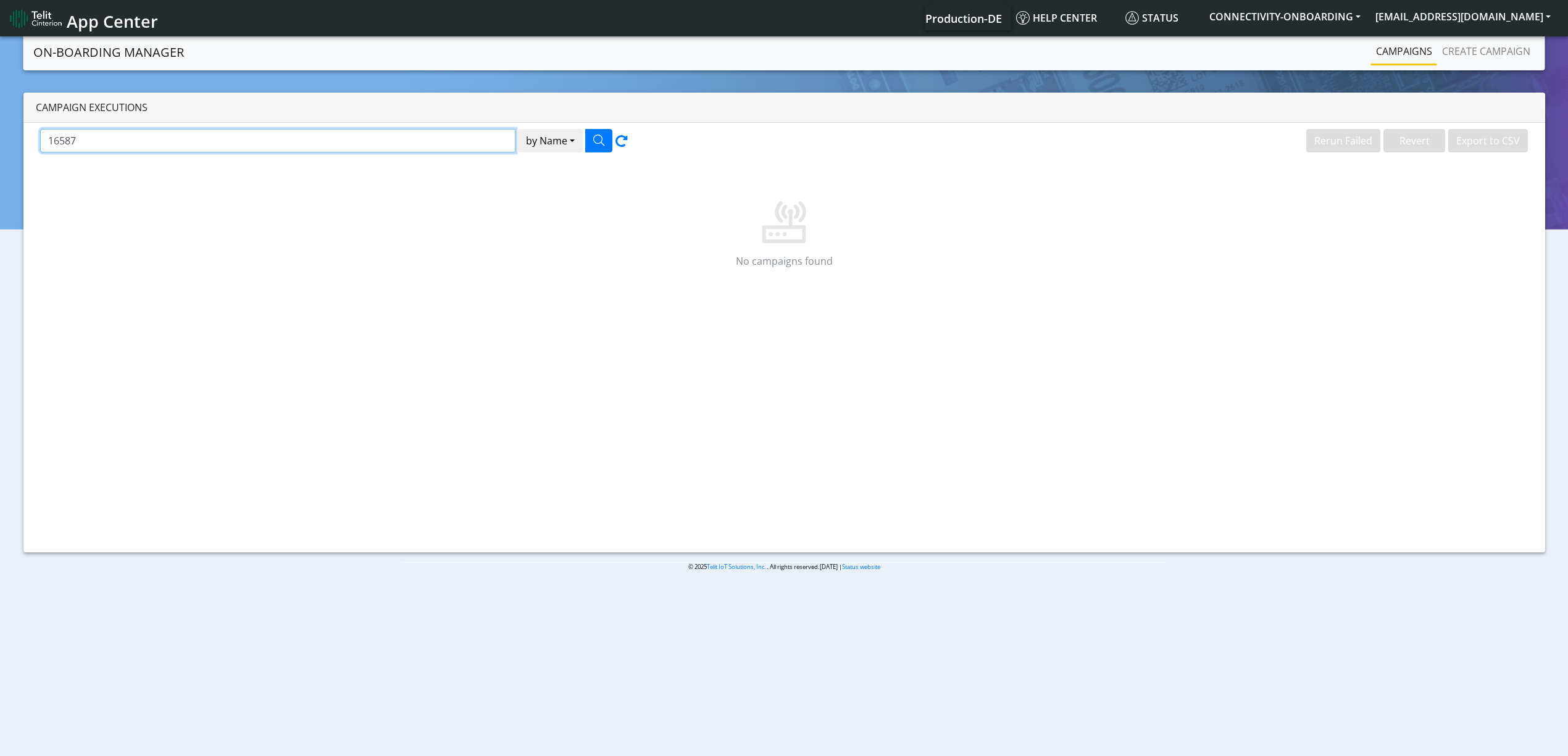
click at [351, 135] on input "16587" at bounding box center [277, 141] width 475 height 23
type input "C"
type input "c"
type input "Caption"
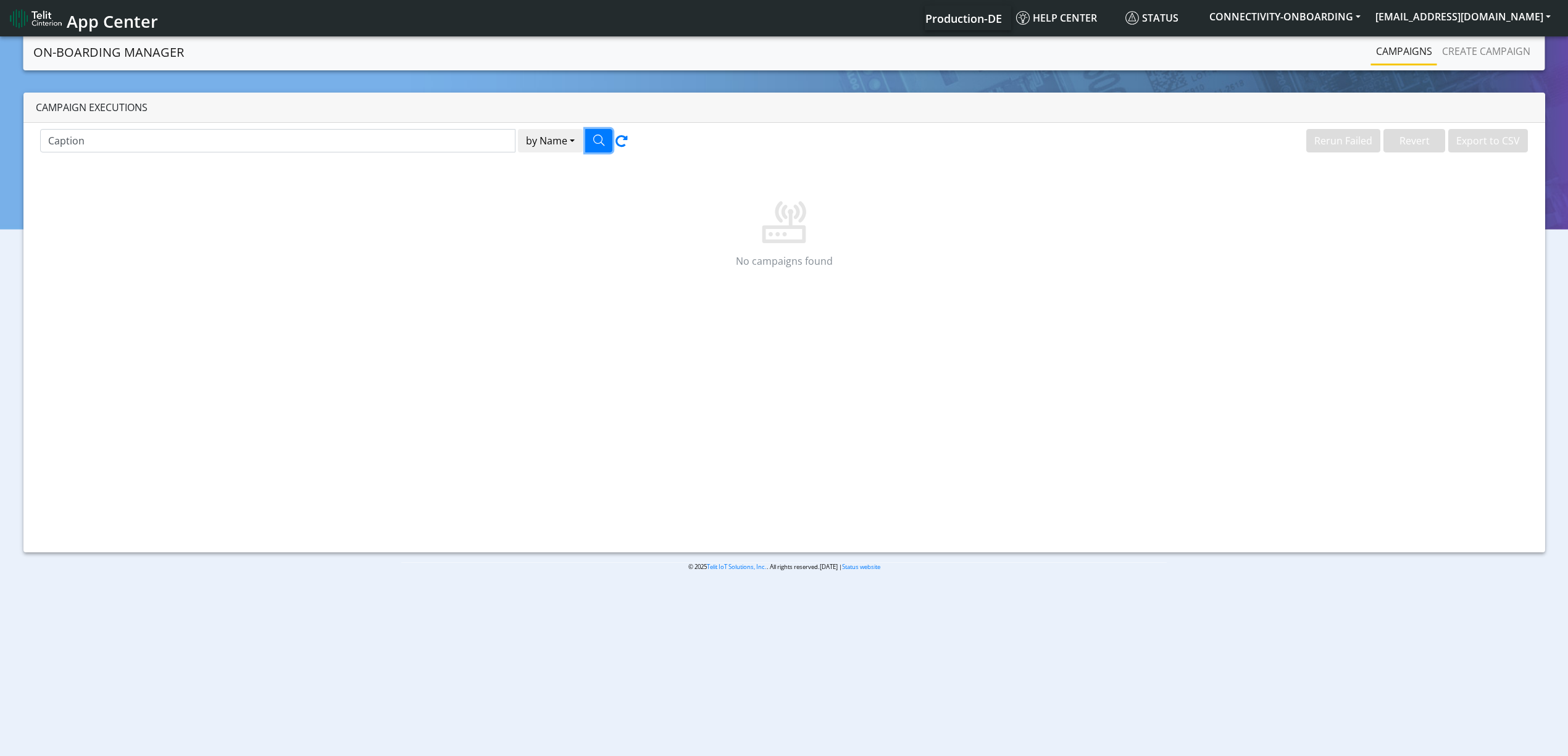
click at [593, 146] on button "button" at bounding box center [598, 141] width 27 height 23
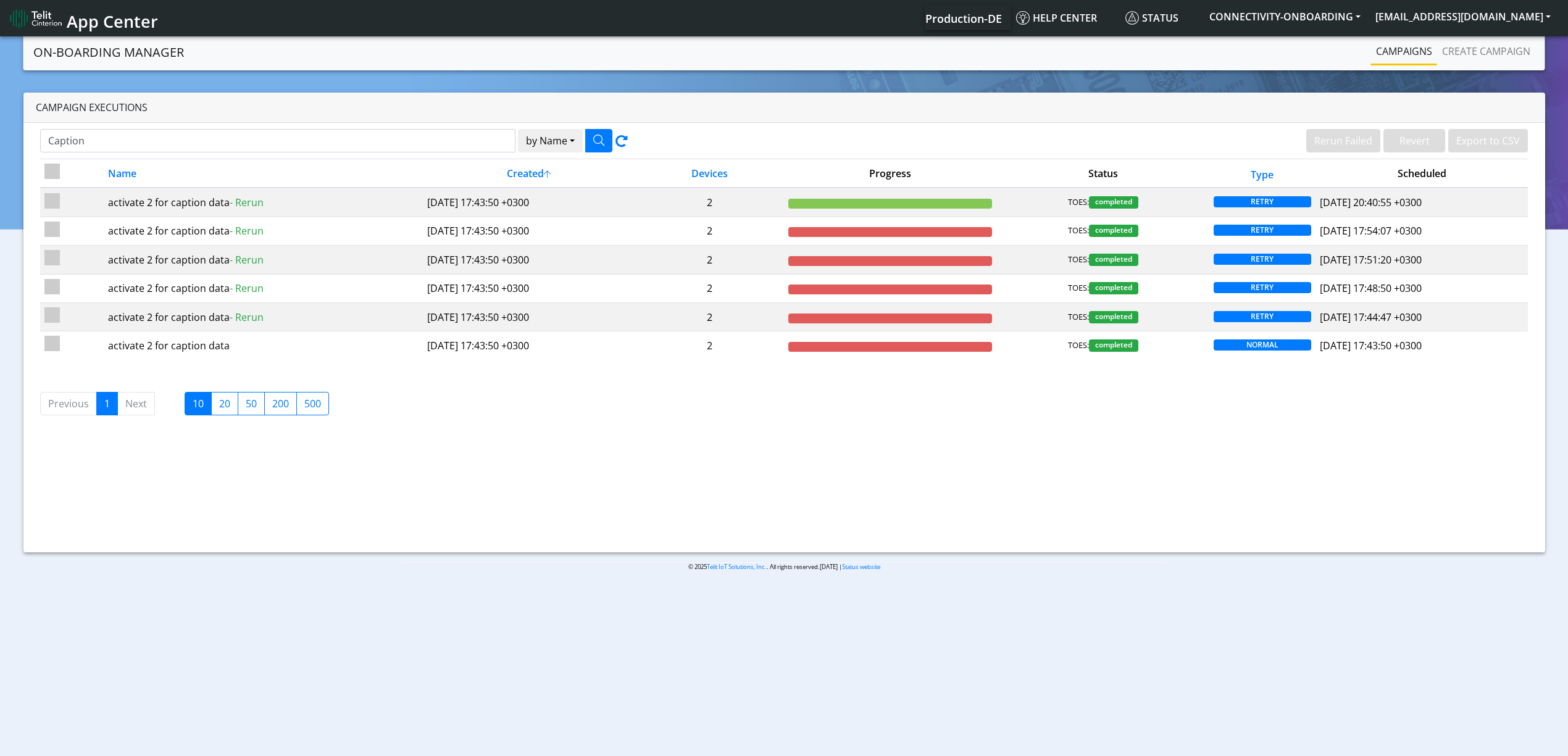
click at [131, 408] on li "Next" at bounding box center [136, 403] width 37 height 23
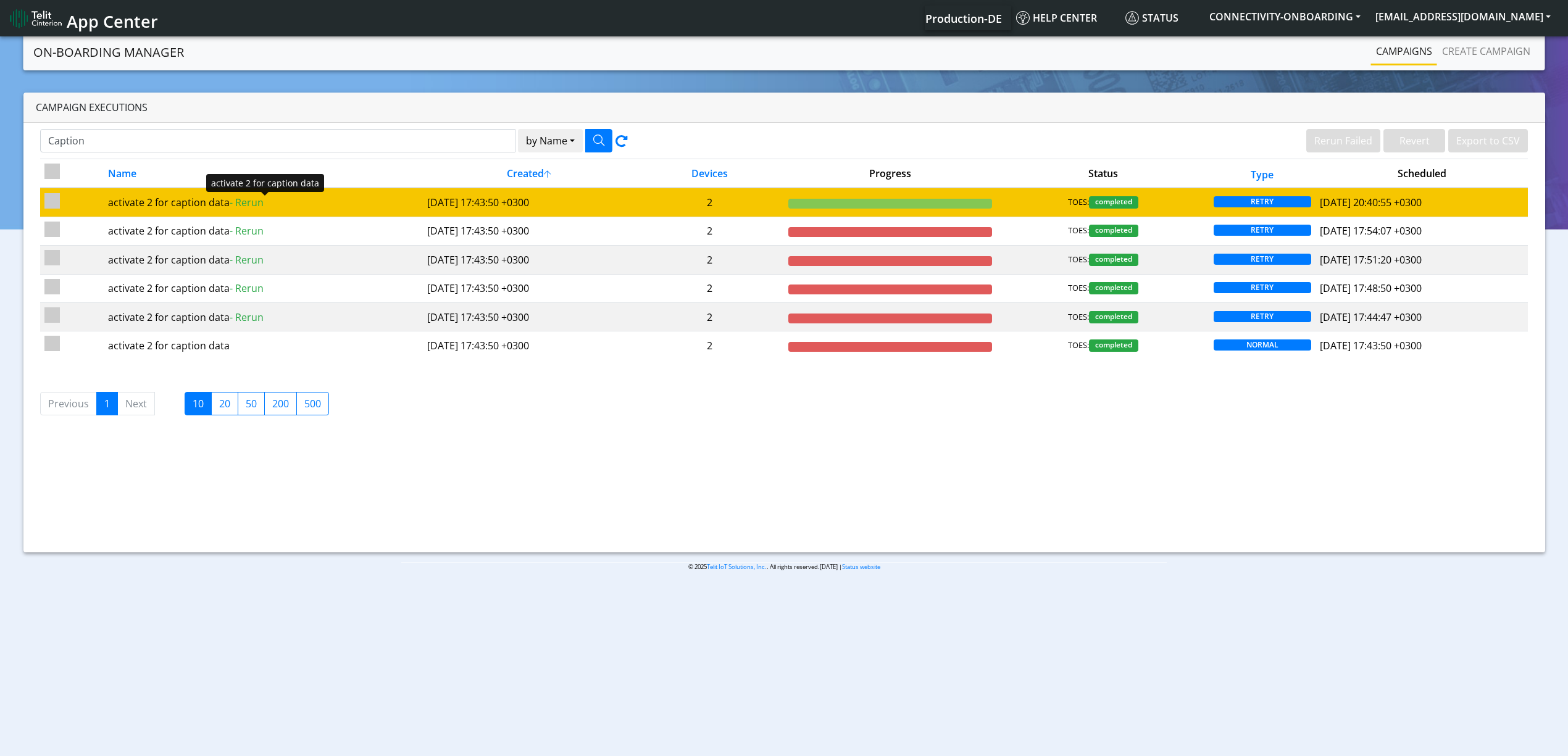
click at [347, 210] on div "activate 2 for caption data - Rerun" at bounding box center [263, 202] width 310 height 15
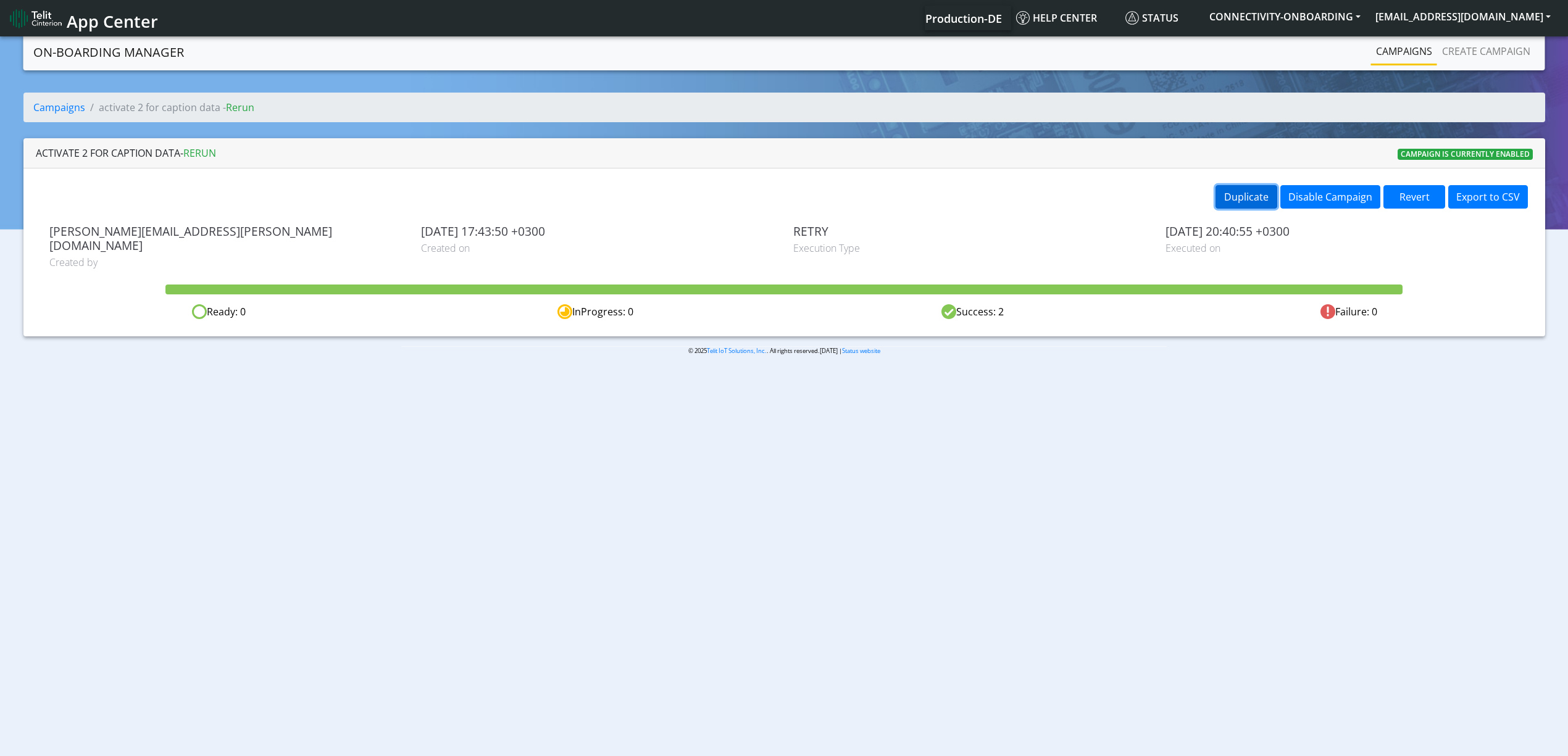
click at [1247, 206] on button "Duplicate" at bounding box center [1246, 196] width 62 height 23
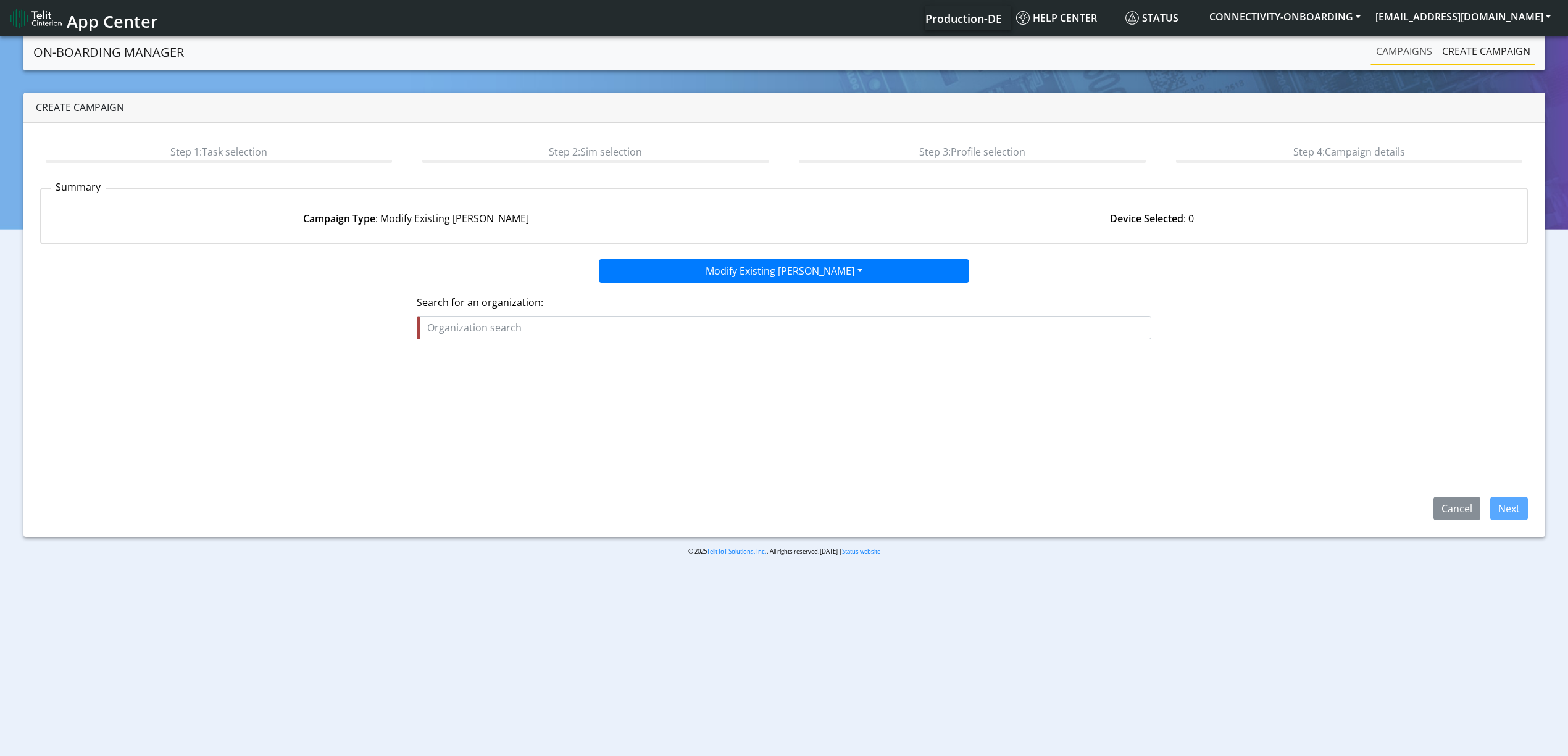
click at [1406, 59] on link "Campaigns" at bounding box center [1404, 52] width 66 height 25
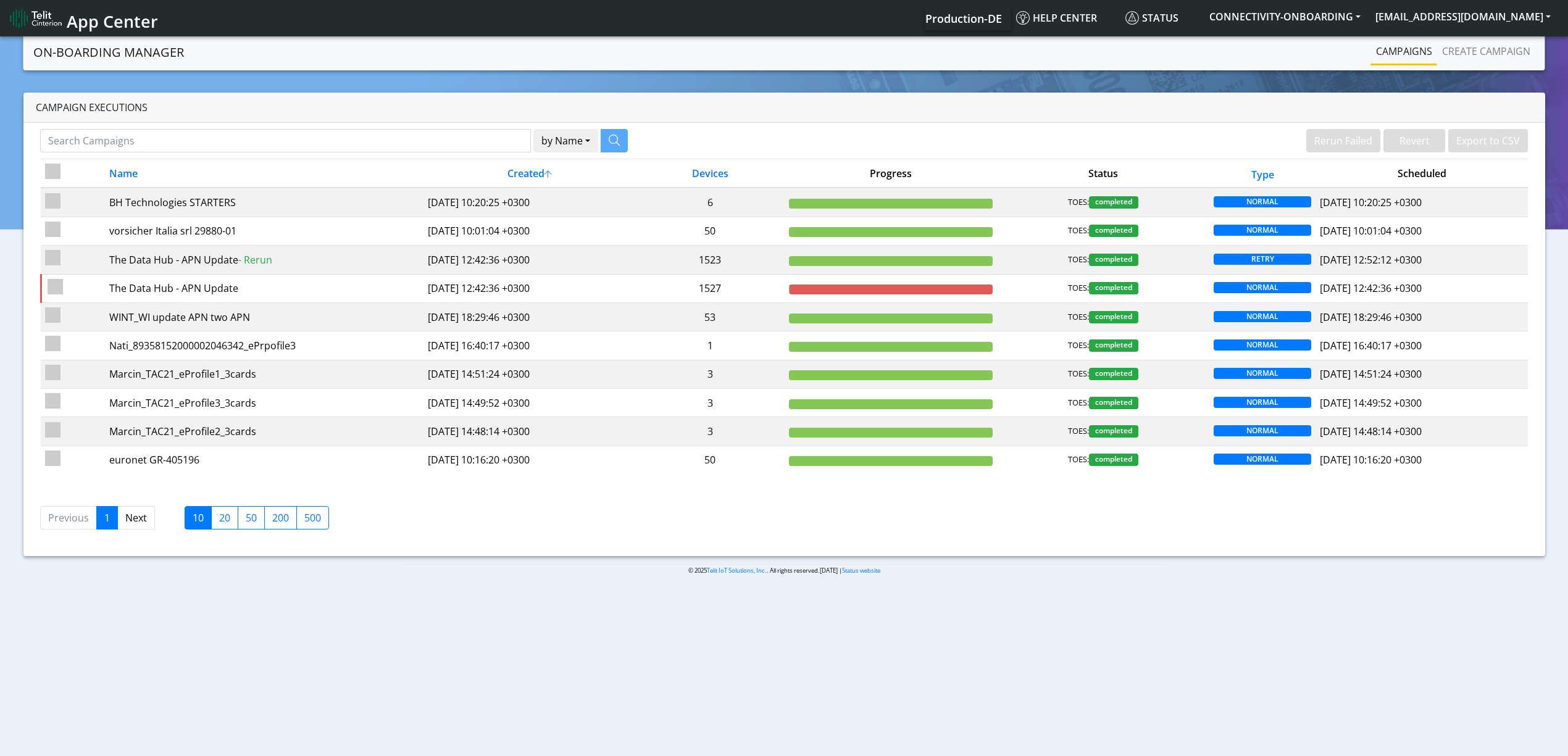
click at [1469, 67] on nav "On-Boarding Manager Rerun Failed Revert Export to CSV Campaigns Create campaign" at bounding box center [784, 52] width 1522 height 36
click at [1469, 63] on li "Create campaign" at bounding box center [1486, 52] width 98 height 26
click at [1462, 55] on link "Create campaign" at bounding box center [1486, 52] width 98 height 25
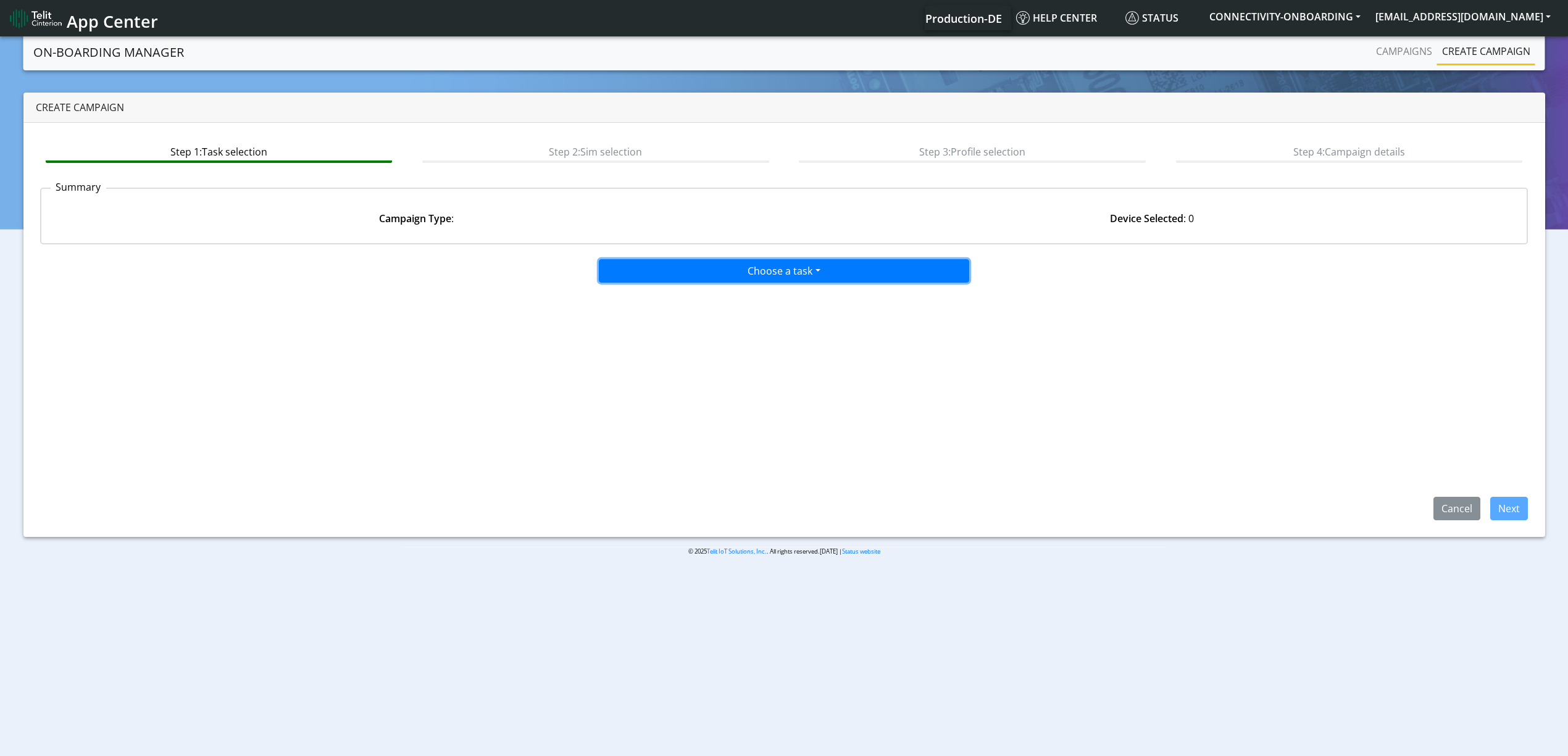
click at [717, 264] on button "Choose a task" at bounding box center [784, 271] width 370 height 23
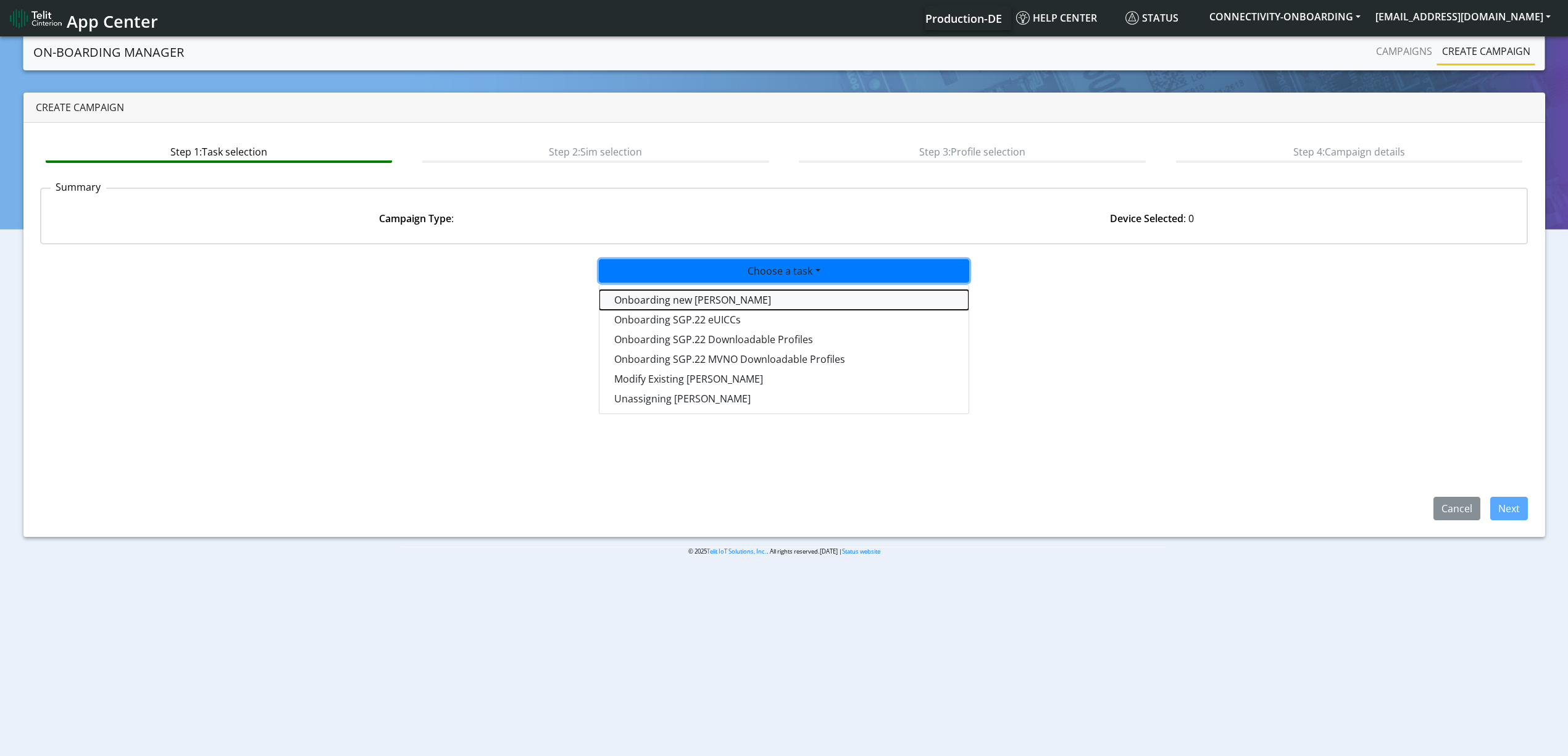
click at [689, 299] on tasktoes-dropdown "Onboarding new [PERSON_NAME]" at bounding box center [783, 300] width 369 height 20
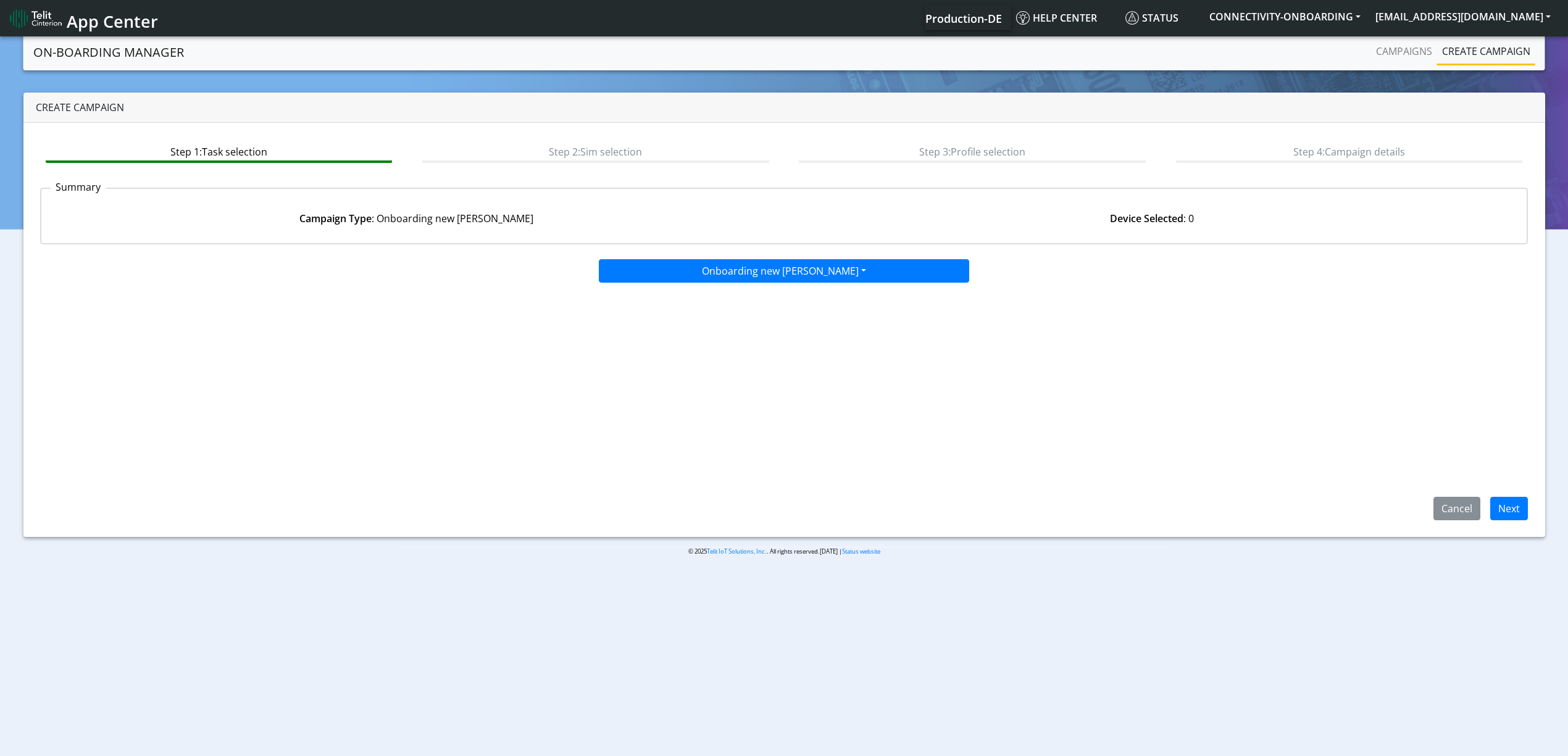
click at [1473, 494] on app-paging-btns "Cancel Next" at bounding box center [784, 402] width 1489 height 237
click at [1505, 517] on button "Next" at bounding box center [1509, 508] width 38 height 23
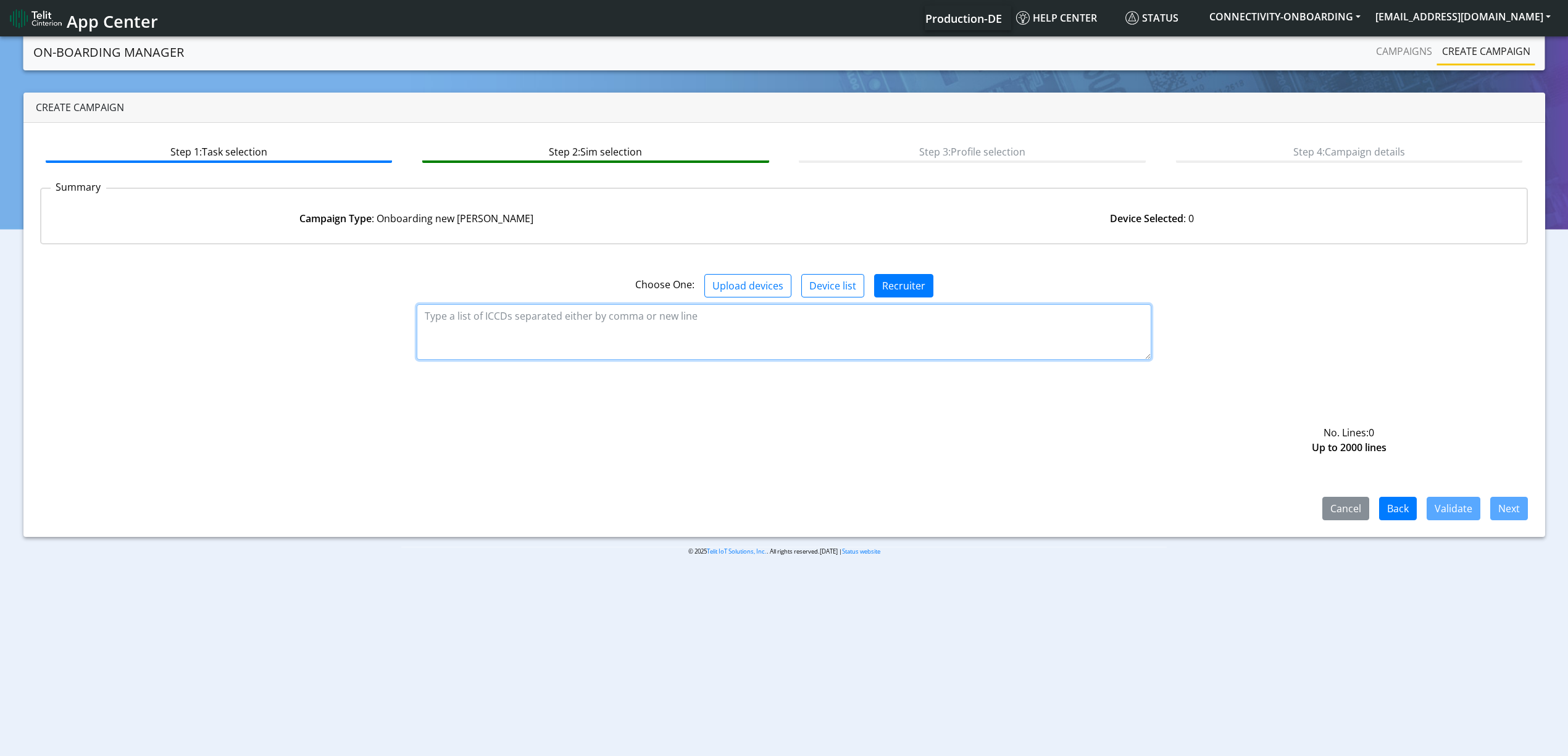
click at [593, 342] on textarea at bounding box center [784, 332] width 735 height 55
paste textarea "89358151000033574735 89358151000033574743 89358151000033574750 8935815100003357…"
type textarea "89358151000033574735 89358151000033574743 89358151000033574750 8935815100003357…"
click at [1468, 505] on button "Validate" at bounding box center [1454, 508] width 54 height 23
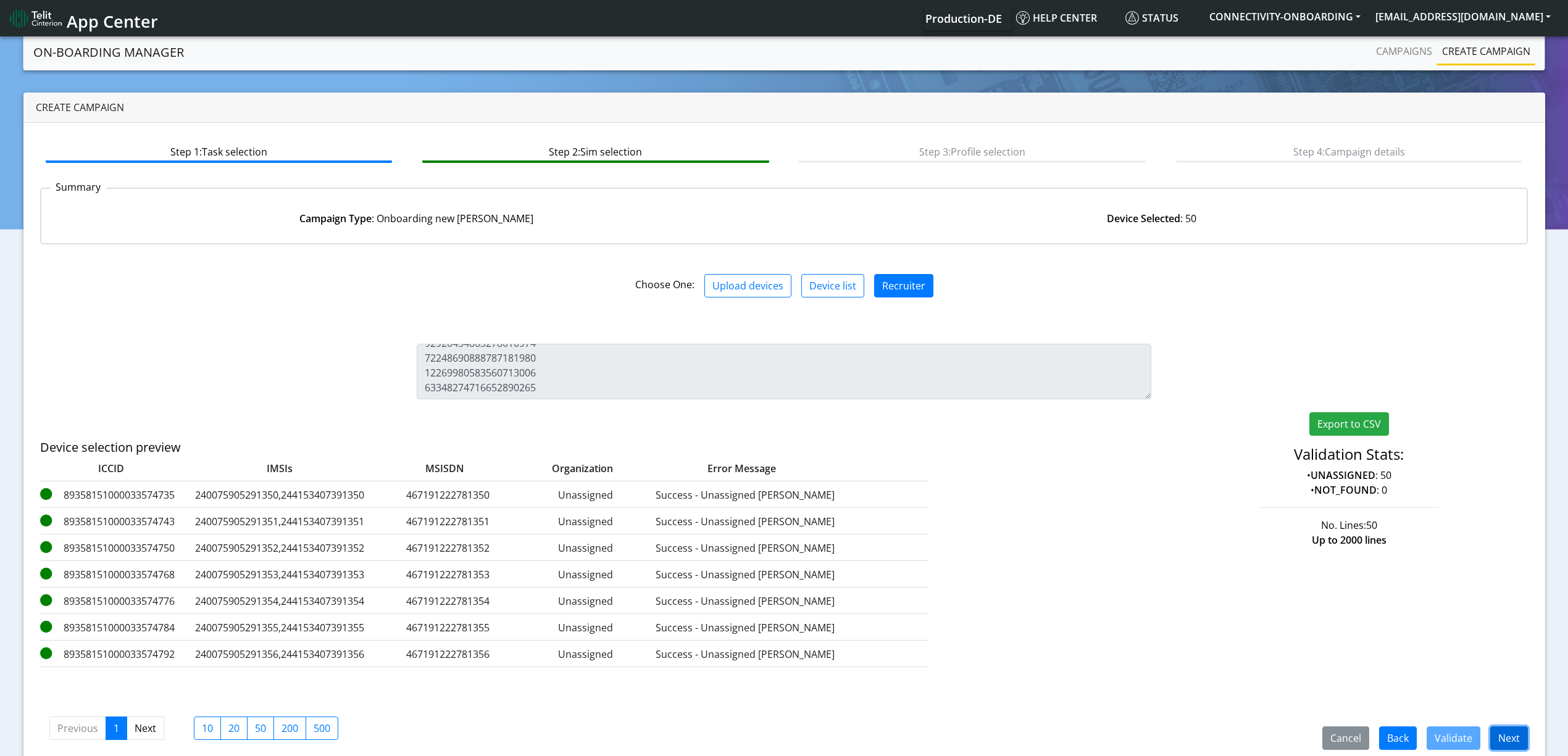
click at [1502, 730] on button "Next" at bounding box center [1509, 738] width 38 height 23
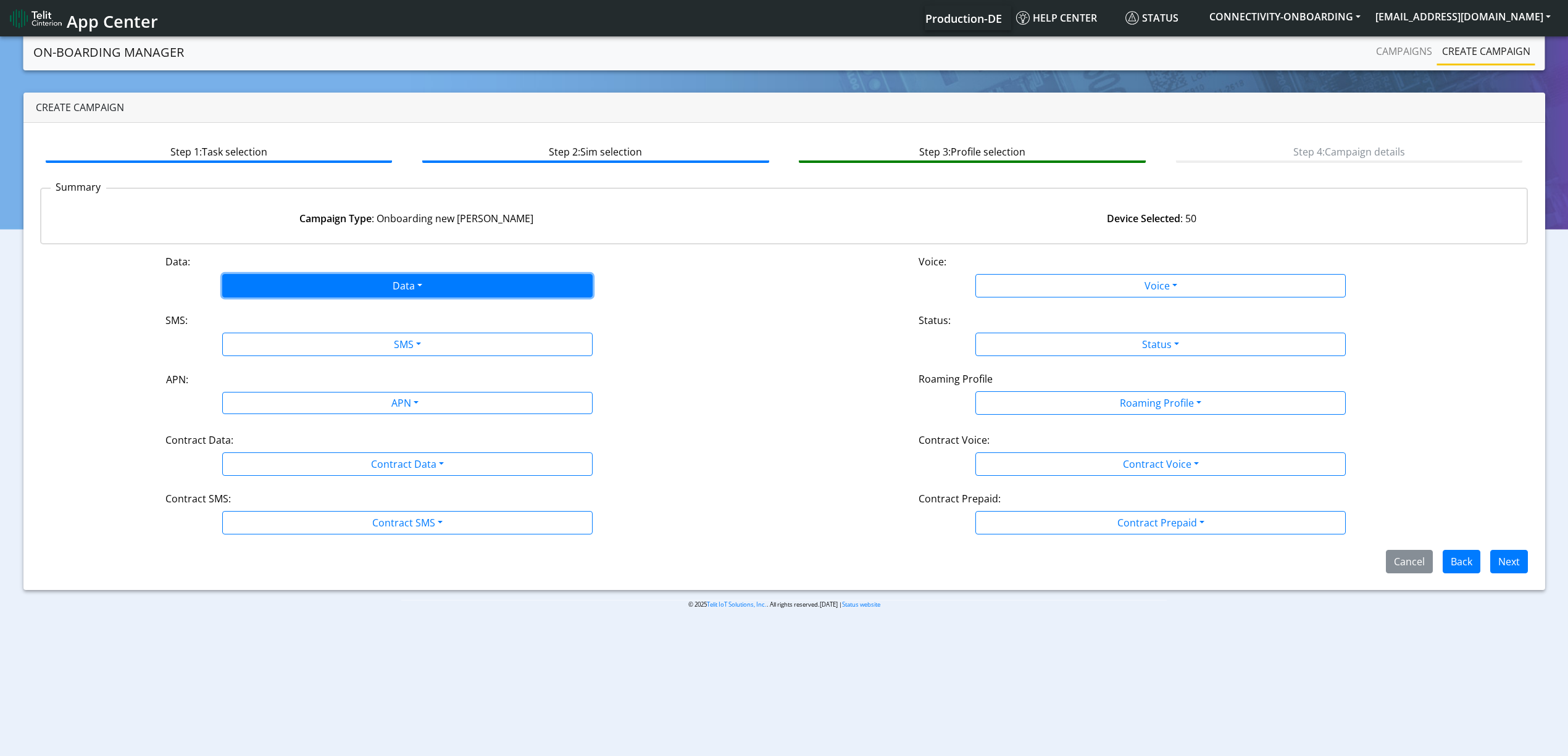
click at [300, 279] on button "Data" at bounding box center [407, 286] width 370 height 23
click at [284, 327] on button "Enabled" at bounding box center [407, 335] width 369 height 20
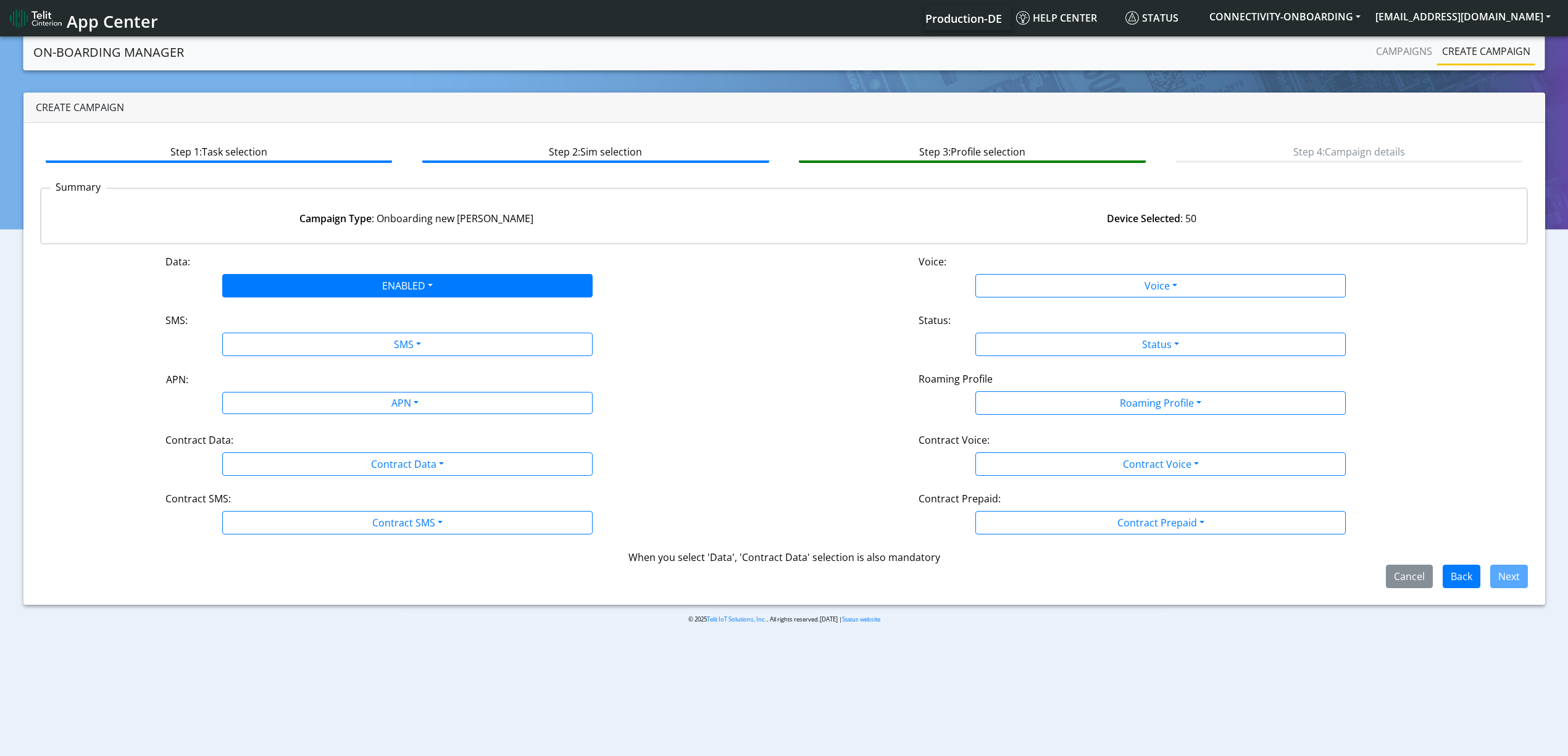
drag, startPoint x: 334, startPoint y: 366, endPoint x: 322, endPoint y: 341, distance: 27.7
click at [333, 366] on div "Data: ENABLED Disabled Enabled Voice: Voice Disabled Enabled SMS: SMS Disabled …" at bounding box center [784, 421] width 1489 height 334
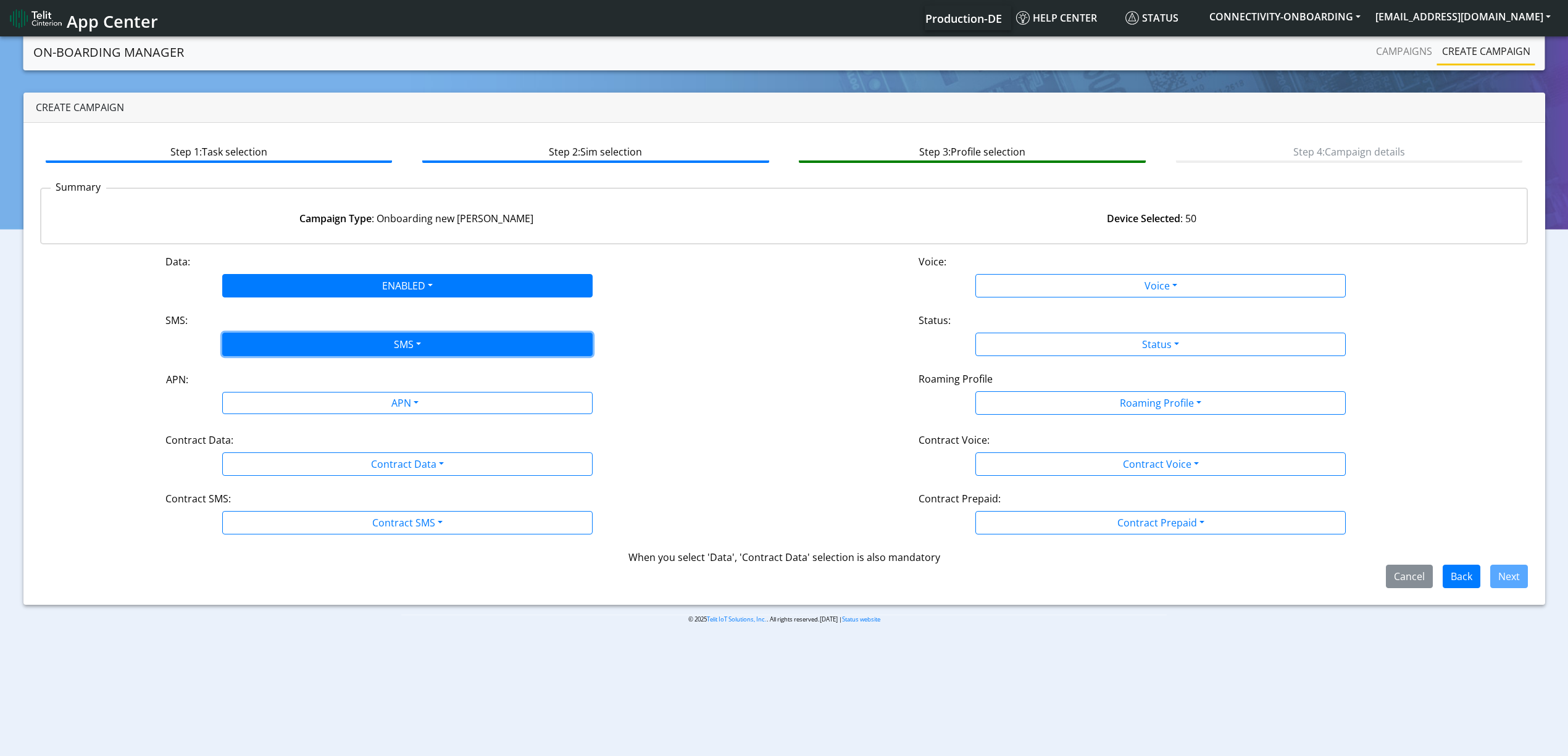
click at [322, 341] on button "SMS" at bounding box center [407, 344] width 370 height 23
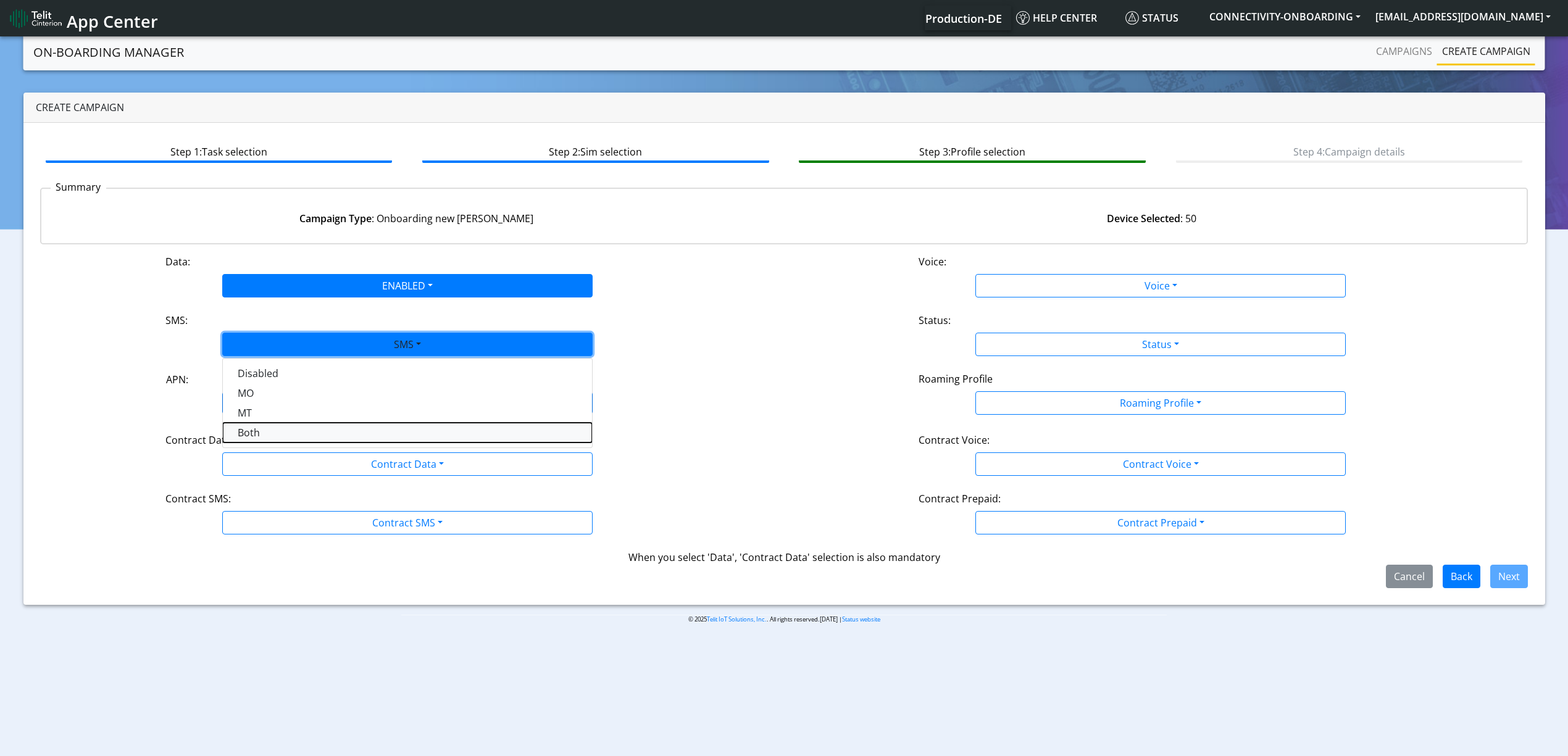
click at [262, 436] on button "Both" at bounding box center [407, 433] width 369 height 20
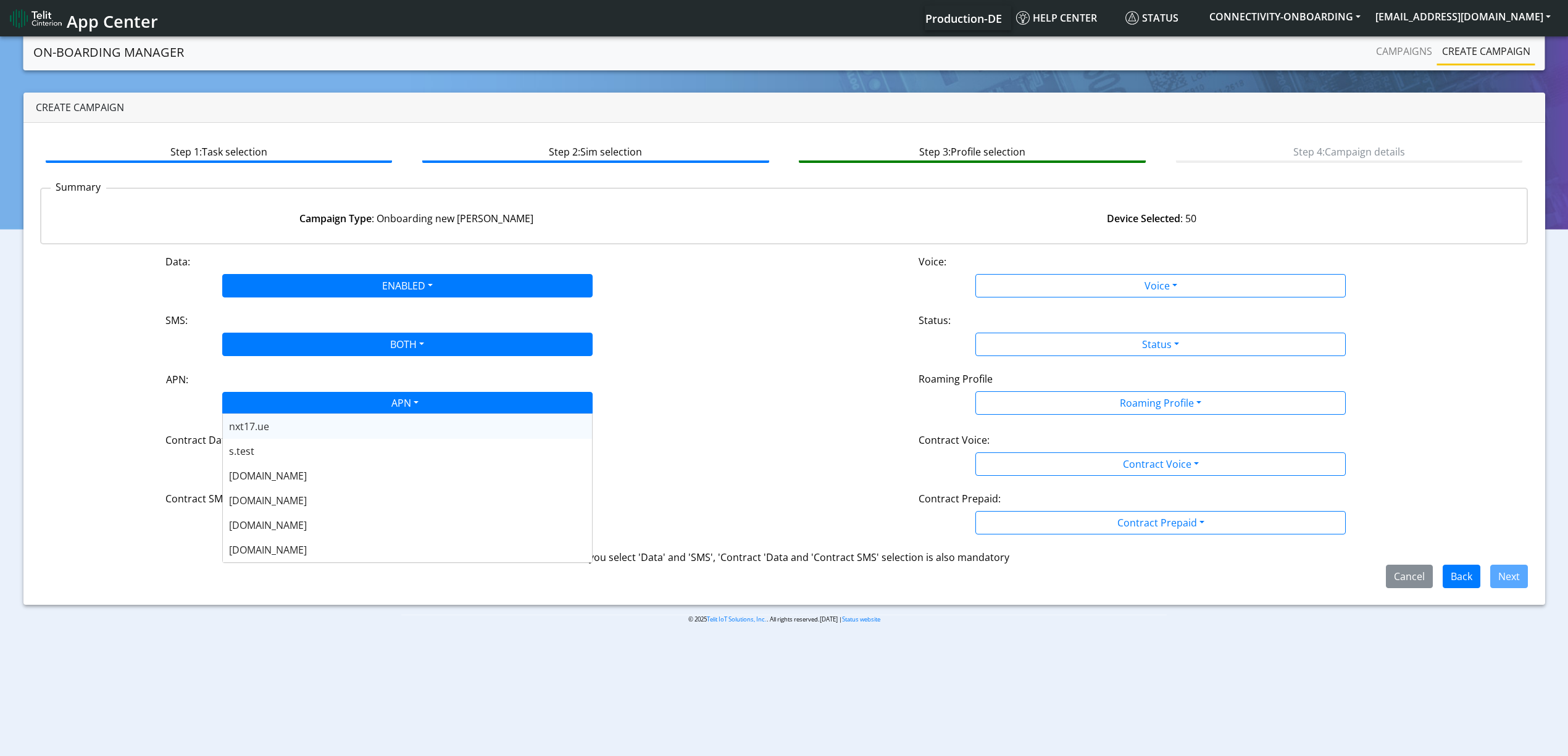
click at [273, 406] on div "APN" at bounding box center [404, 404] width 391 height 24
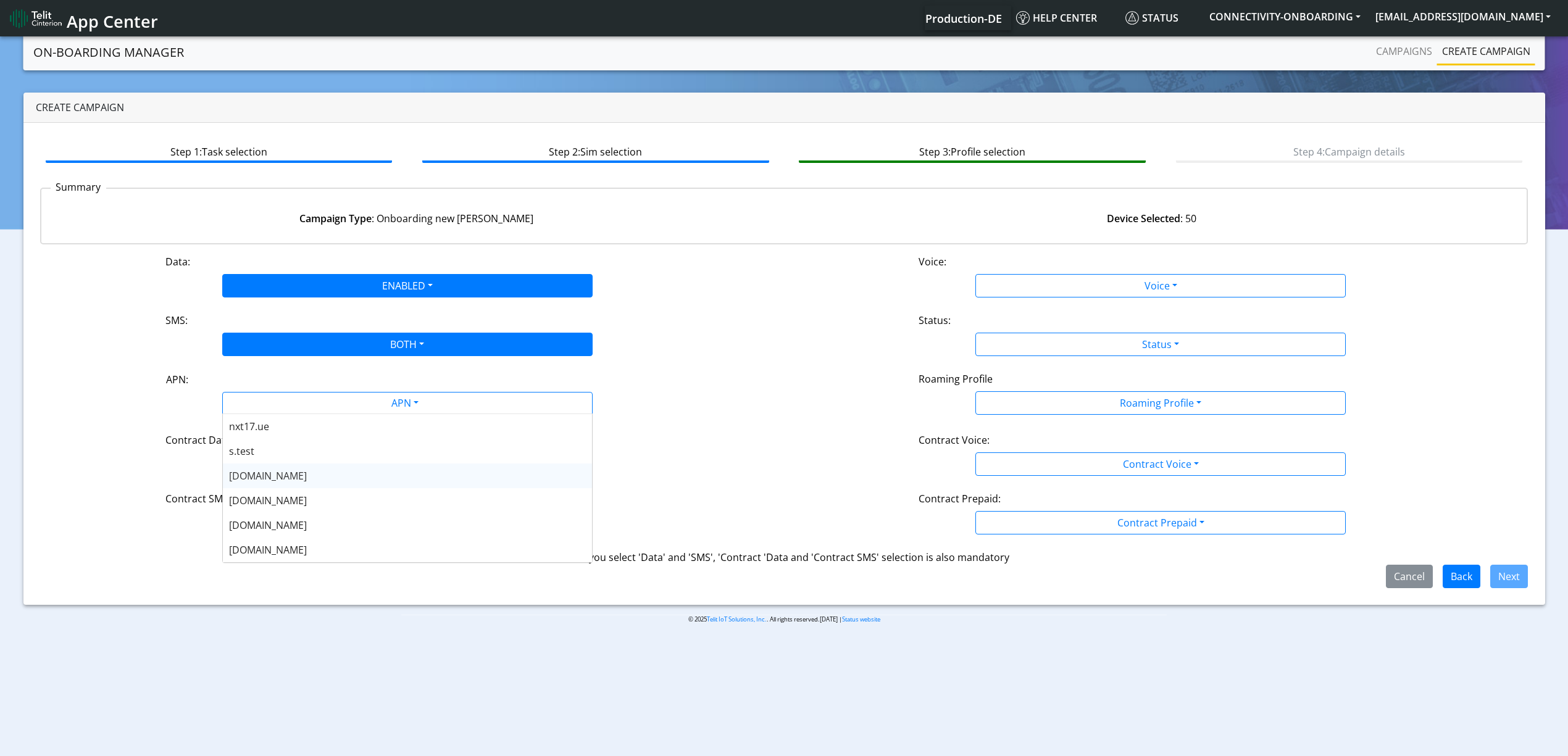
scroll to position [82, 0]
click at [275, 445] on span "[DOMAIN_NAME]" at bounding box center [267, 443] width 78 height 14
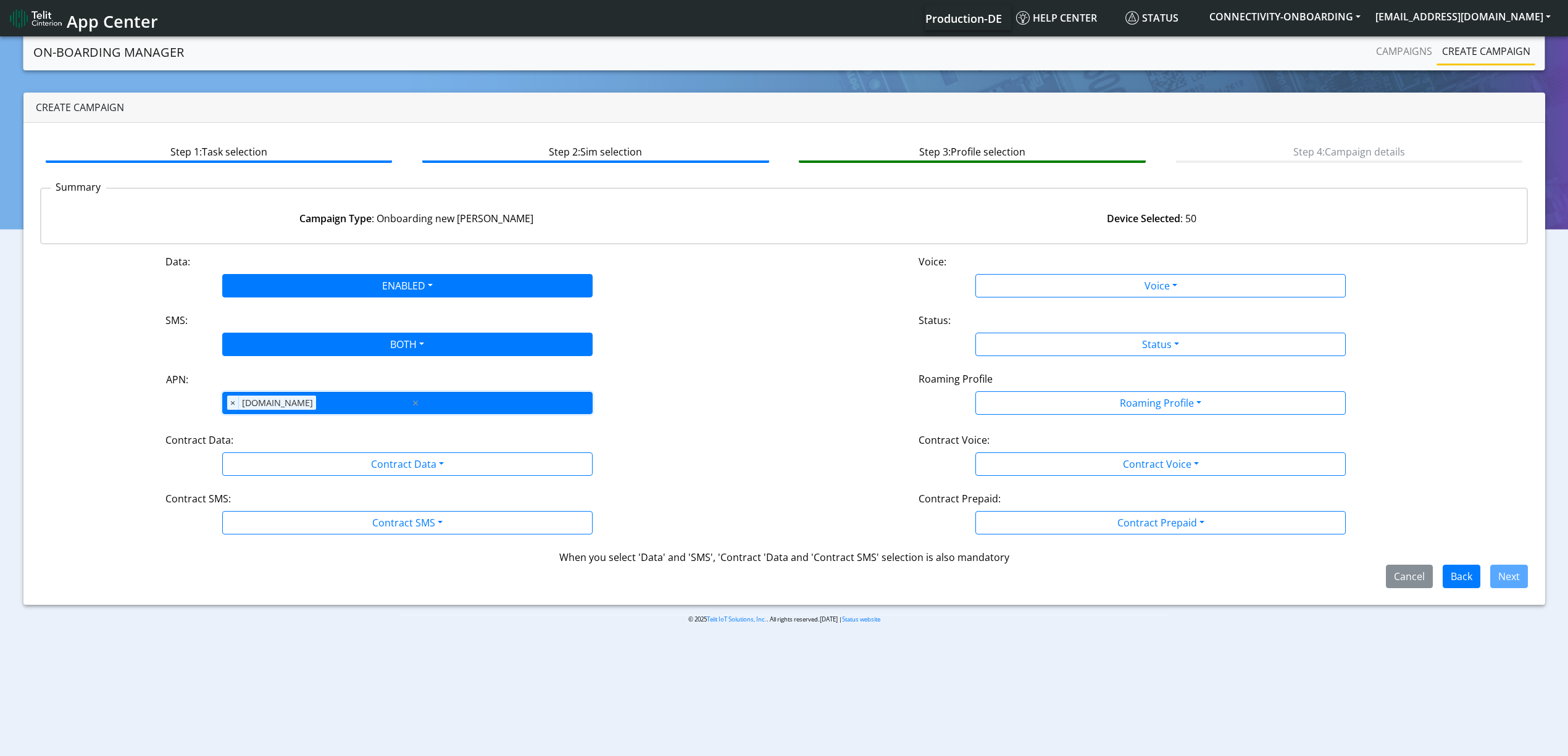
click at [361, 413] on div "APN × [DOMAIN_NAME]" at bounding box center [316, 403] width 187 height 21
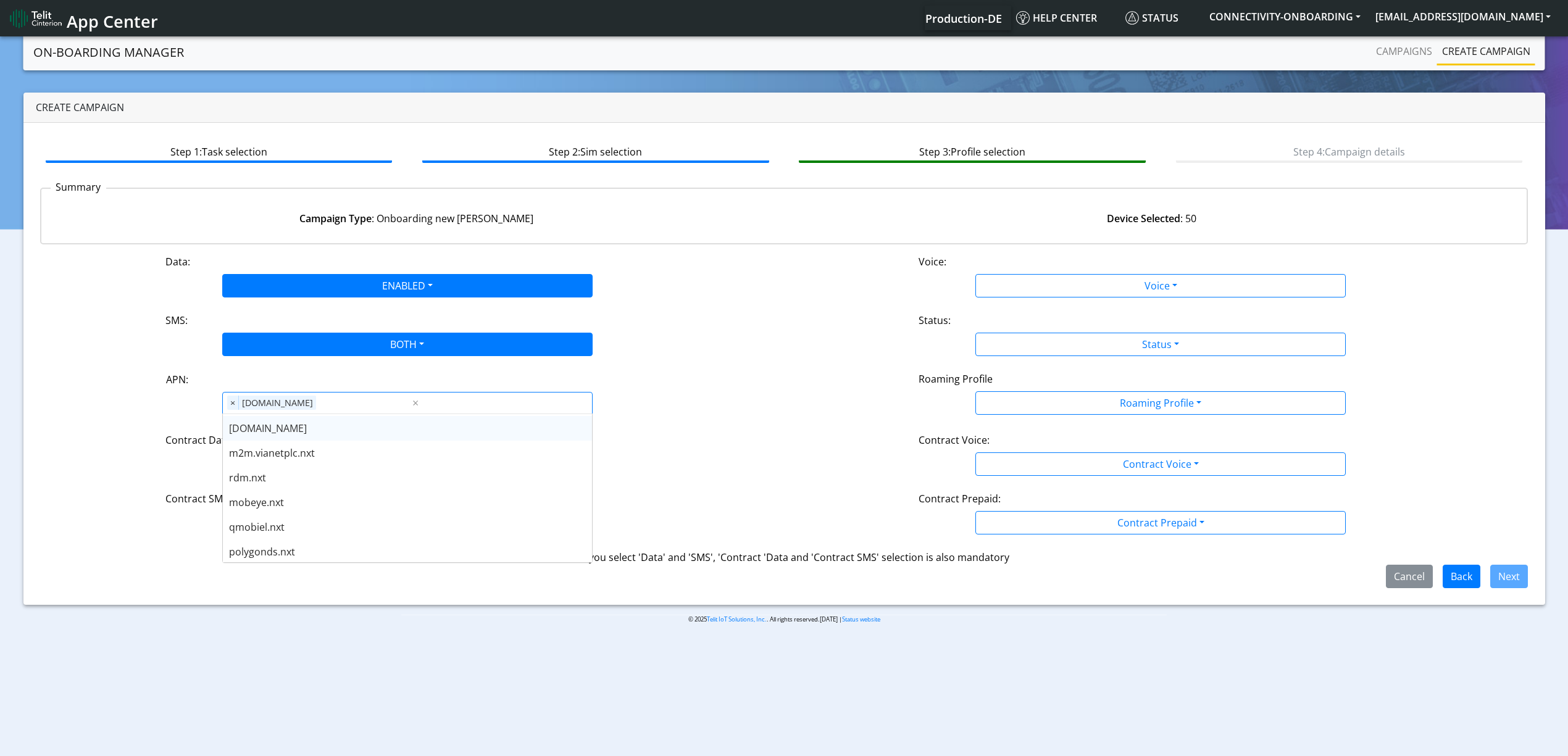
scroll to position [658, 0]
drag, startPoint x: 324, startPoint y: 546, endPoint x: 319, endPoint y: 531, distance: 15.8
click at [319, 531] on div "nxt17.ue s.test [DOMAIN_NAME] [DOMAIN_NAME] [DOMAIN_NAME] [DOMAIN_NAME] [DOMAIN…" at bounding box center [407, 299] width 369 height 1086
click at [319, 531] on div "polygonds.nxt" at bounding box center [407, 534] width 369 height 25
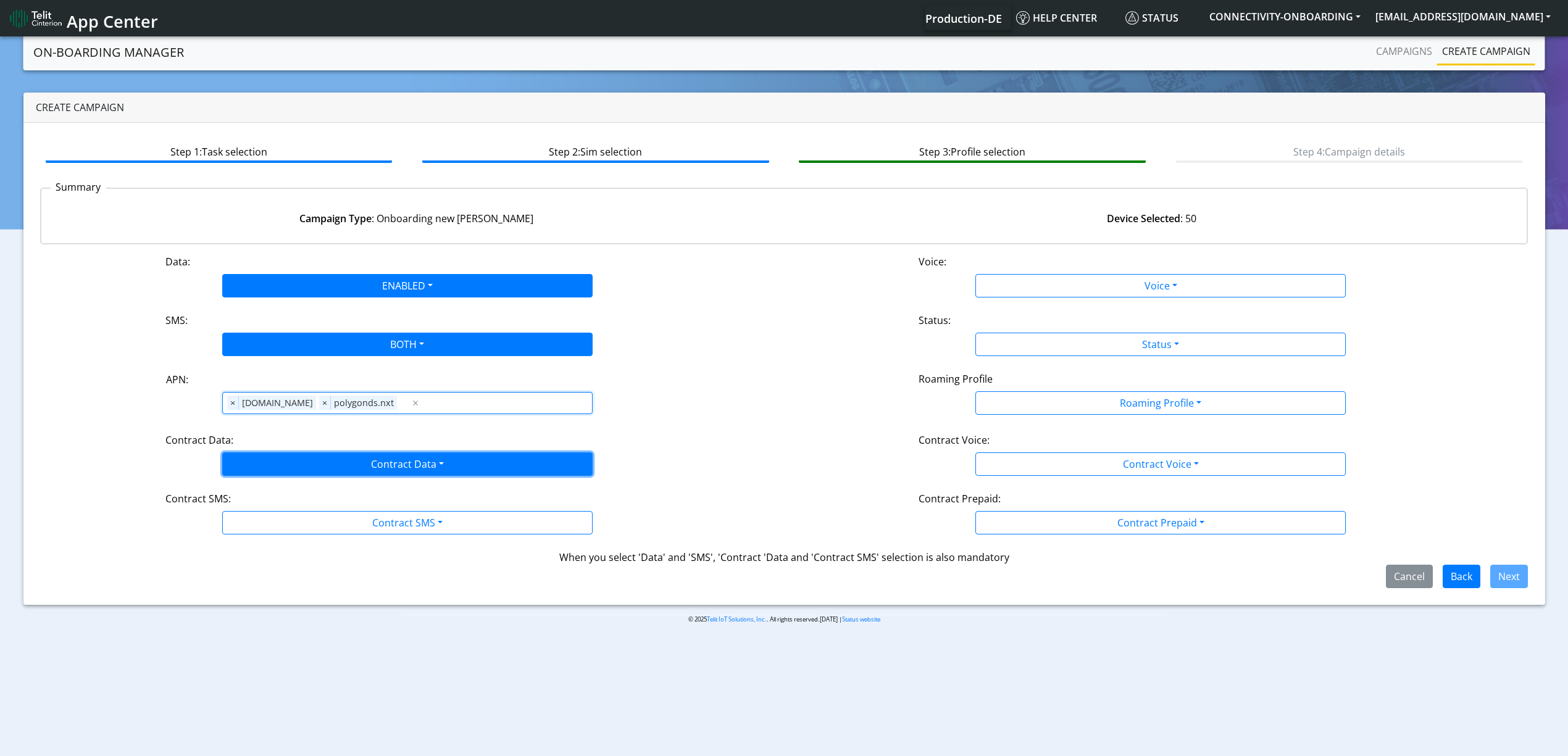
click at [319, 470] on button "Contract Data" at bounding box center [407, 464] width 370 height 23
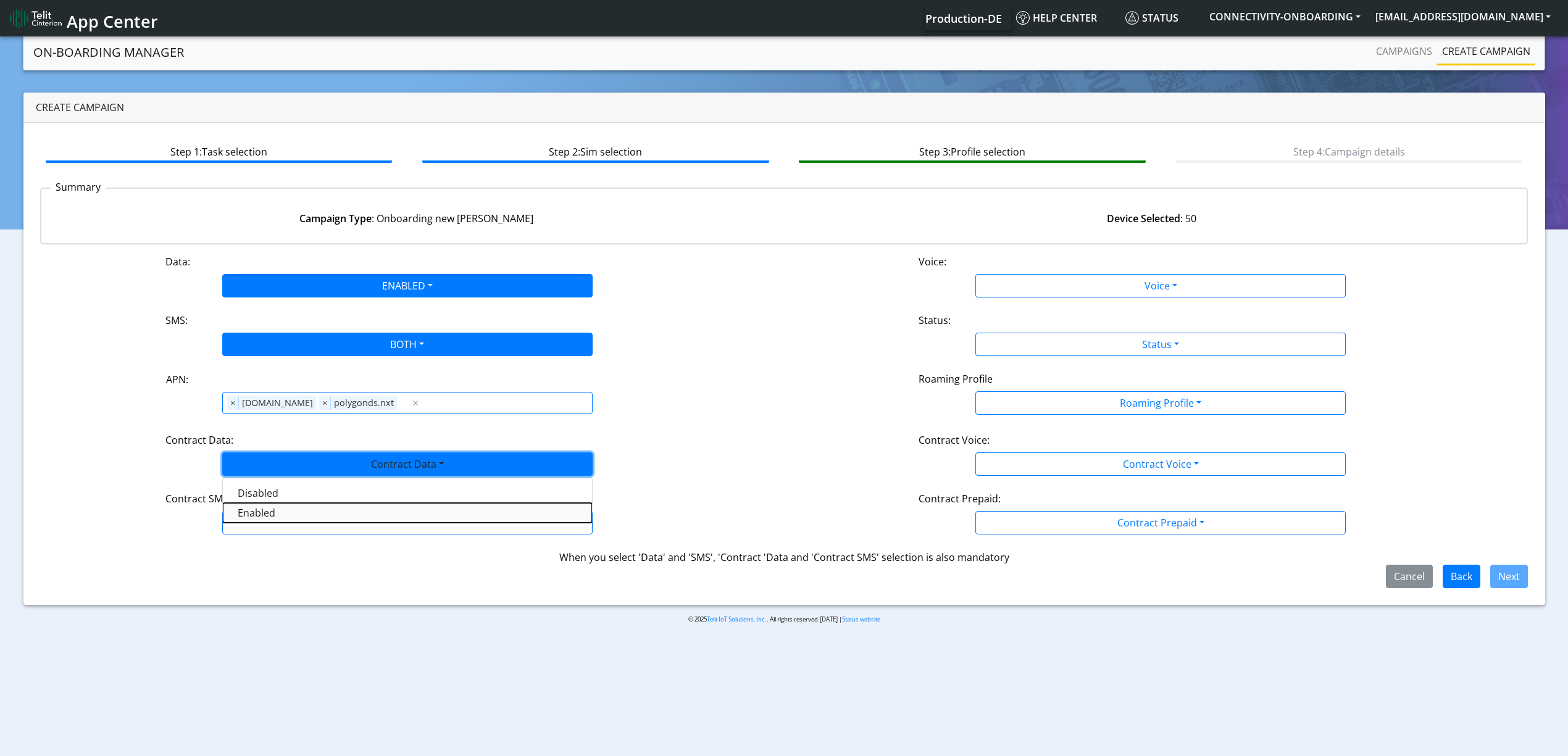
click at [290, 514] on Dataenabled-dropdown "Enabled" at bounding box center [407, 513] width 369 height 20
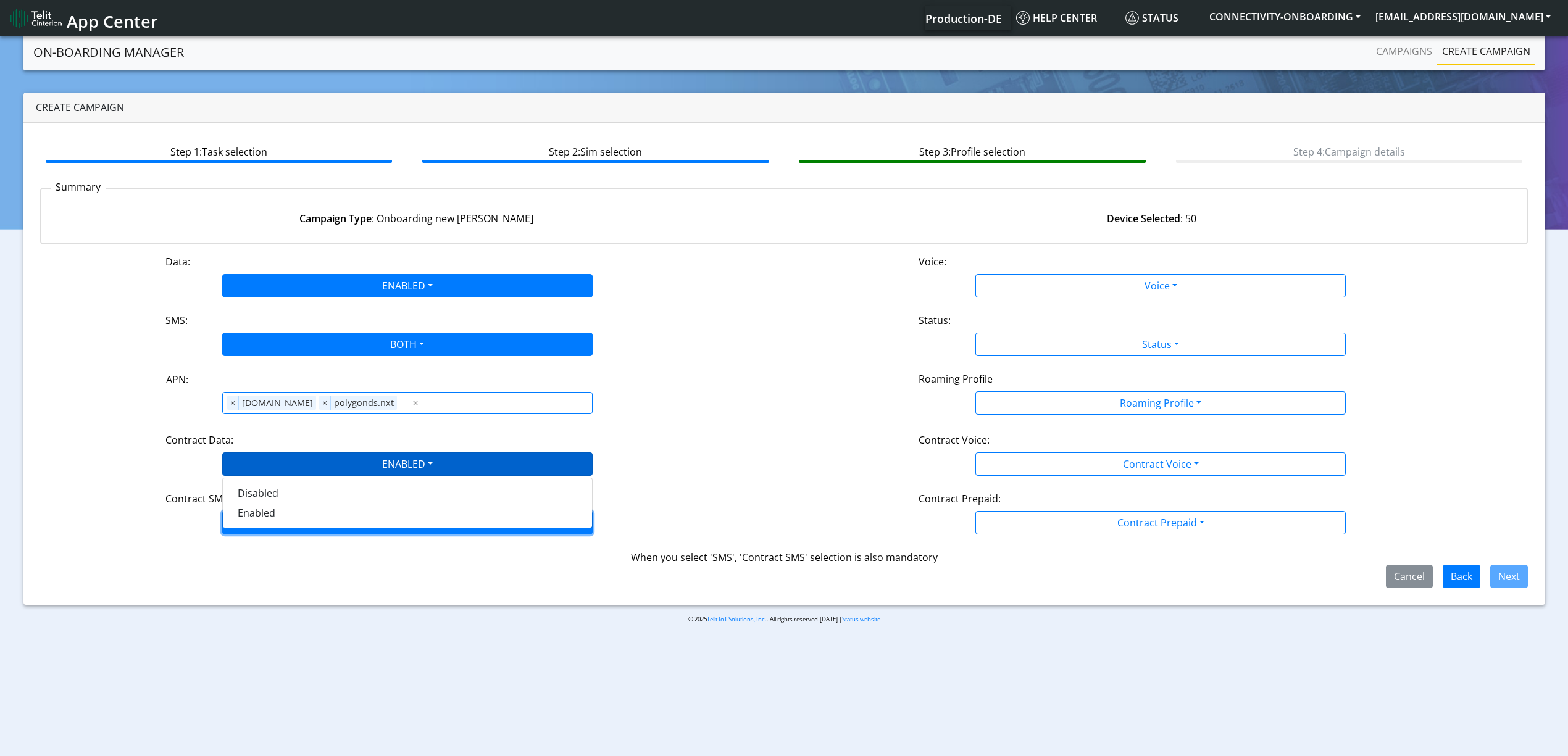
click at [290, 517] on button "Contract SMS" at bounding box center [407, 523] width 370 height 23
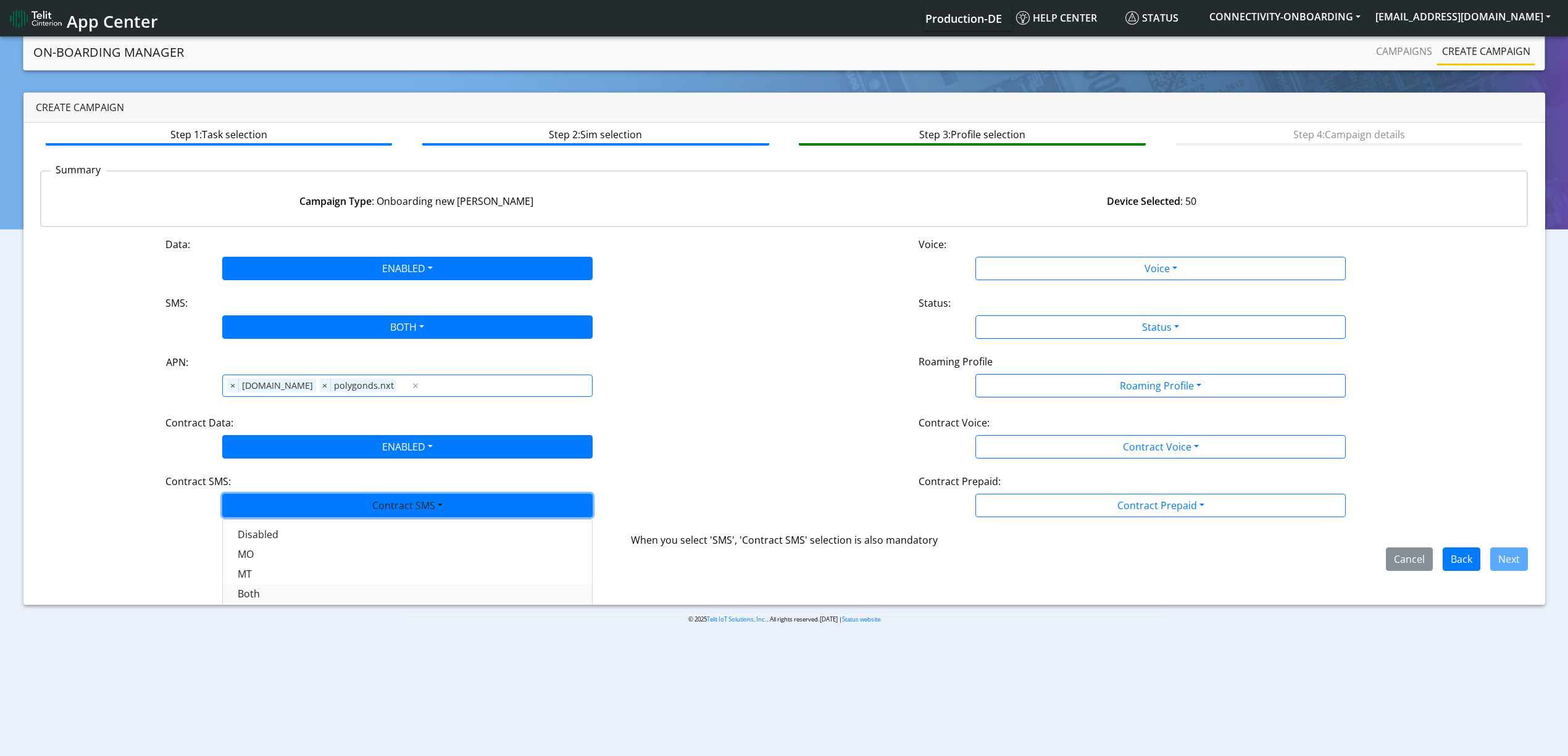
scroll to position [20, 0]
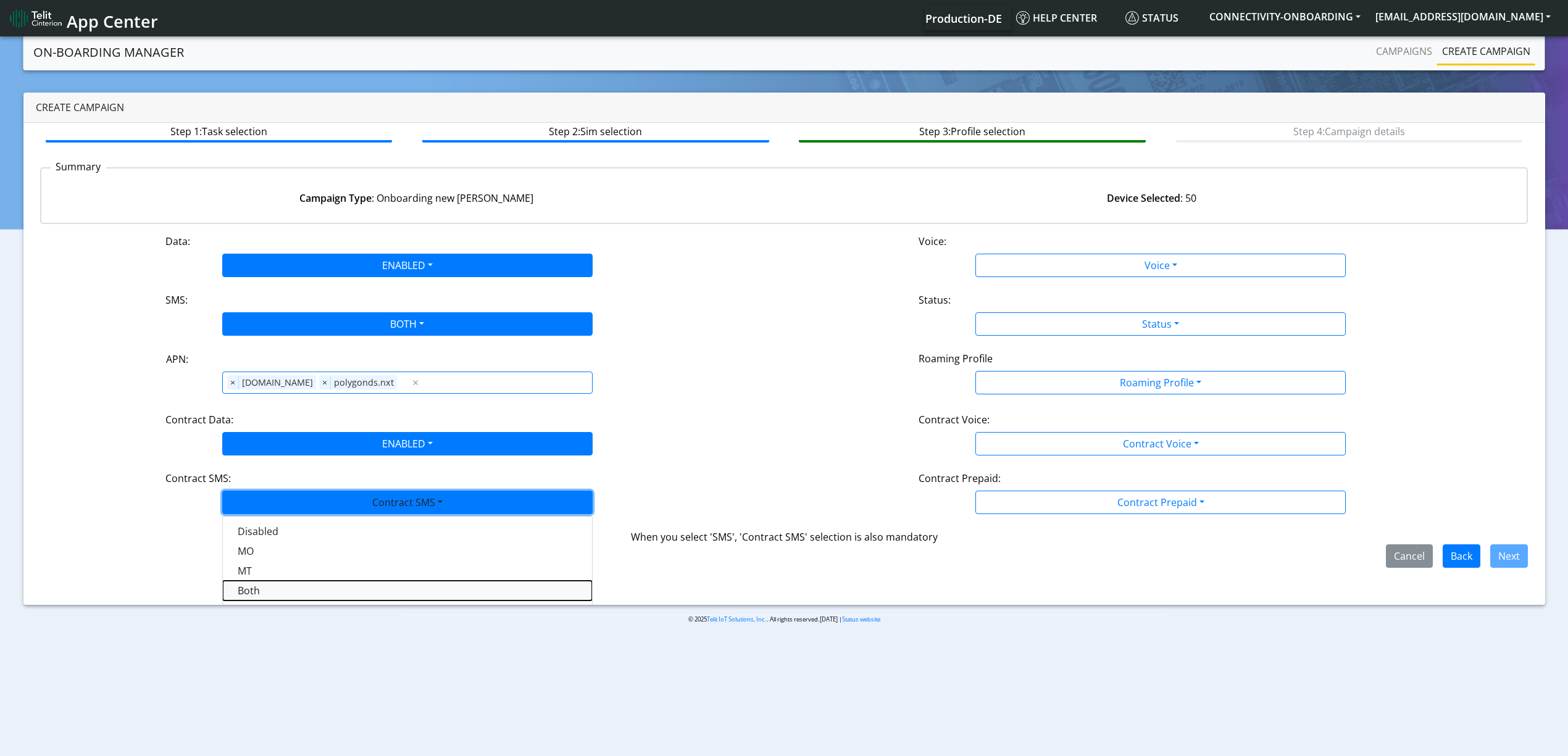
click at [256, 587] on SMSboth-dropdown "Both" at bounding box center [407, 590] width 369 height 20
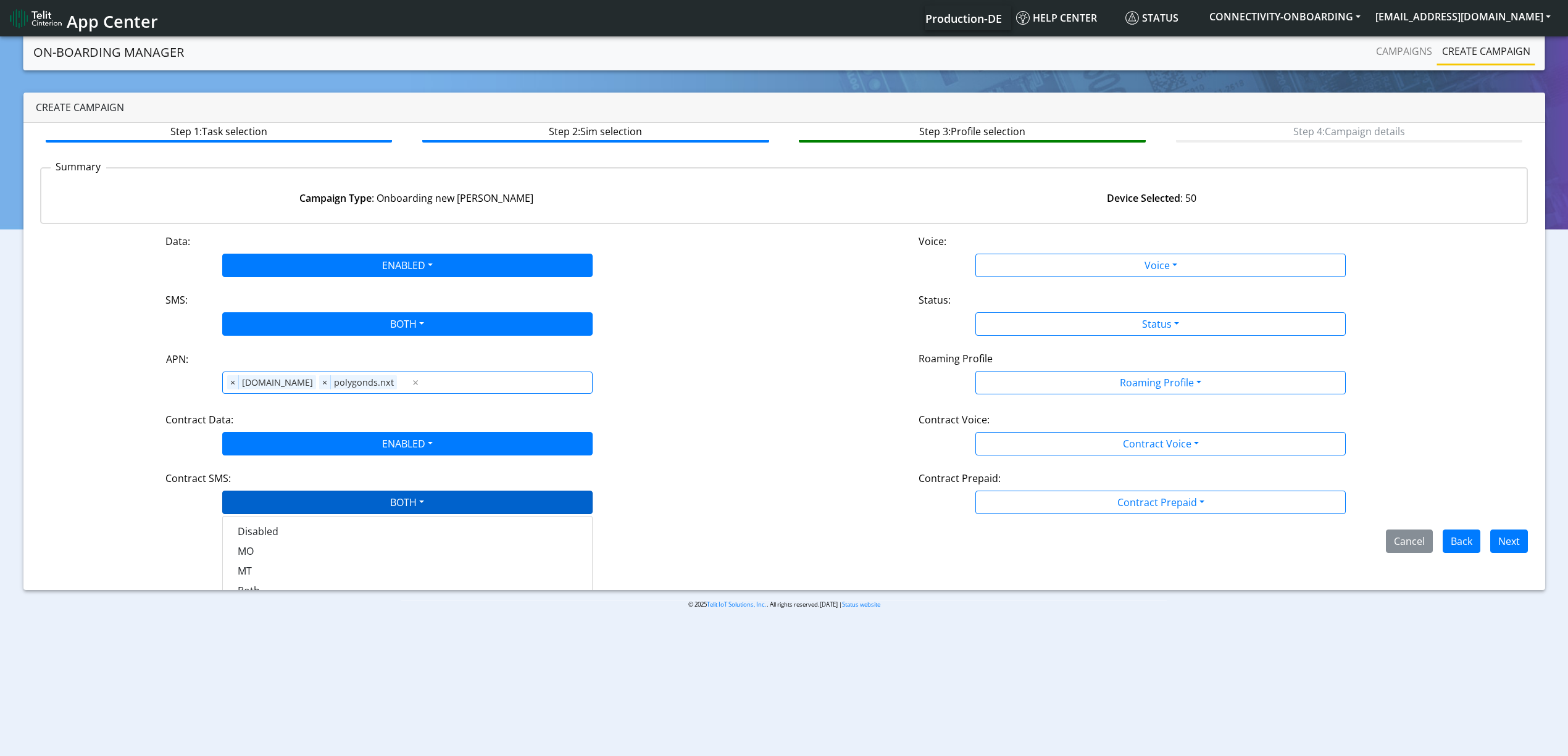
scroll to position [0, 0]
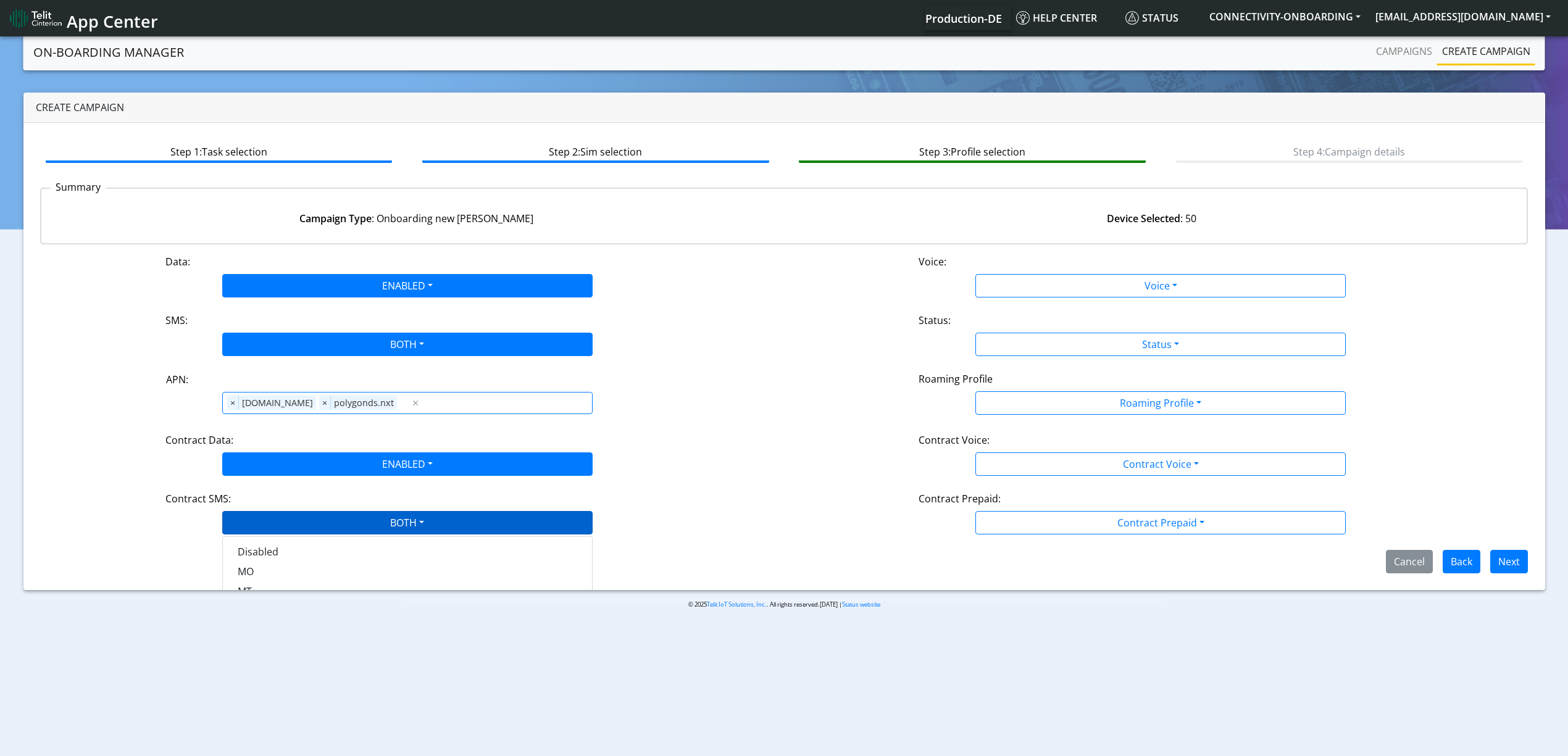
click at [307, 587] on div "Step 1: Task selection Step 2: Sim selection Step 3: Profile selection Step 4: …" at bounding box center [784, 356] width 1522 height 467
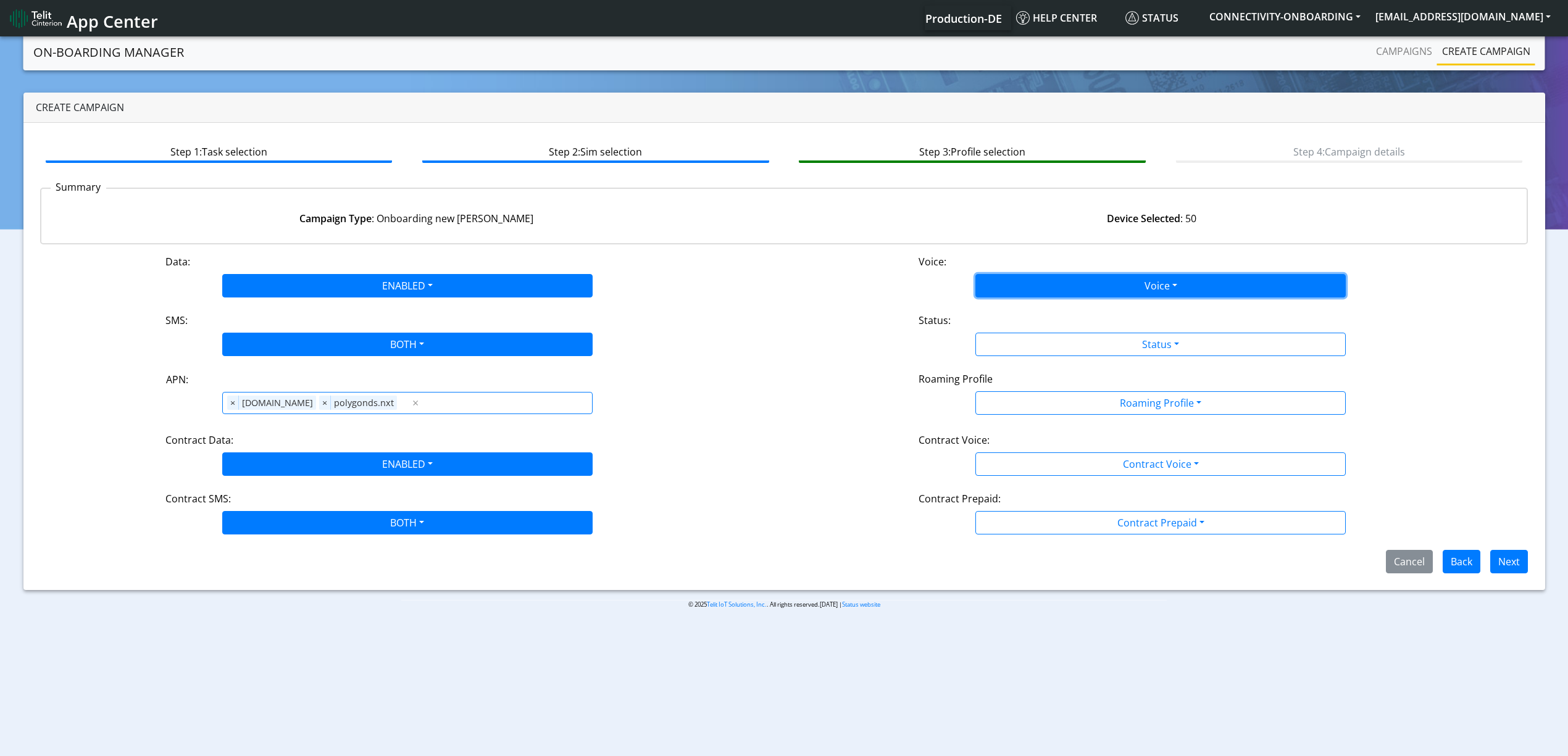
click at [987, 290] on button "Voice" at bounding box center [1161, 286] width 370 height 23
click at [1007, 316] on button "Disabled" at bounding box center [1160, 315] width 369 height 20
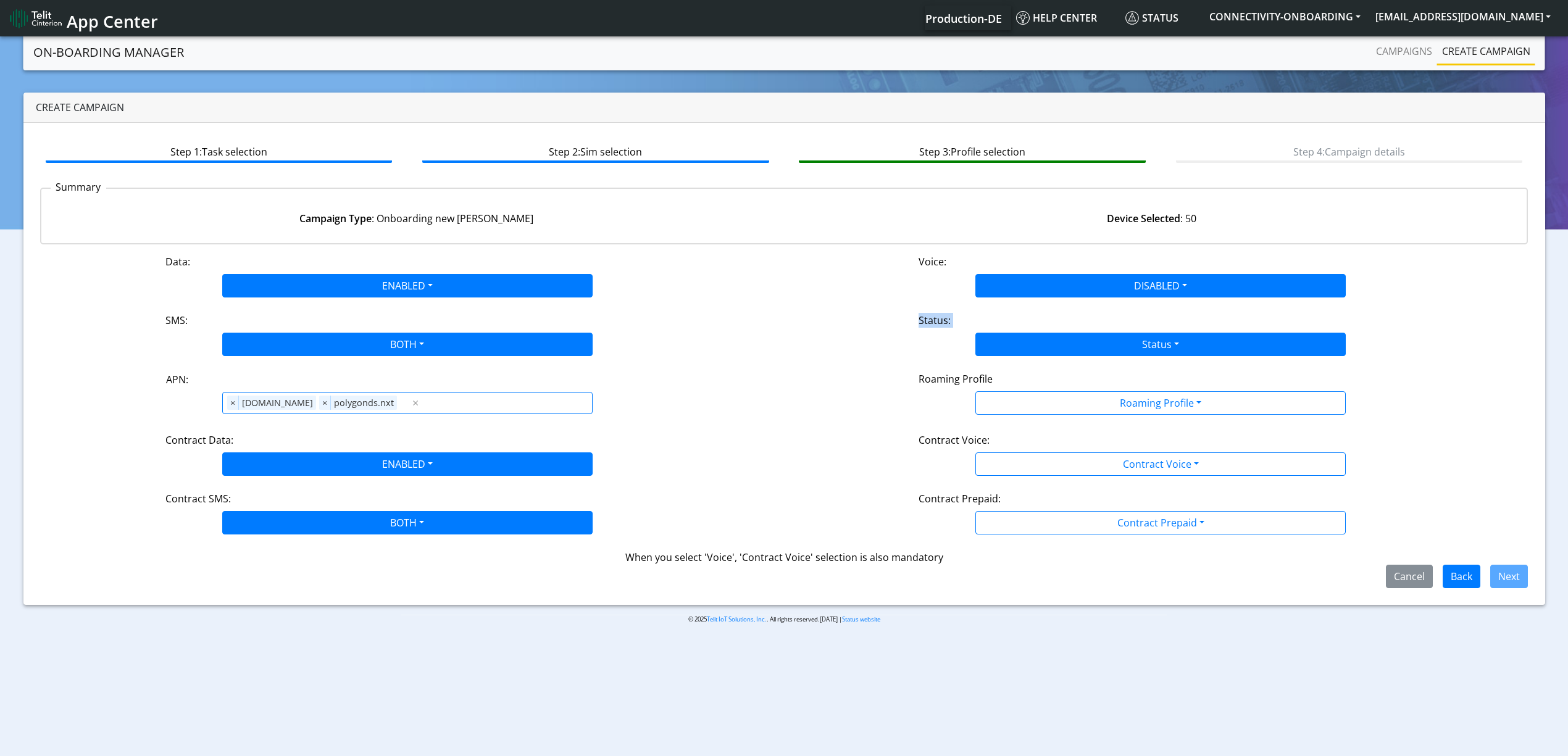
click at [1014, 331] on div "Status: Status Activate Deactivate" at bounding box center [1161, 334] width 753 height 43
click at [1015, 341] on button "Status" at bounding box center [1161, 344] width 370 height 23
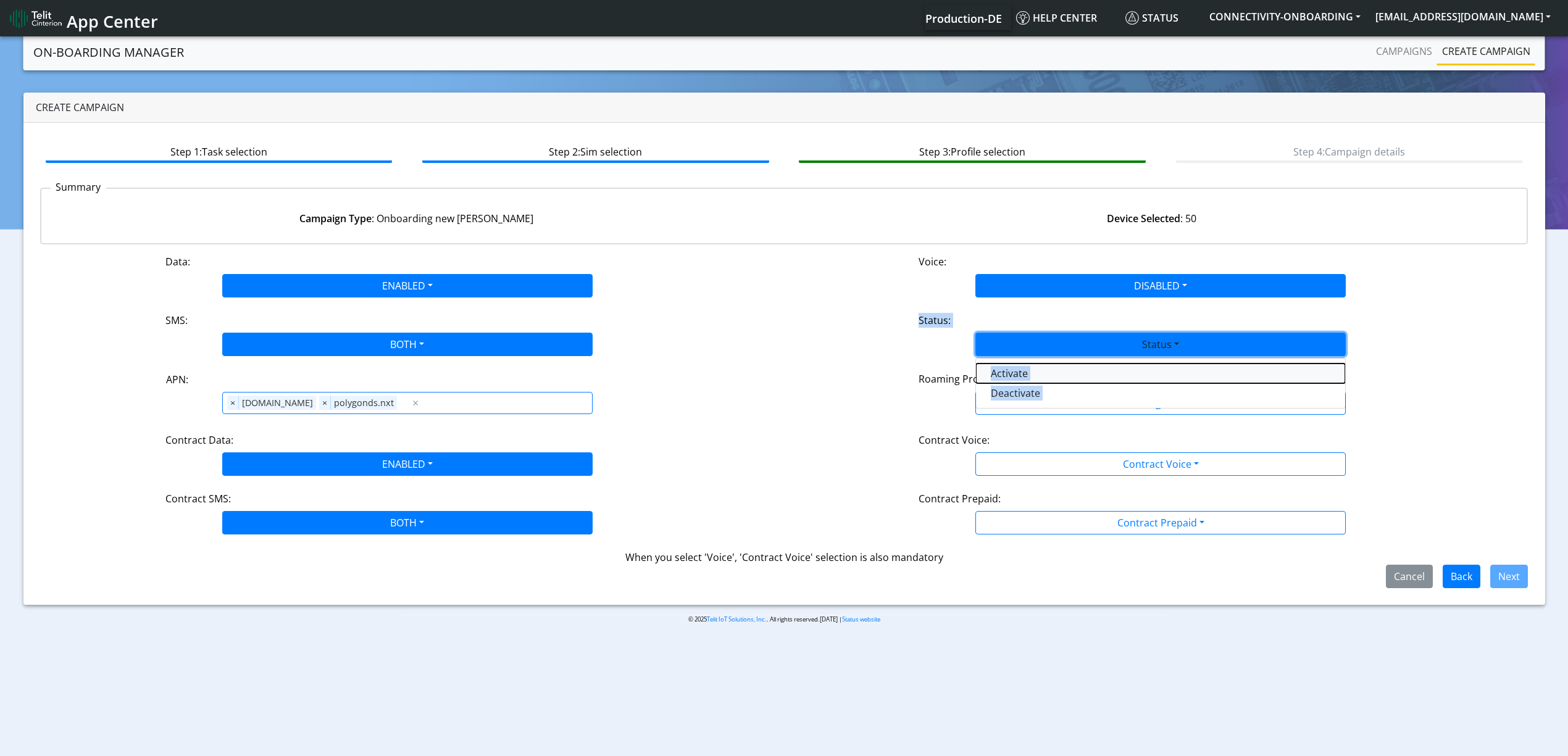
click at [1018, 380] on button "Activate" at bounding box center [1160, 373] width 369 height 20
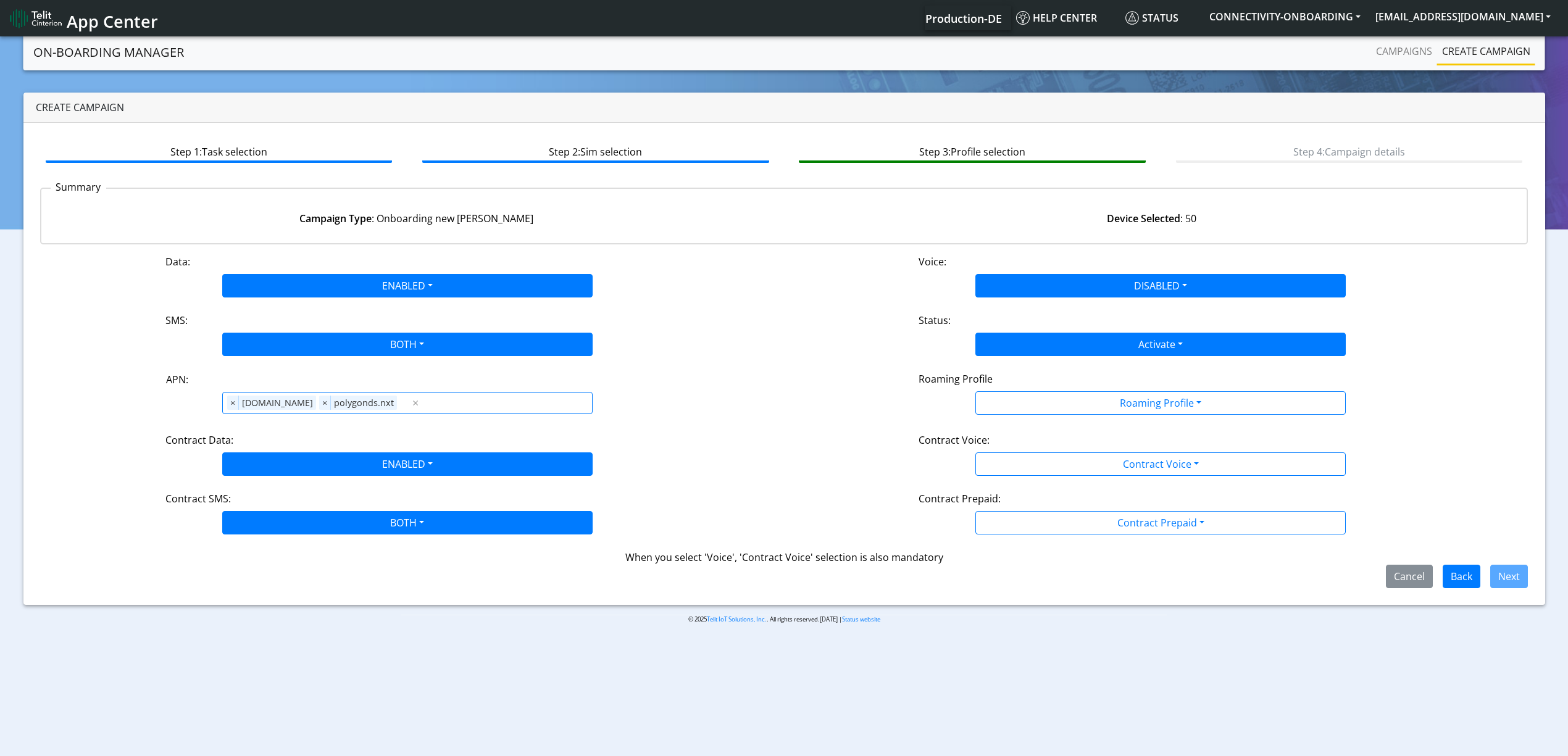
click at [906, 433] on div "Contract Voice: Contract Voice Disabled Enabled" at bounding box center [1161, 454] width 753 height 43
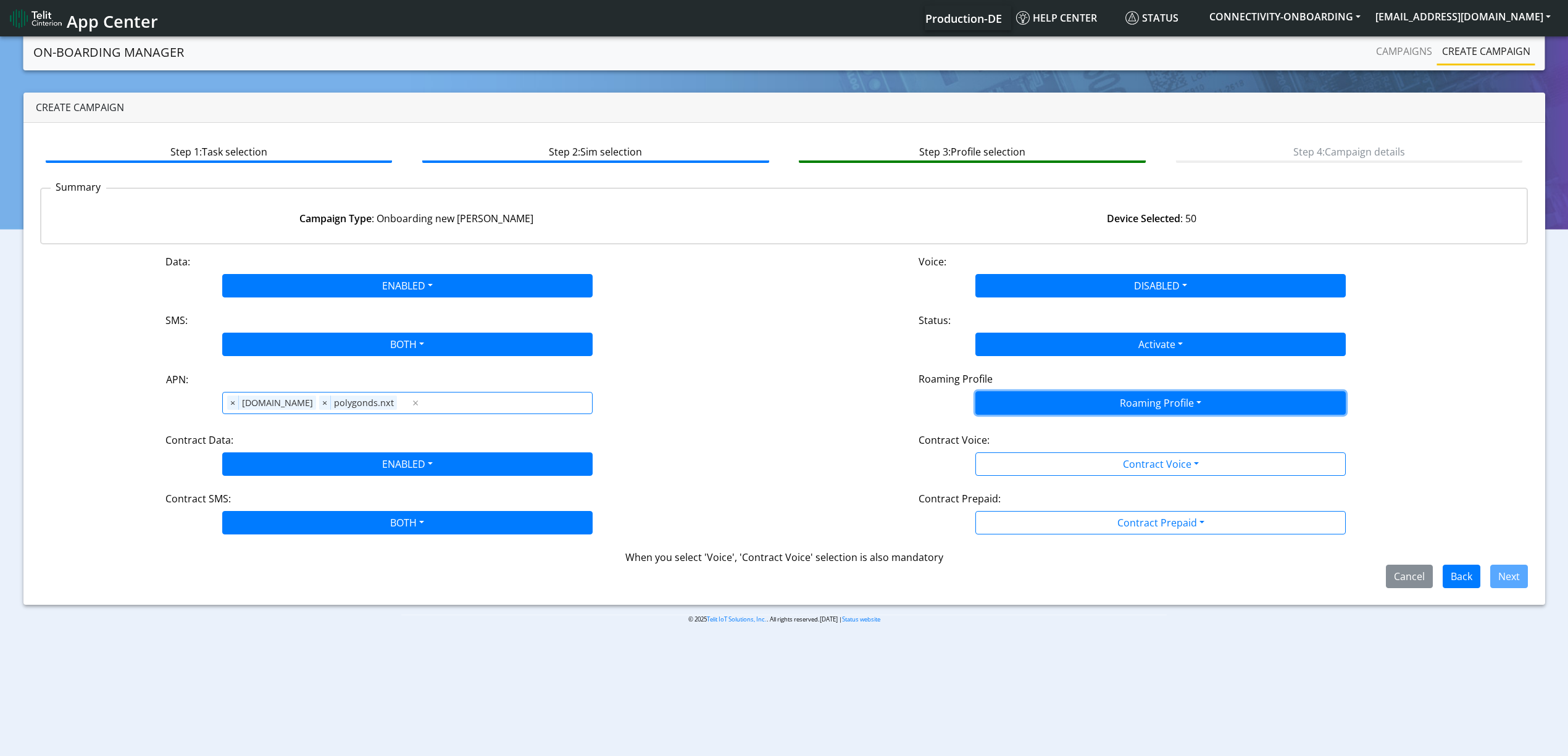
click at [994, 396] on button "Roaming Profile" at bounding box center [1161, 403] width 370 height 23
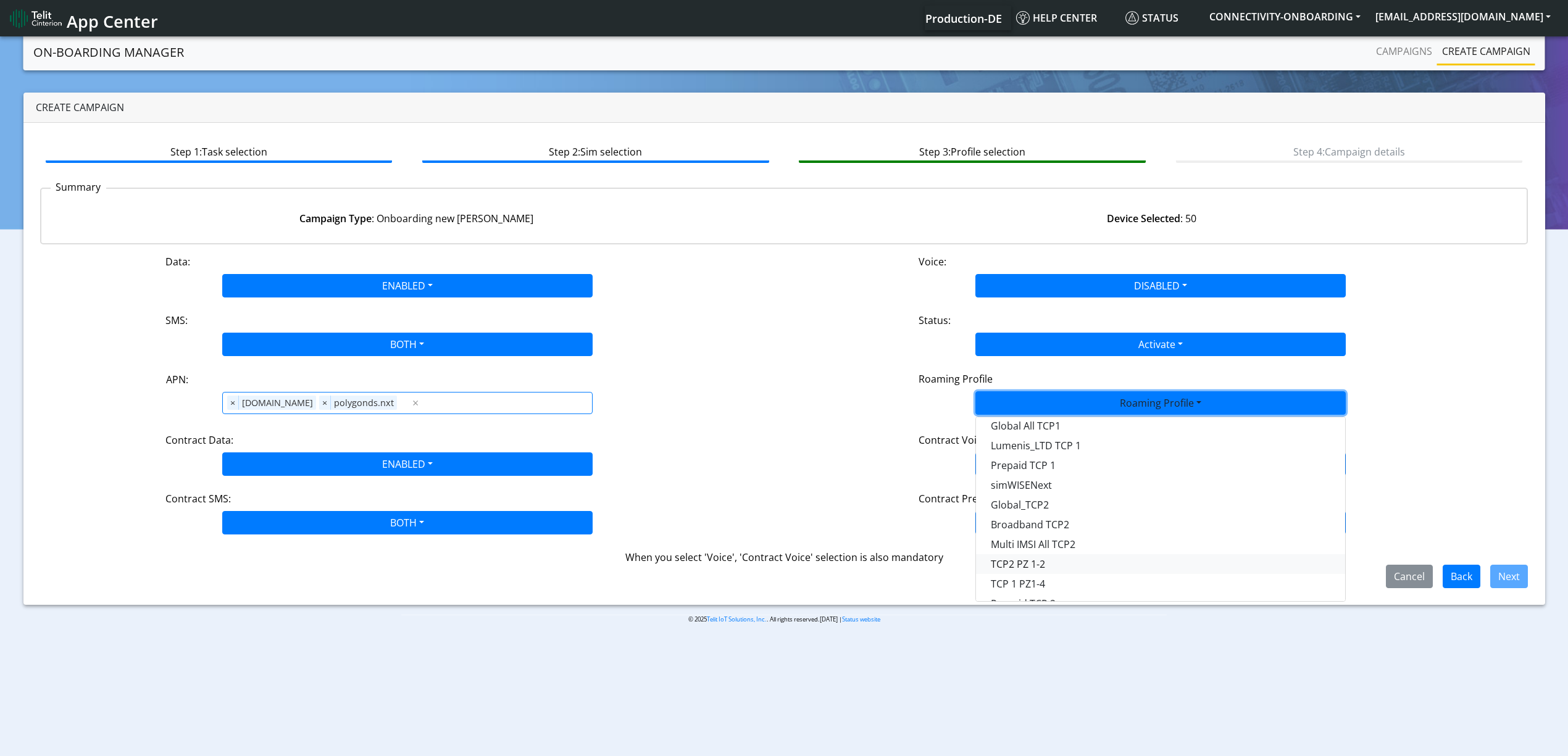
scroll to position [82, 0]
click at [1033, 477] on Profile-dropdown "Global_TCP2" at bounding box center [1160, 476] width 369 height 20
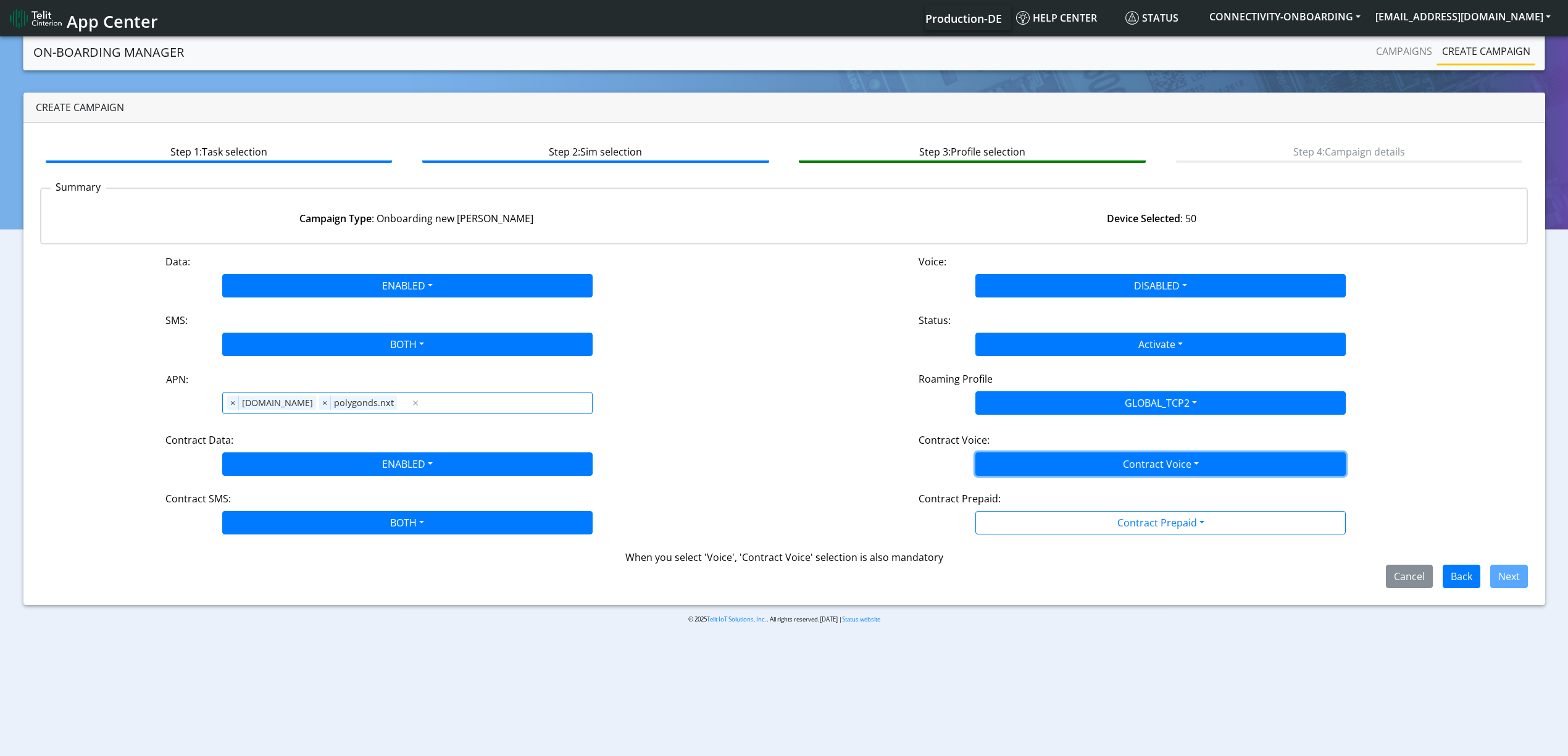
click at [1031, 453] on button "Contract Voice" at bounding box center [1161, 464] width 370 height 23
click at [1025, 489] on Voicedisabled-dropdown "Disabled" at bounding box center [1160, 493] width 369 height 20
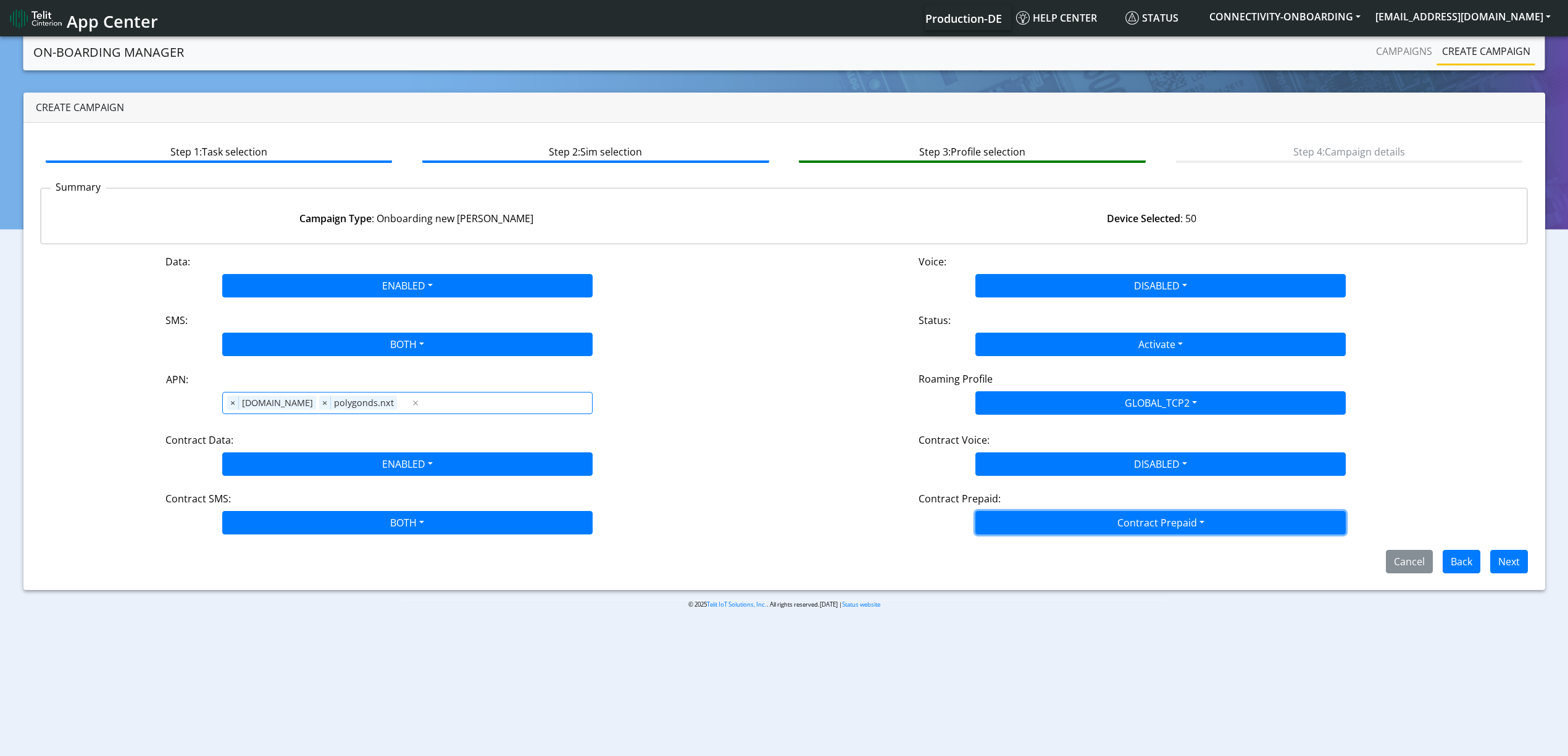
click at [1025, 512] on button "Contract Prepaid" at bounding box center [1161, 523] width 370 height 23
click at [1014, 568] on Prepaidnotprepaid-dropdown "No" at bounding box center [1160, 572] width 369 height 20
click at [1020, 573] on div "Cancel Back Next" at bounding box center [784, 561] width 1507 height 23
click at [1523, 570] on button "Next" at bounding box center [1509, 561] width 38 height 23
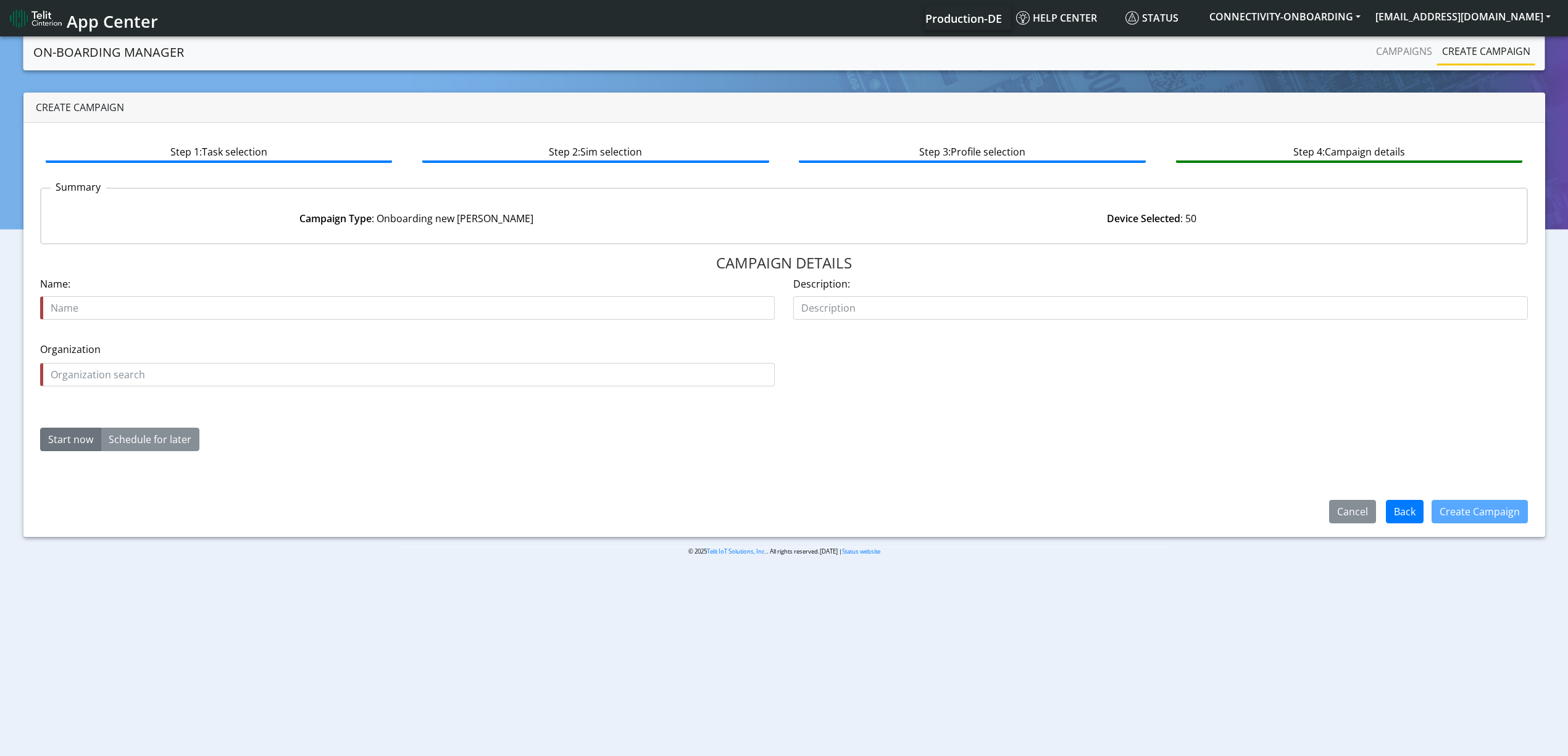
click at [203, 292] on div "Name is required Name:" at bounding box center [407, 298] width 735 height 43
drag, startPoint x: 203, startPoint y: 331, endPoint x: 196, endPoint y: 313, distance: 19.3
click at [196, 313] on form "Name is required Name: Description: Organization is required Organization Start…" at bounding box center [784, 369] width 1489 height 185
click at [196, 313] on input "text" at bounding box center [407, 308] width 735 height 23
paste input "Caption Data Limited"
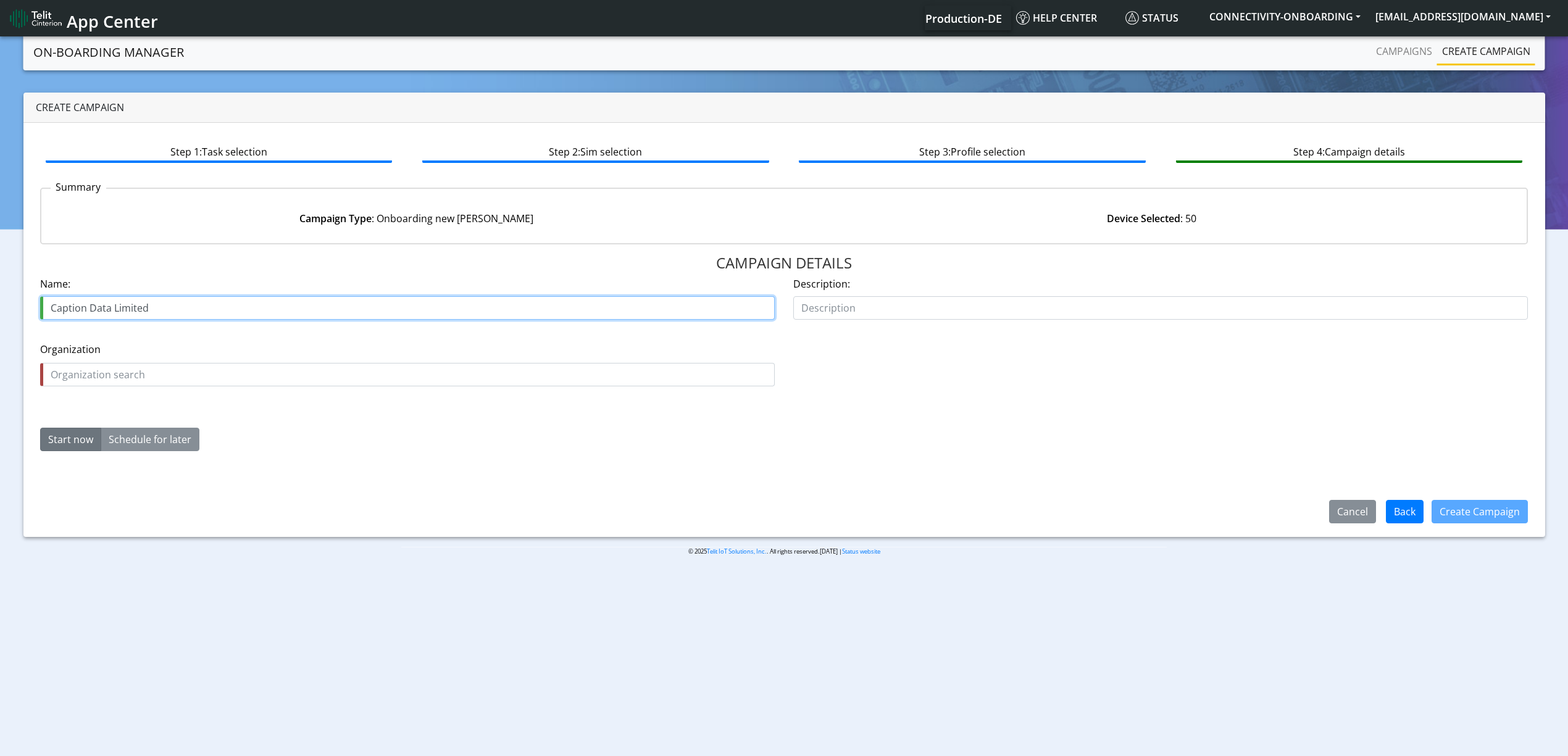
paste input "PO4813 / 16587"
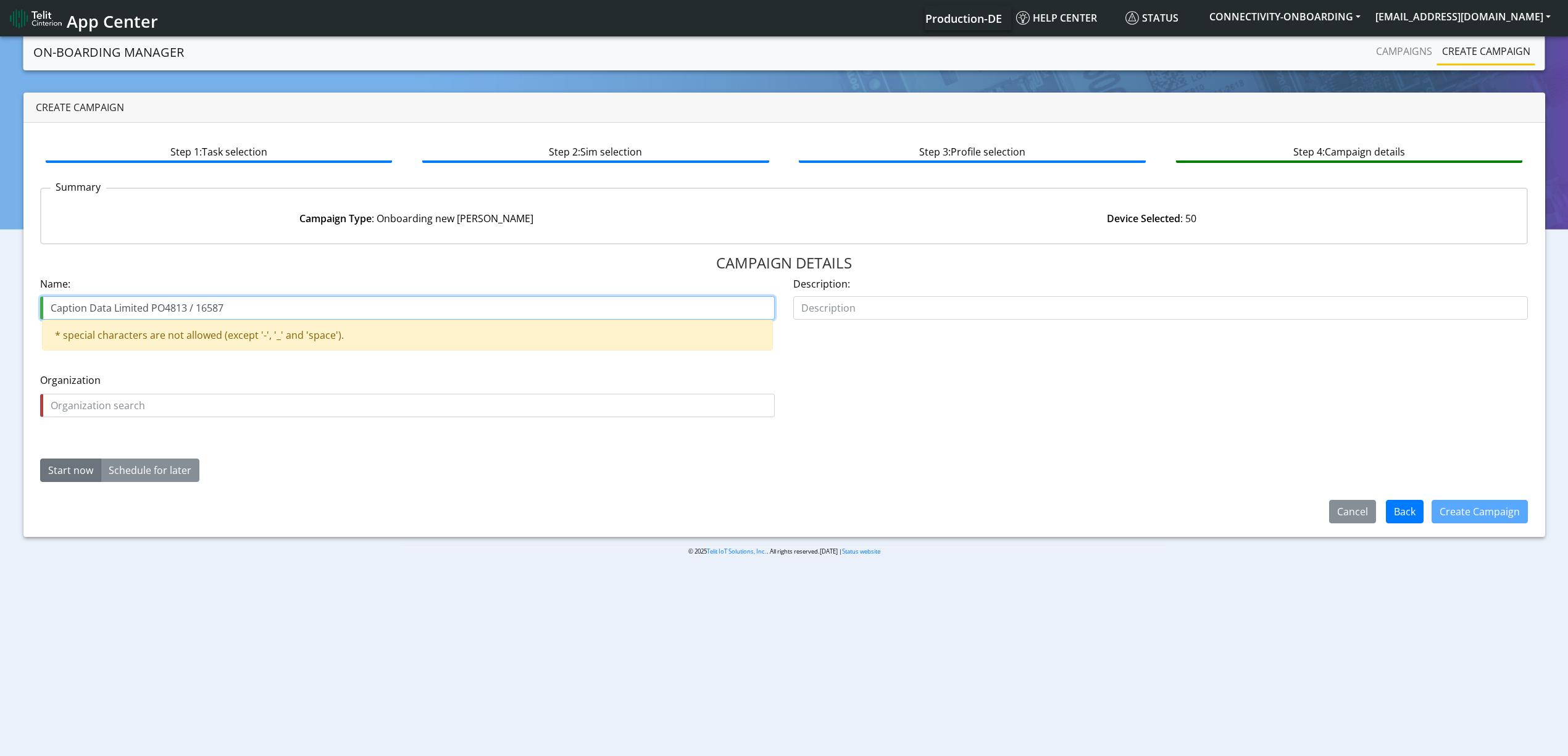
click at [191, 304] on input "Caption Data Limited PO4813 / 16587" at bounding box center [407, 308] width 735 height 23
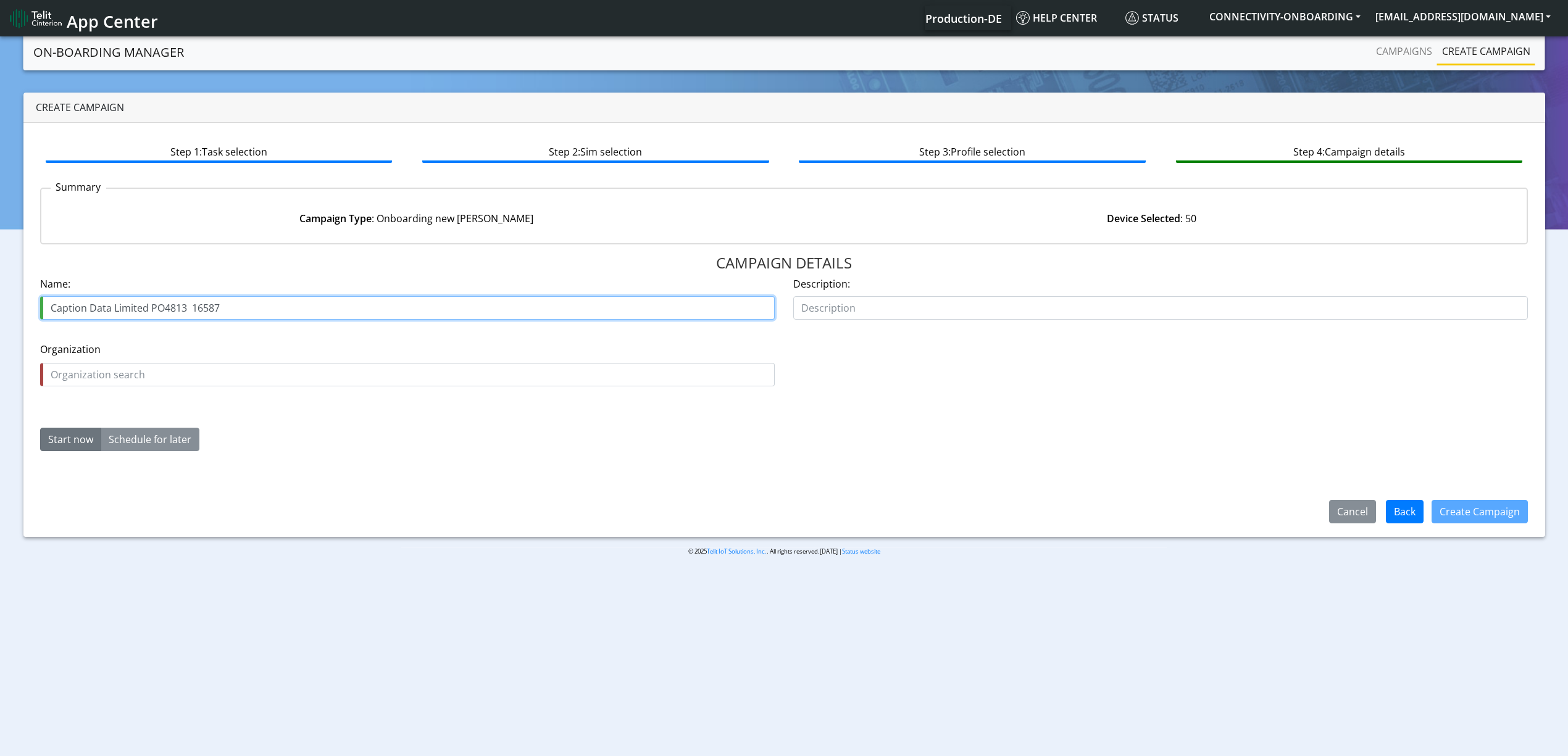
click at [85, 304] on input "Caption Data Limited PO4813 16587" at bounding box center [407, 308] width 735 height 23
drag, startPoint x: 85, startPoint y: 304, endPoint x: 77, endPoint y: 304, distance: 8.0
click at [77, 304] on input "Caption Data Limited PO4813 16587" at bounding box center [407, 308] width 735 height 23
drag, startPoint x: 77, startPoint y: 304, endPoint x: 70, endPoint y: 305, distance: 7.1
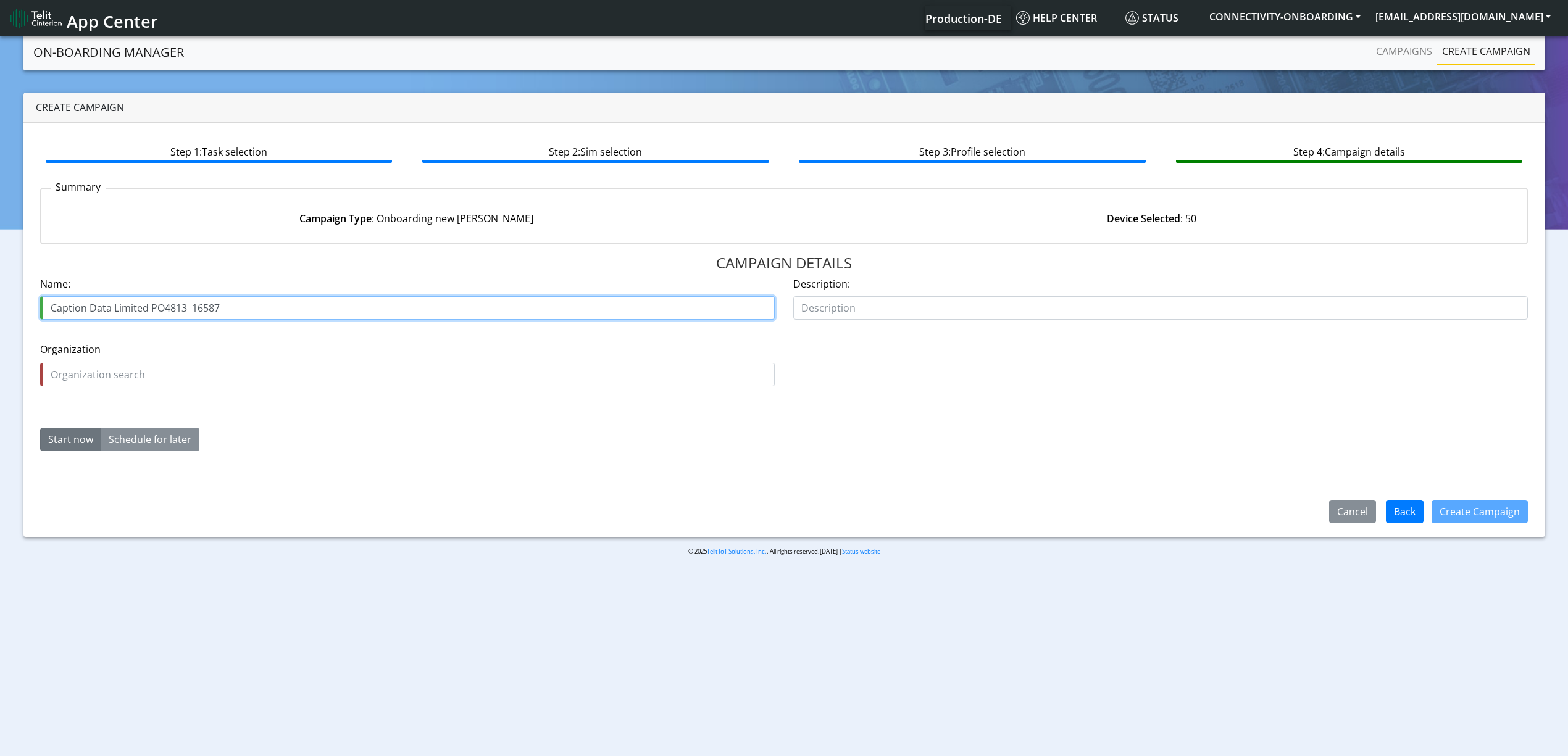
click at [72, 304] on input "Caption Data Limited PO4813 16587" at bounding box center [407, 308] width 735 height 23
type input "Caption Data Limited PO4813 16587"
click at [104, 378] on input "text" at bounding box center [407, 374] width 735 height 23
paste input "Caption"
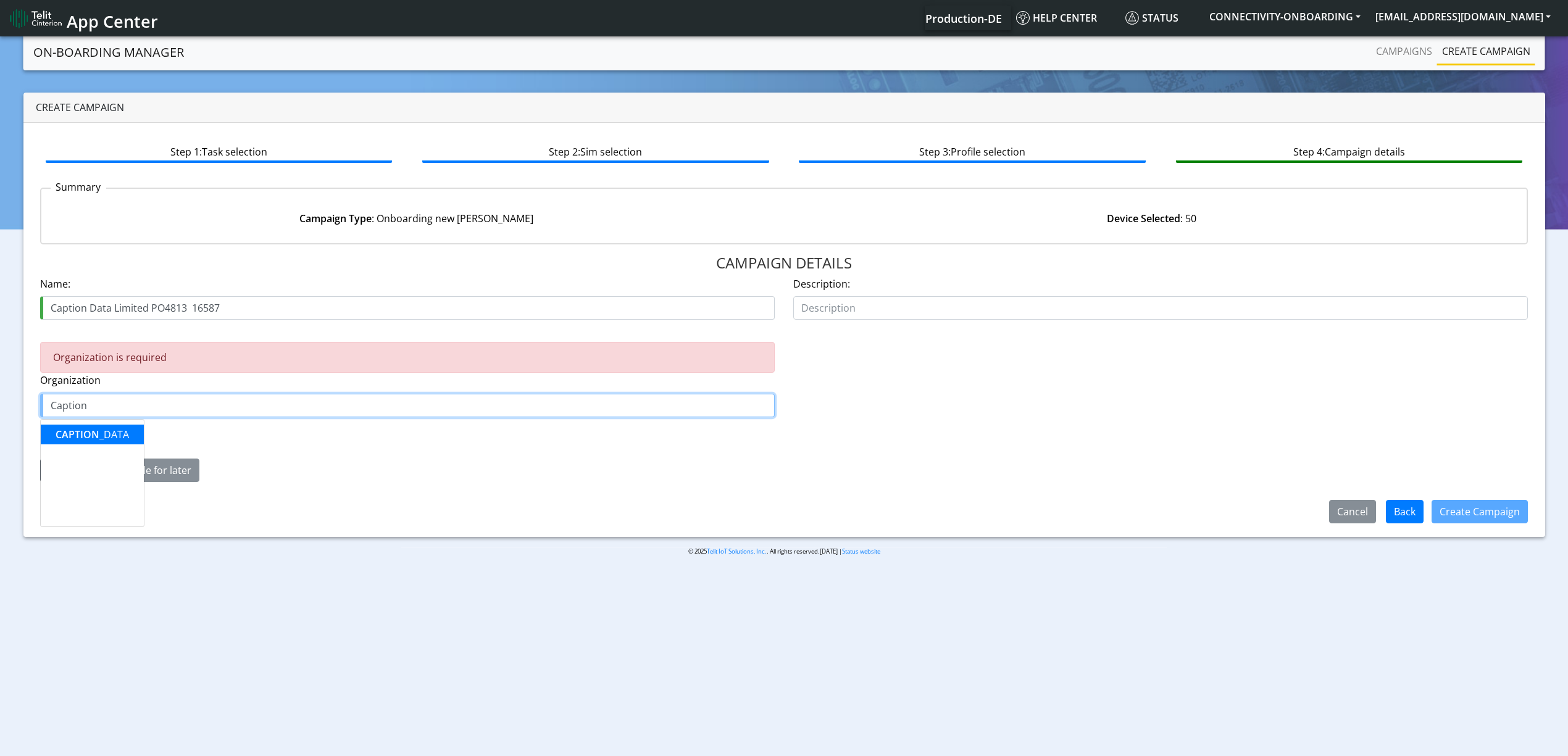
click at [94, 443] on button "CAPTION _DATA" at bounding box center [92, 435] width 103 height 20
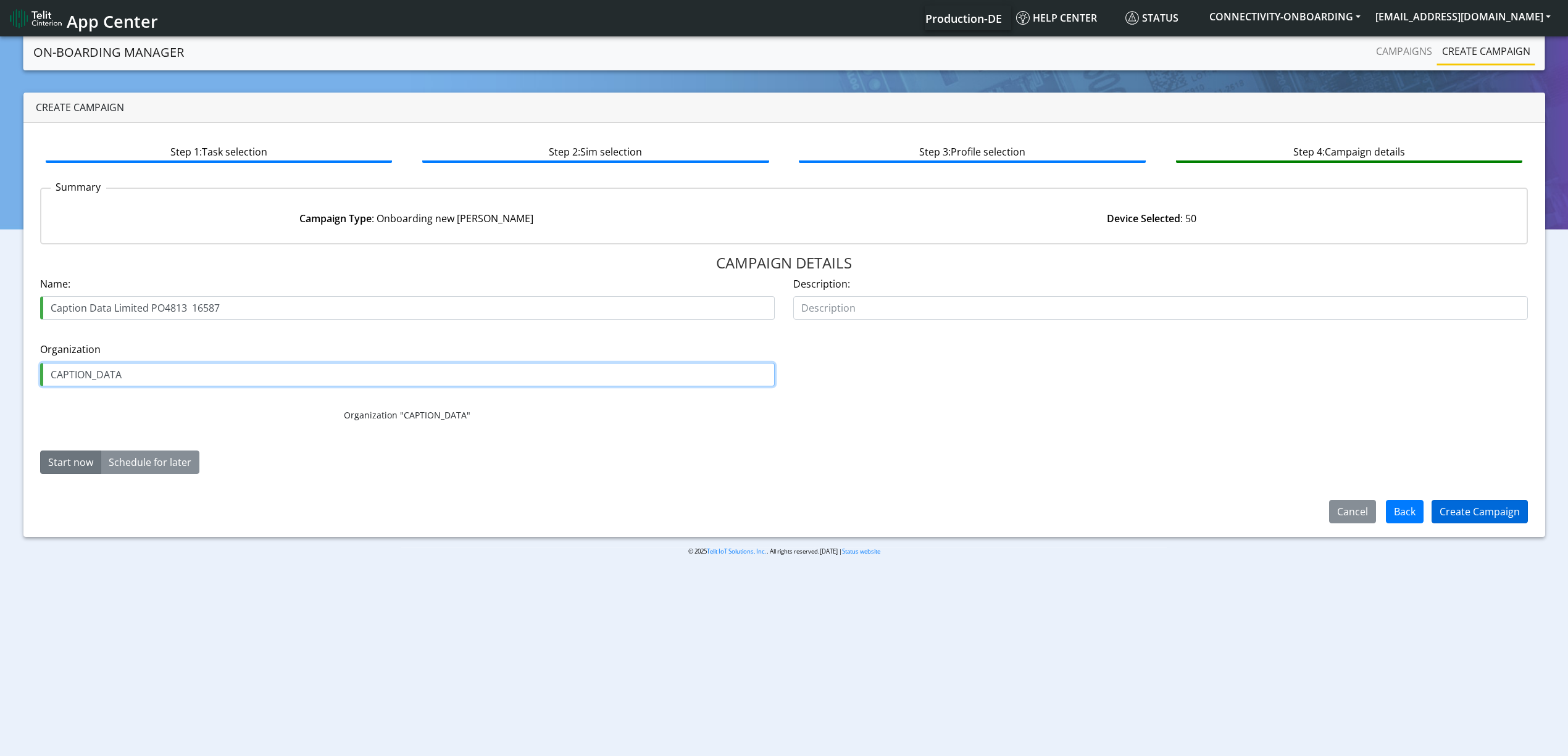
type input "CAPTION_DATA"
click at [1480, 510] on button "Create Campaign" at bounding box center [1479, 511] width 96 height 23
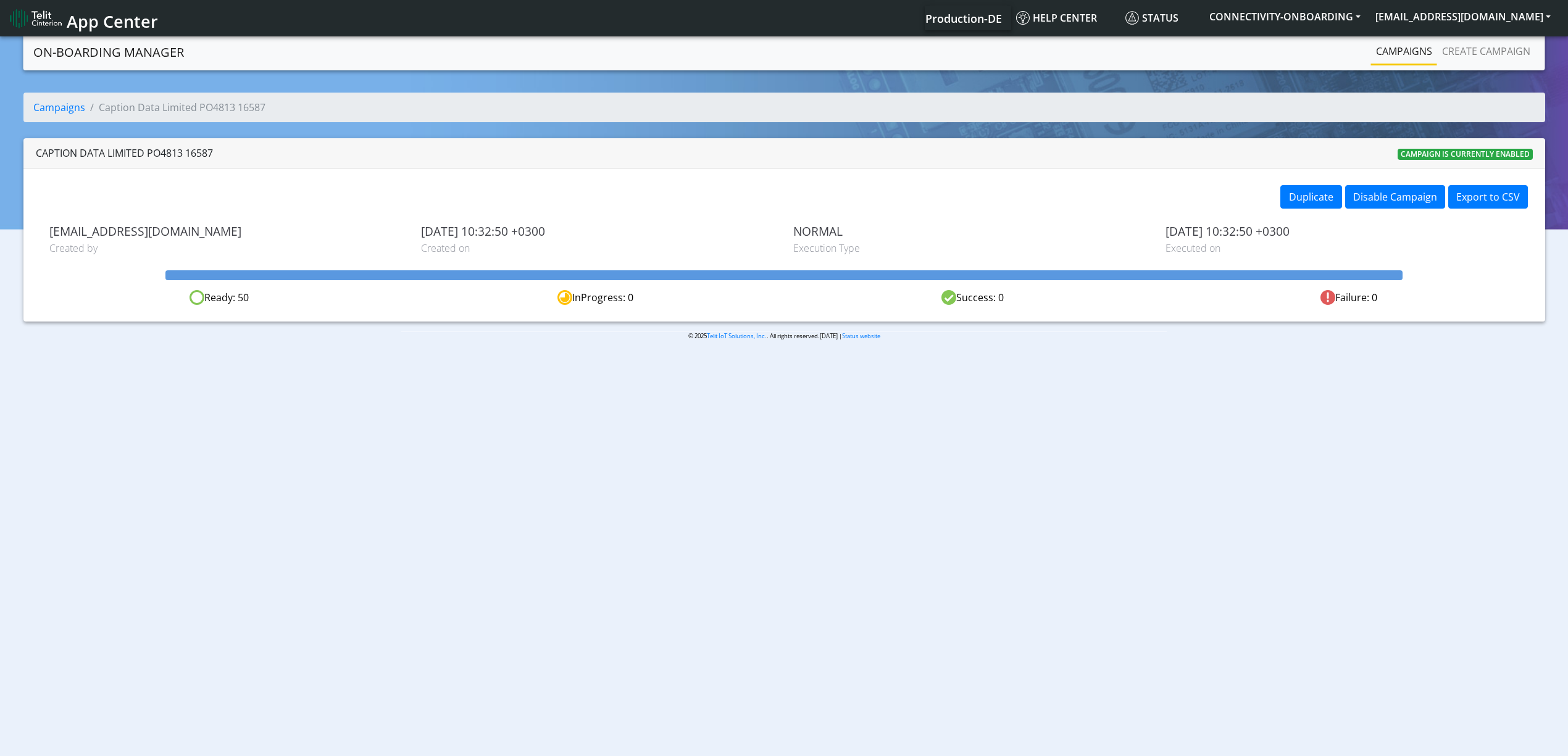
click at [1396, 57] on link "Campaigns" at bounding box center [1404, 52] width 66 height 25
